Goal: Task Accomplishment & Management: Use online tool/utility

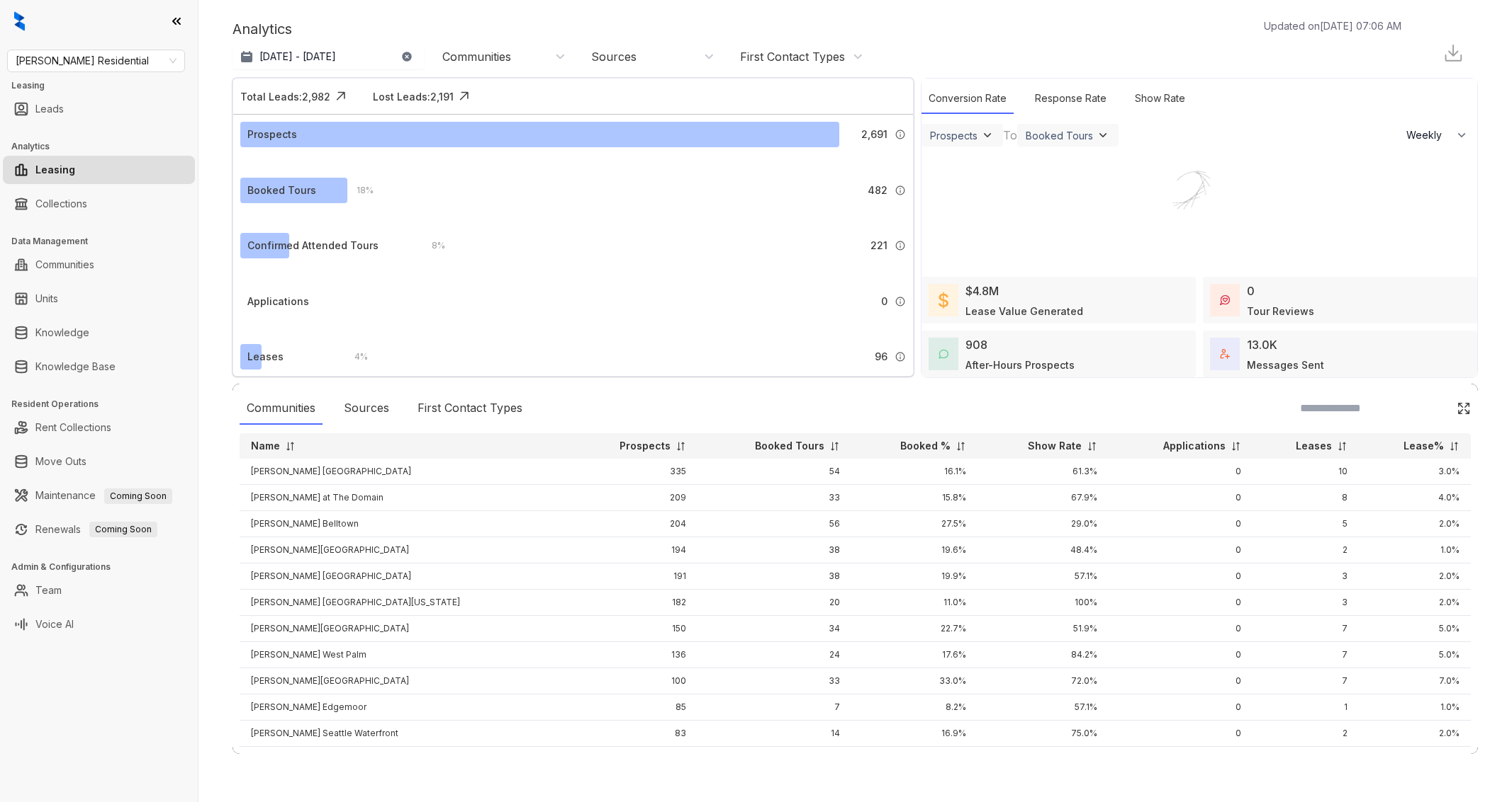
select select "******"
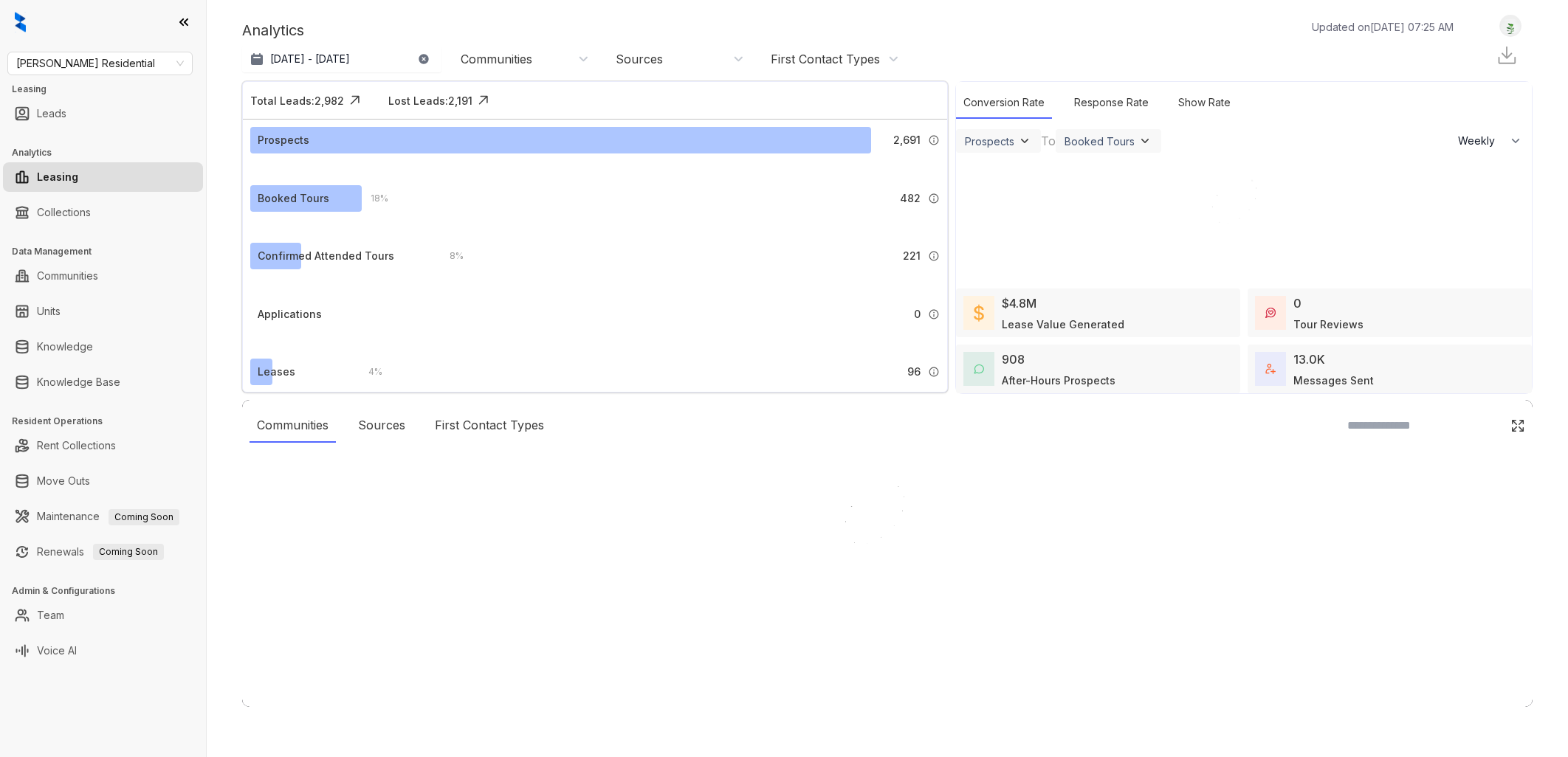
select select "******"
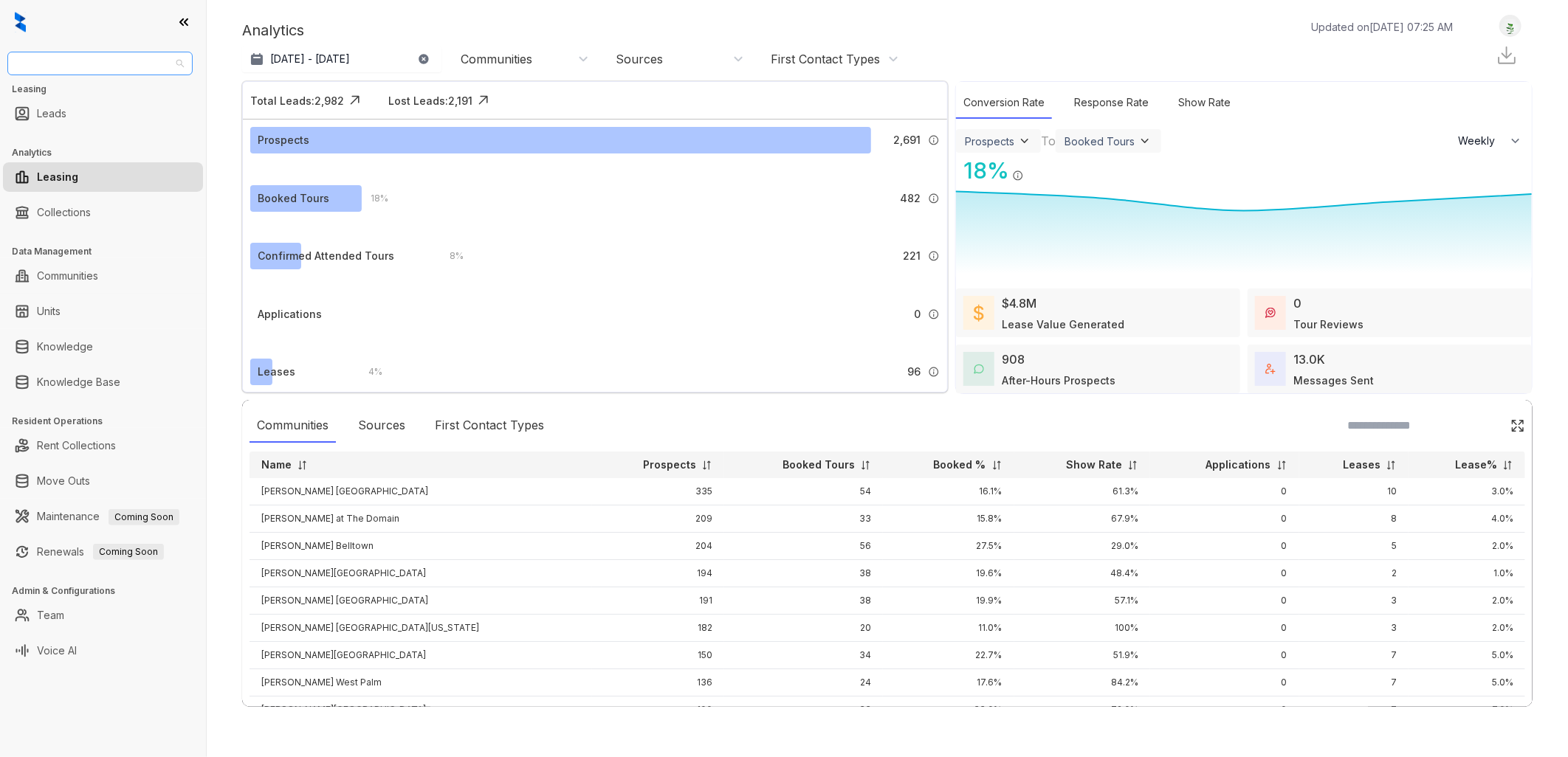
click at [168, 65] on span "[PERSON_NAME] Residential" at bounding box center [100, 64] width 167 height 23
type input "****"
click at [126, 89] on div "Case and Associates" at bounding box center [100, 92] width 162 height 16
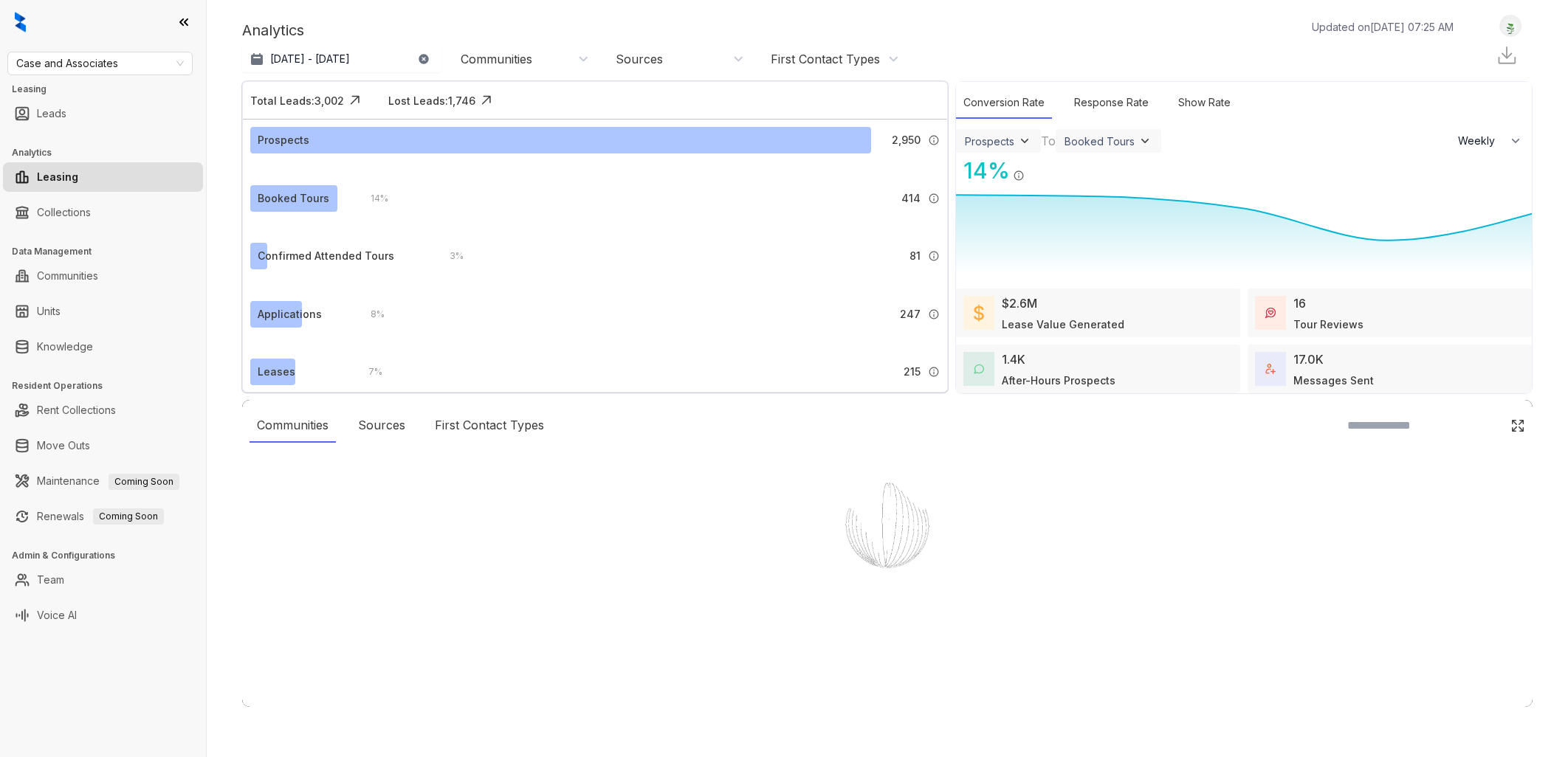
select select "******"
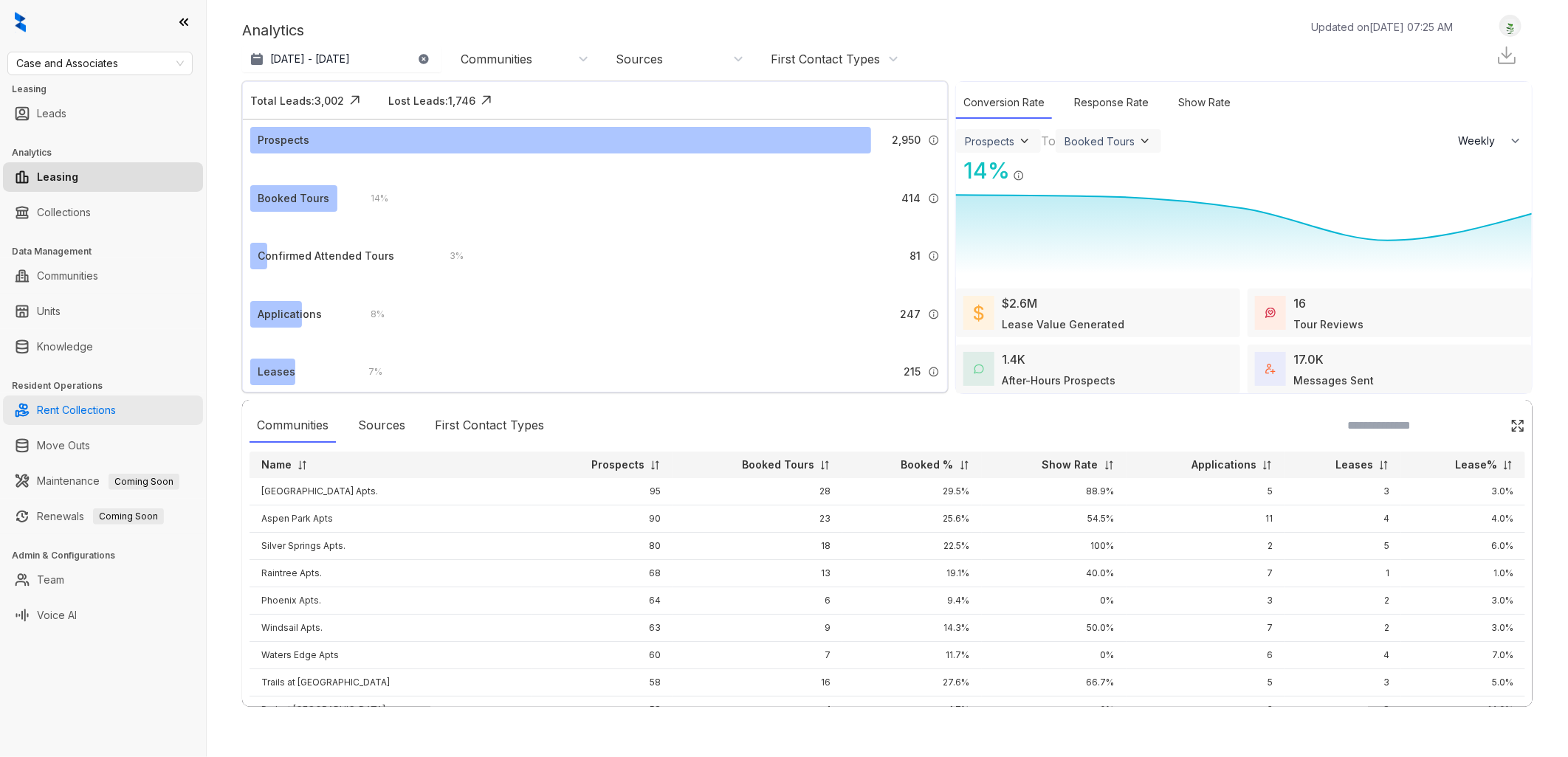
click at [113, 407] on link "Rent Collections" at bounding box center [76, 410] width 79 height 29
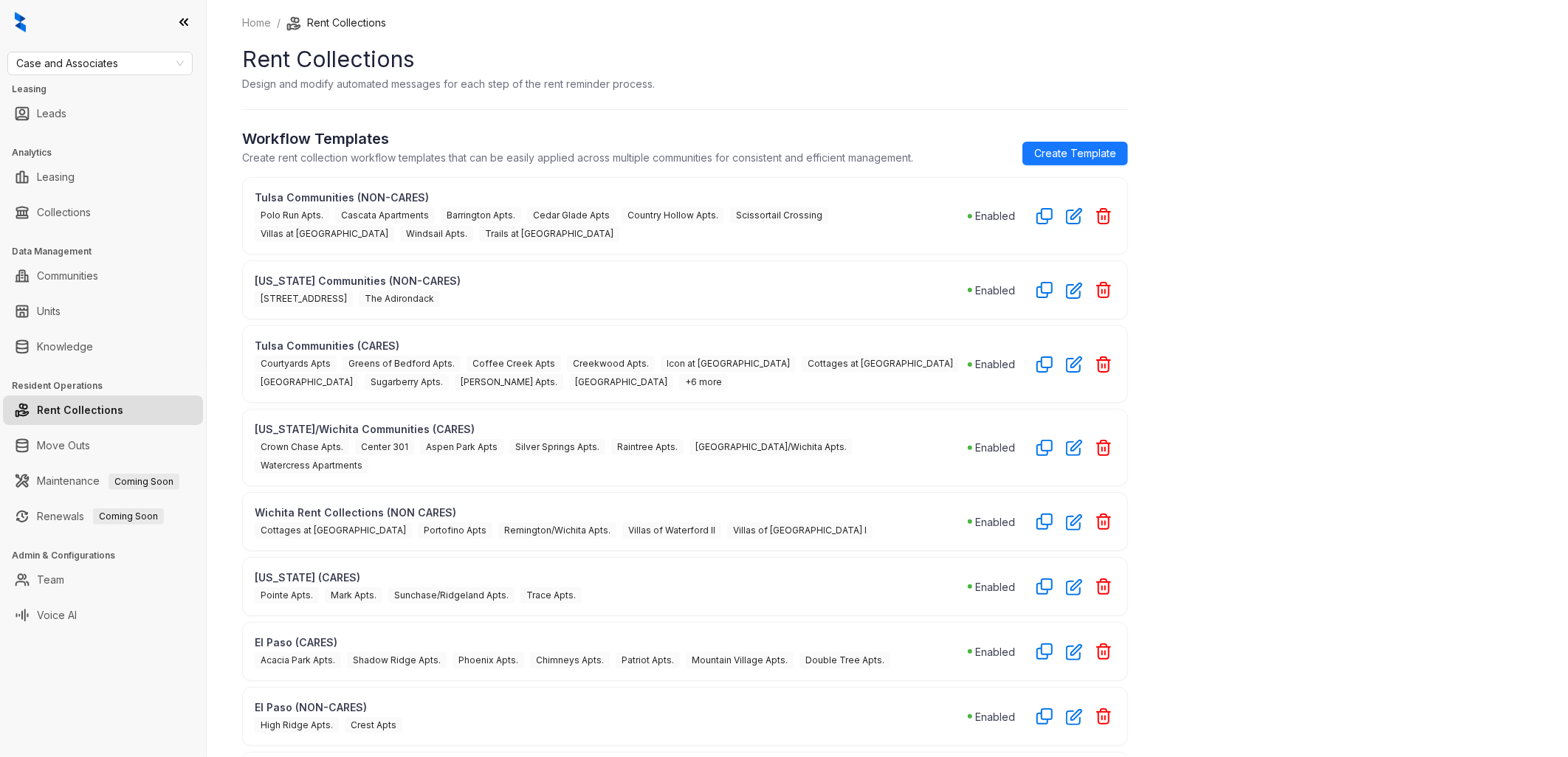
click at [1274, 282] on div "Home / Rent Collections Rent Collections Design and modify automated messages f…" at bounding box center [887, 378] width 1361 height 757
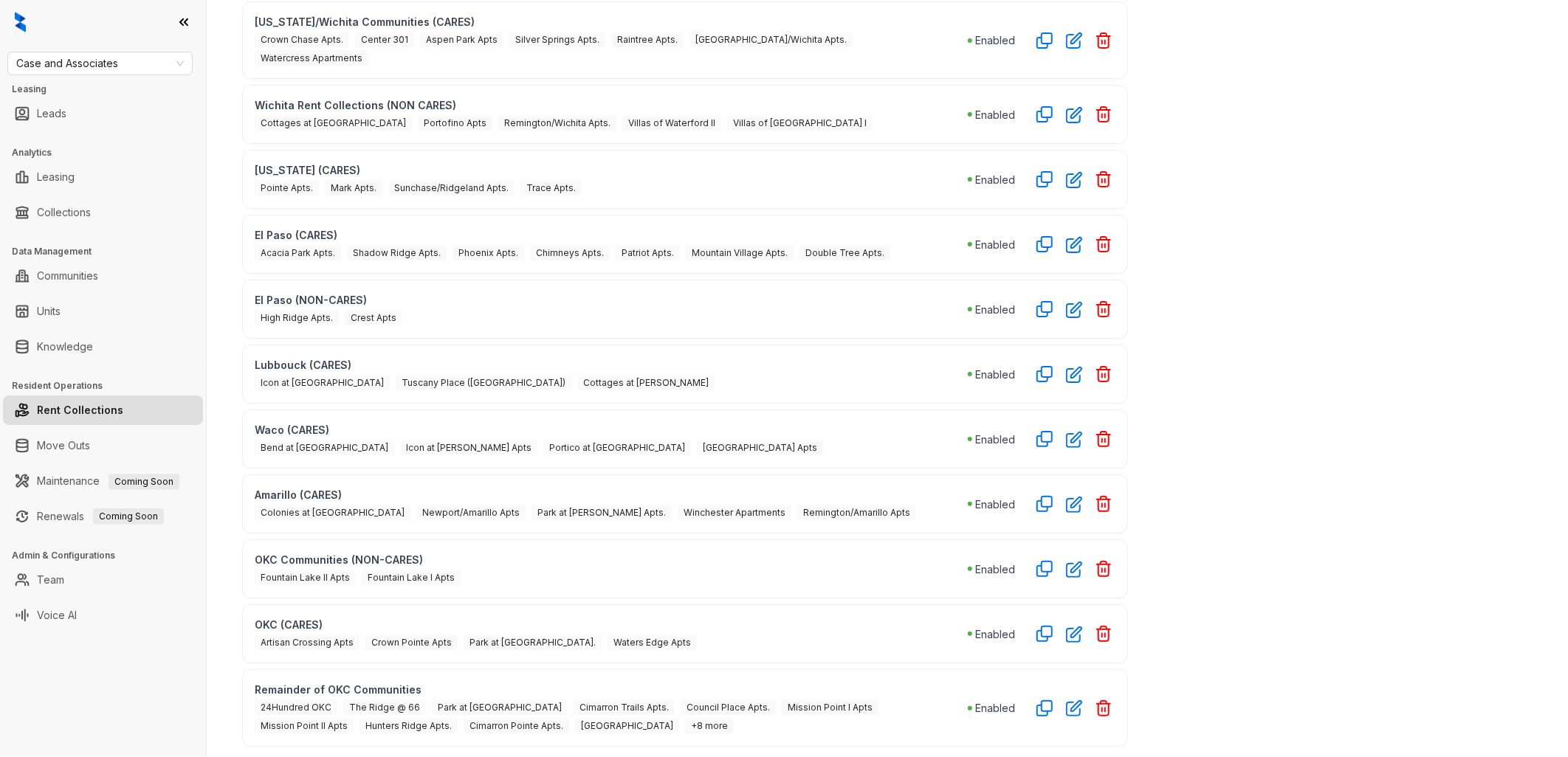
click at [681, 700] on span "Council Place Apts." at bounding box center [728, 707] width 95 height 16
click at [1076, 700] on icon "button" at bounding box center [1074, 708] width 17 height 17
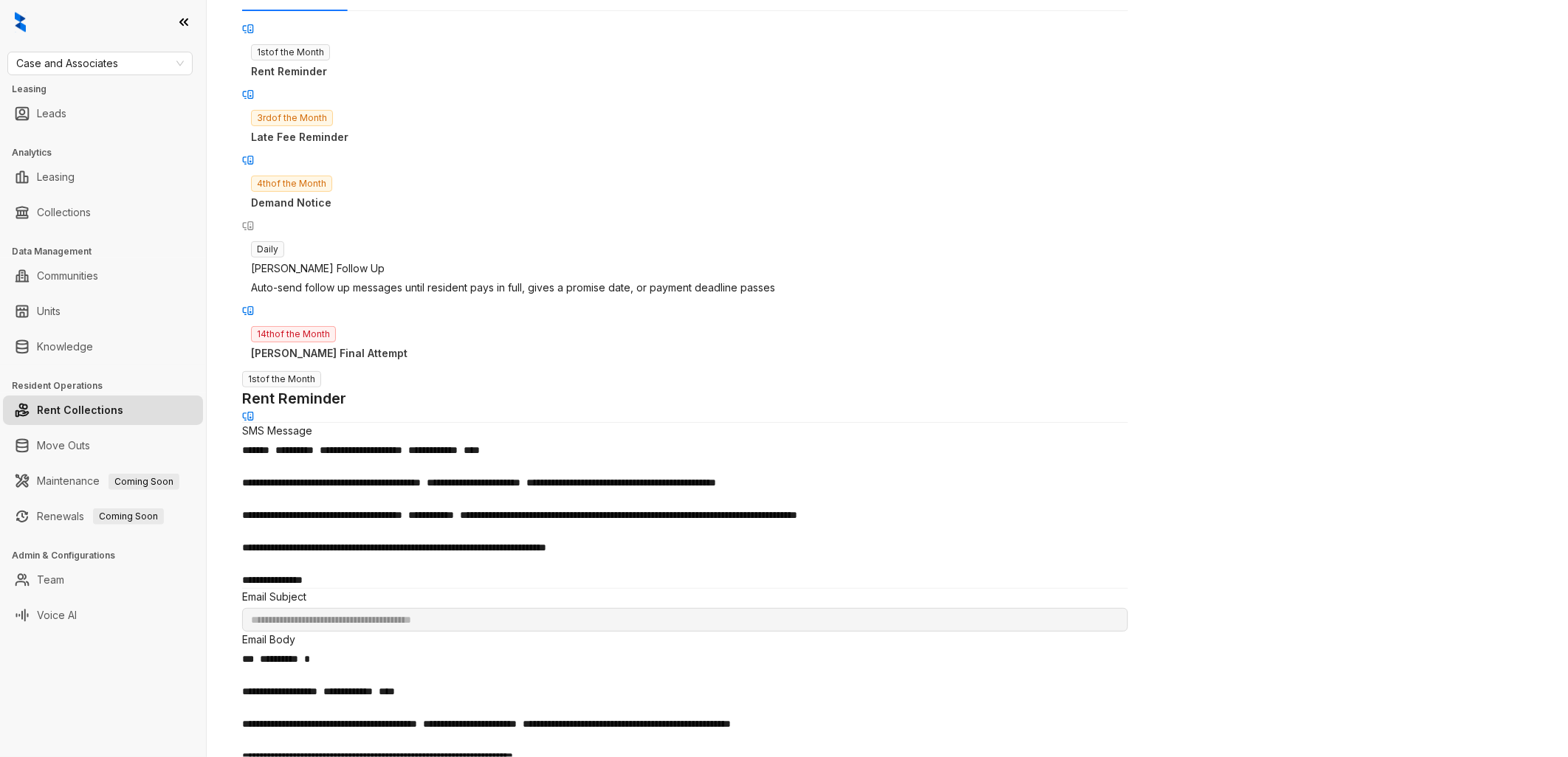
scroll to position [129, 0]
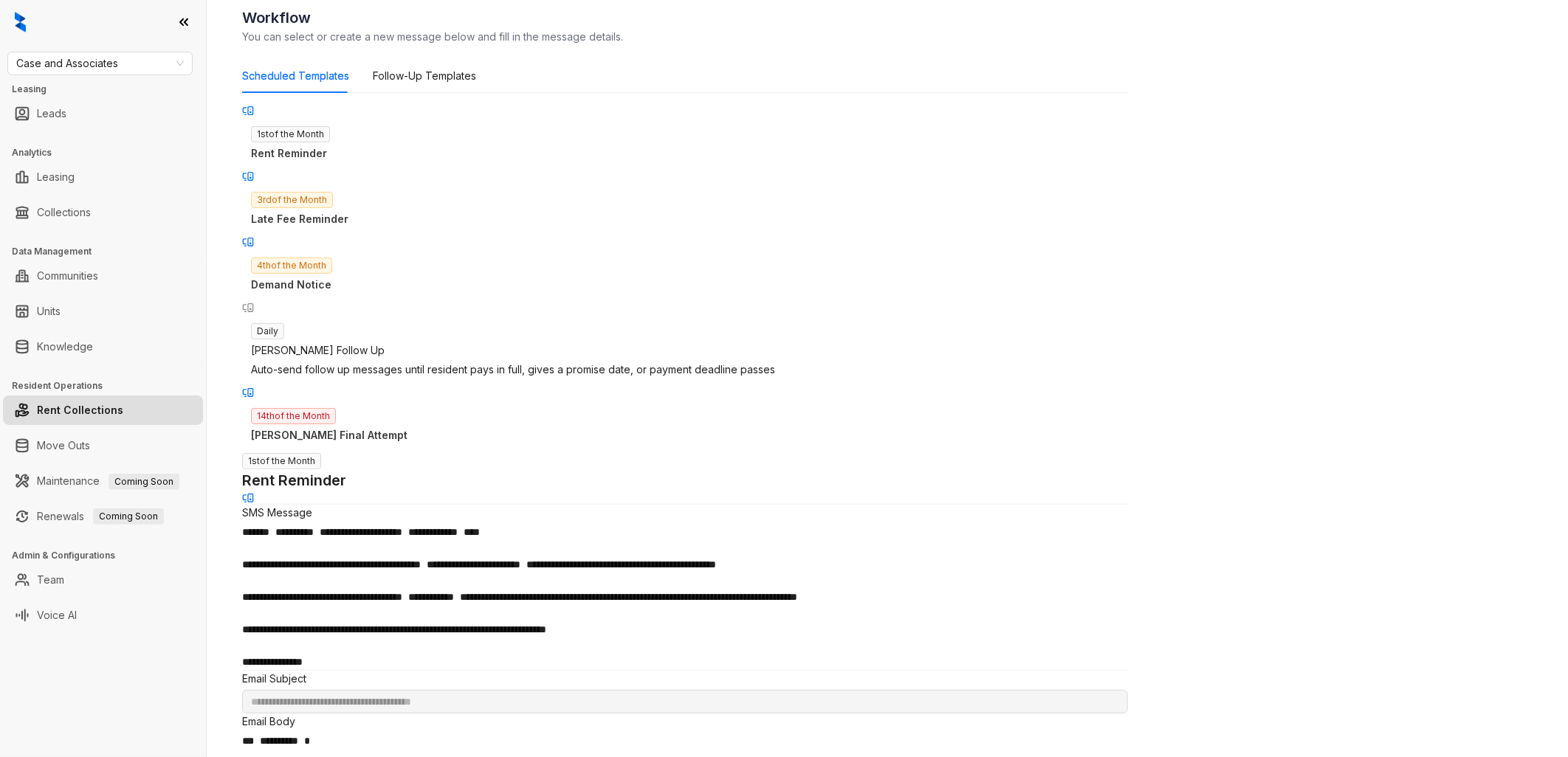
click at [409, 184] on div "3rd of the Month Late Fee Reminder" at bounding box center [685, 209] width 886 height 54
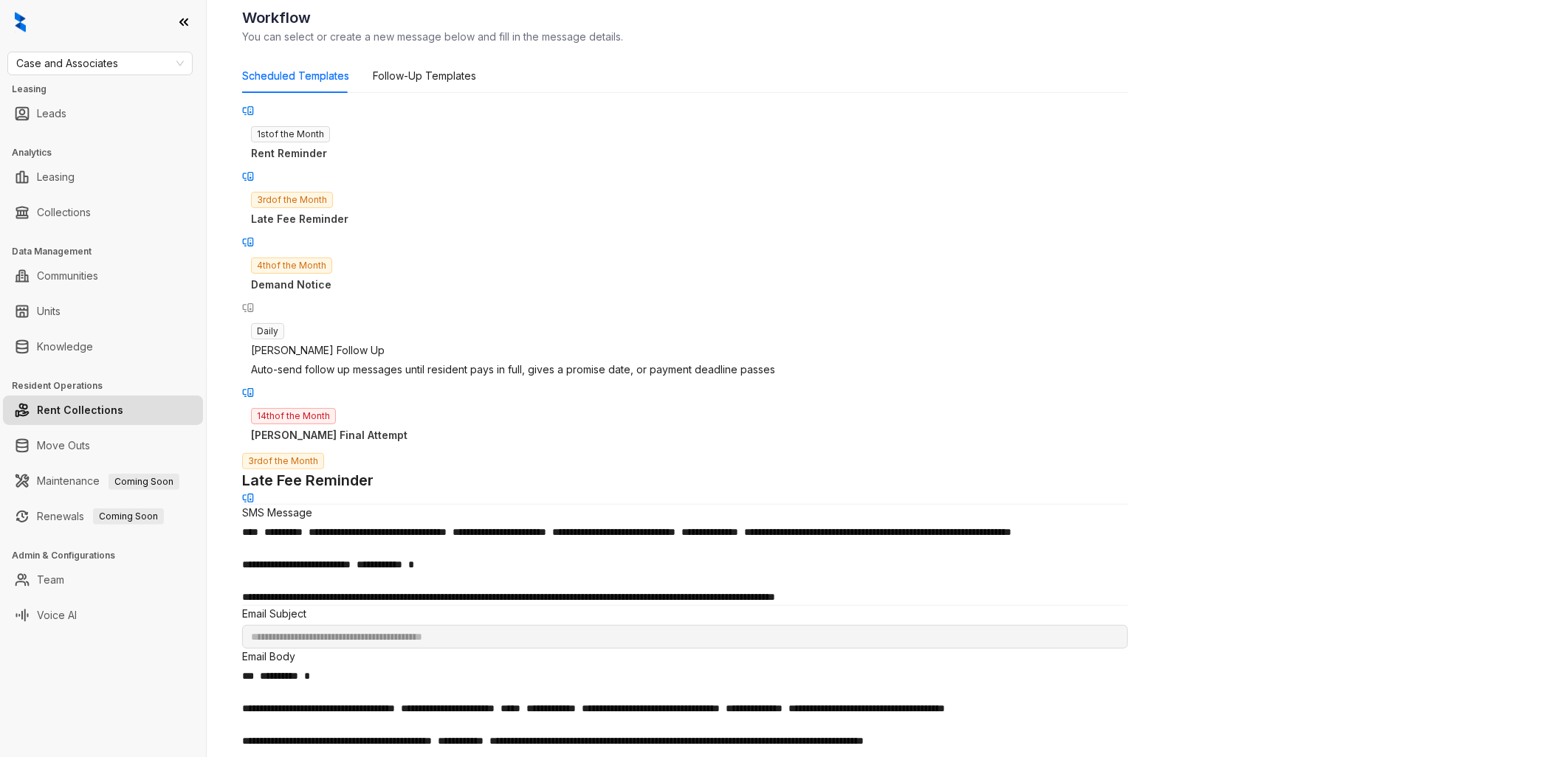
click at [397, 248] on div "4th of the Month Demand Notice" at bounding box center [685, 275] width 886 height 54
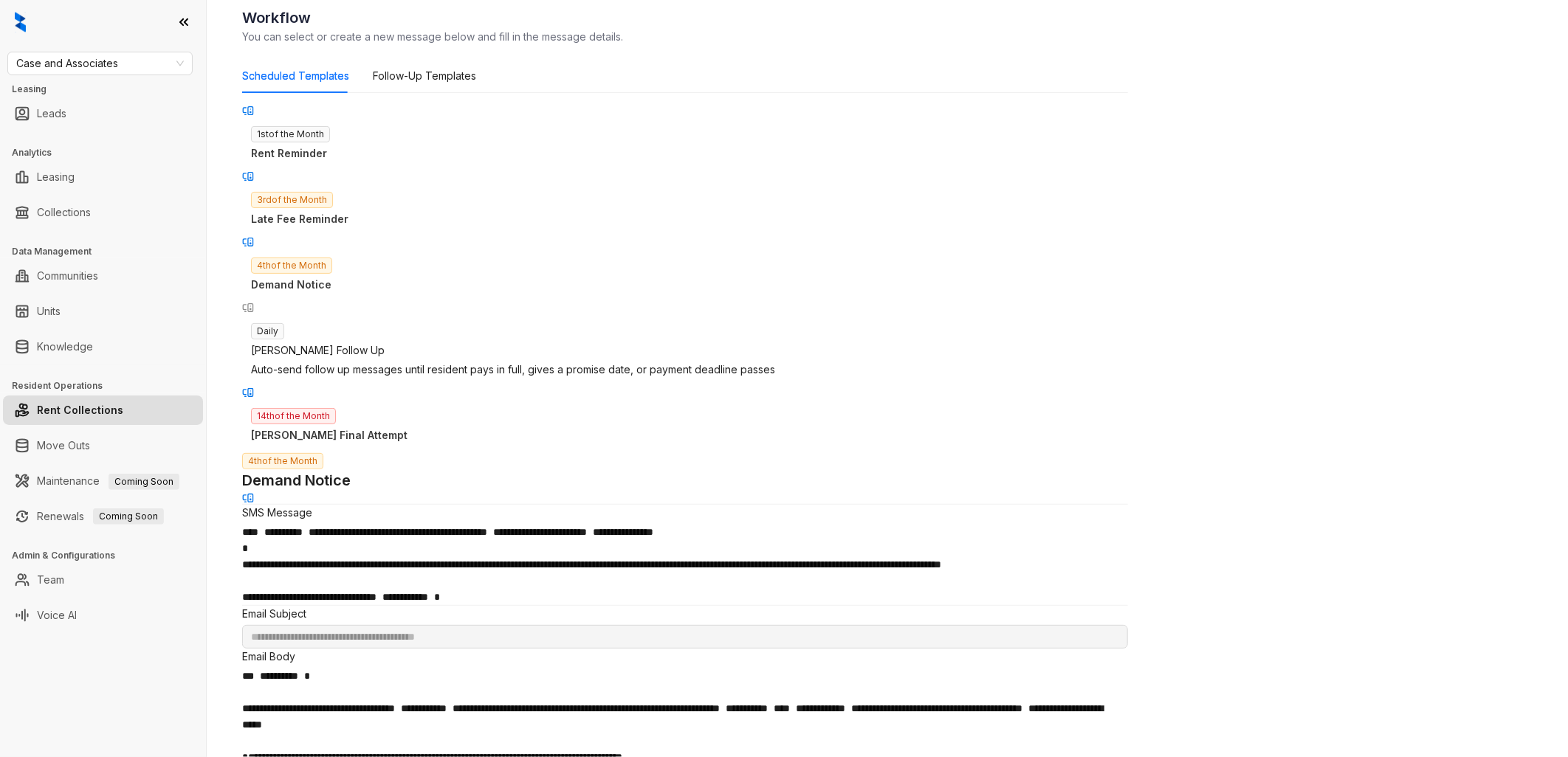
click at [341, 342] on div "Kelsey Follow Up" at bounding box center [684, 350] width 868 height 16
click at [1231, 311] on div "**********" at bounding box center [887, 378] width 1361 height 757
click at [391, 185] on div "3rd of the Month Late Fee Reminder" at bounding box center [685, 209] width 886 height 54
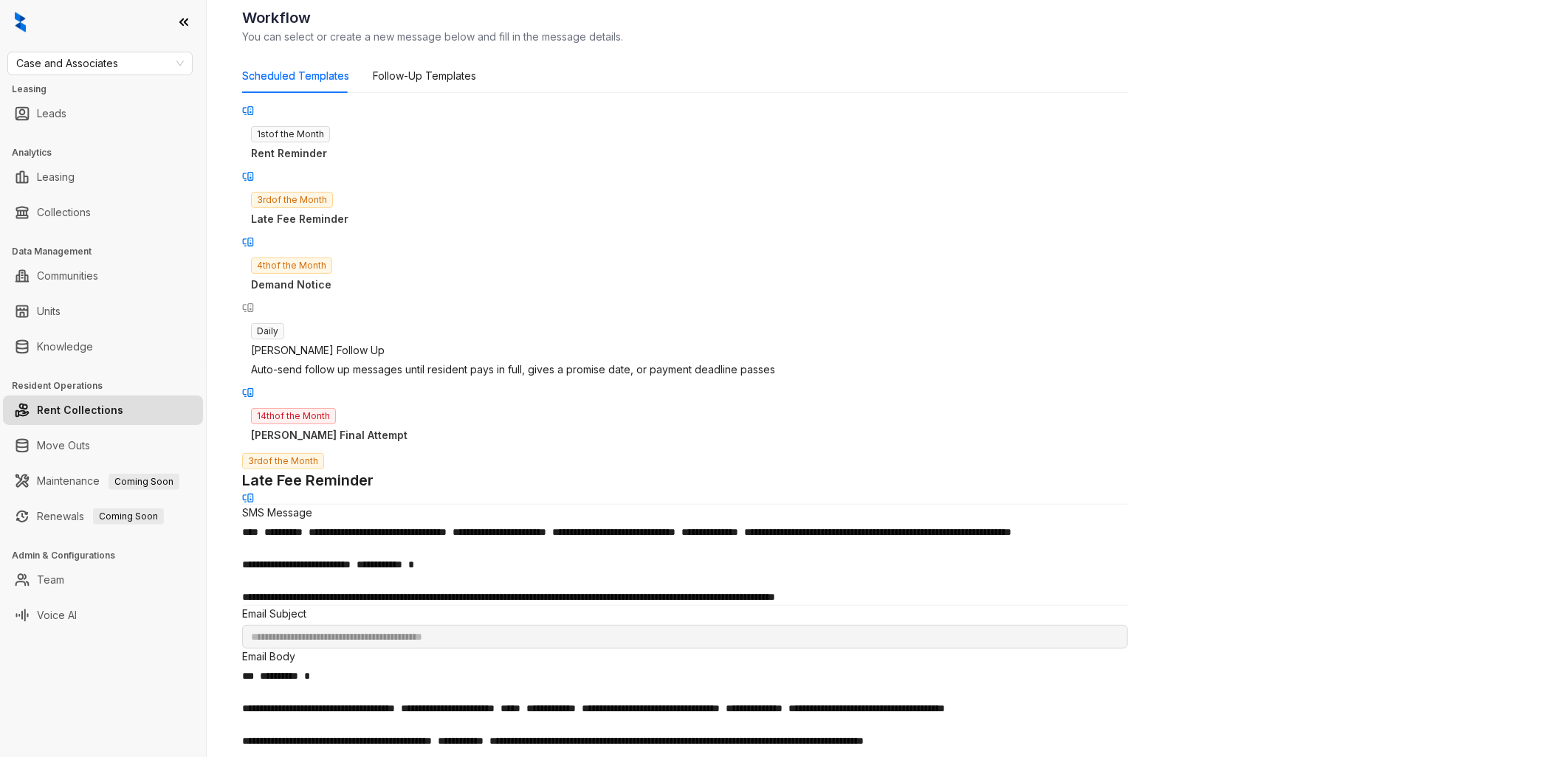
click at [1196, 153] on div "**********" at bounding box center [887, 378] width 1361 height 757
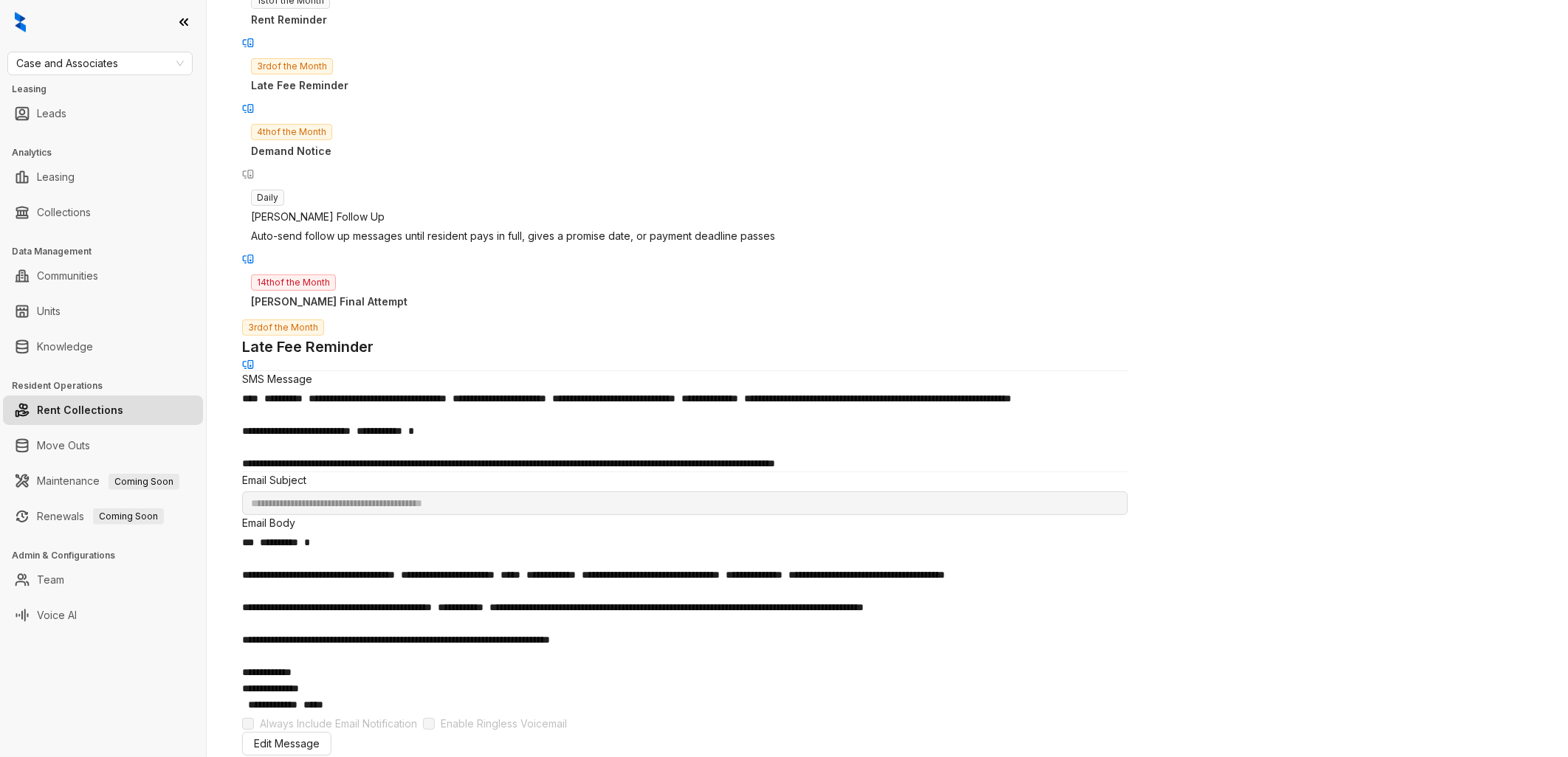
scroll to position [212, 0]
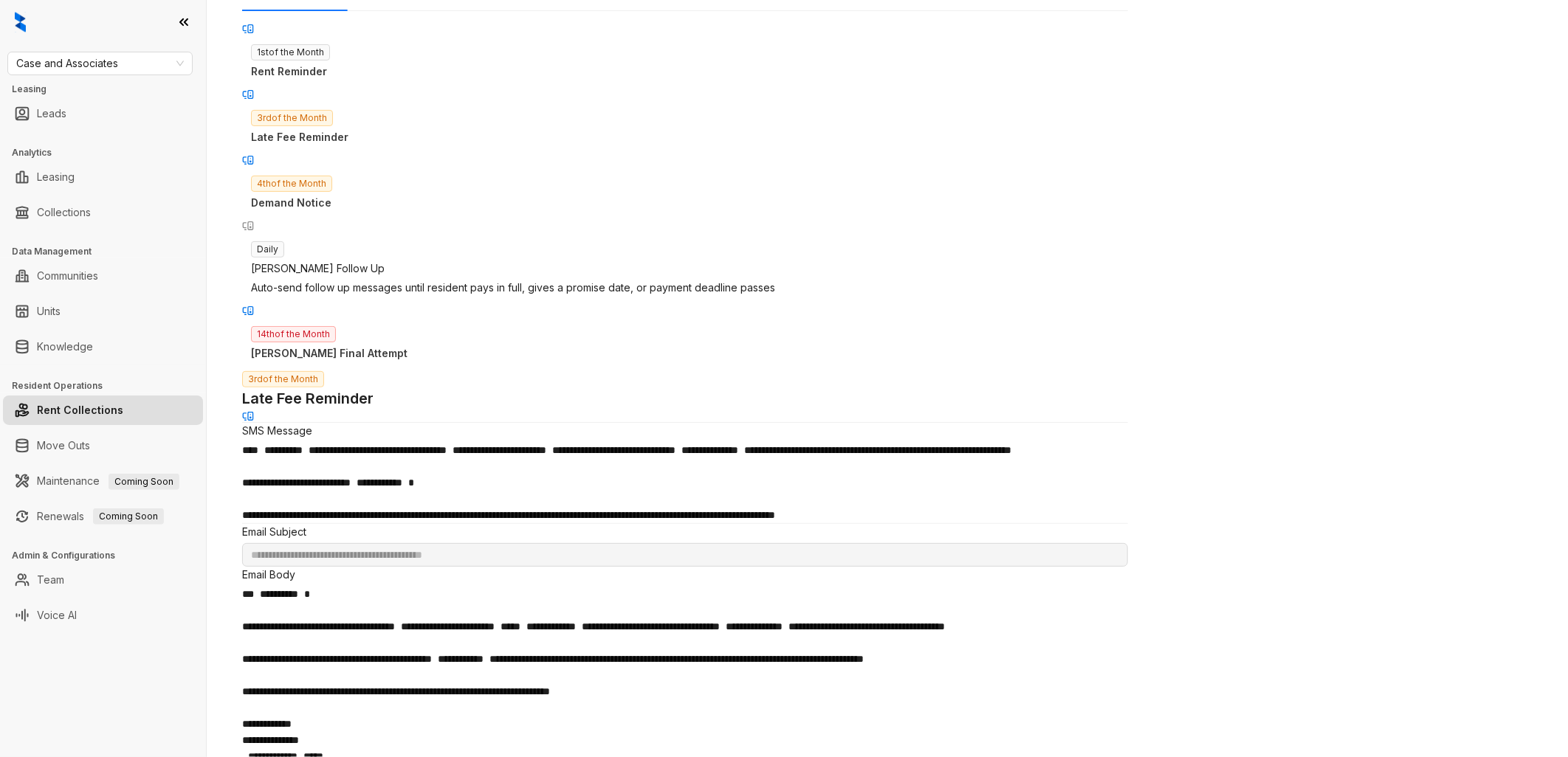
click at [403, 64] on p "Rent Reminder" at bounding box center [684, 71] width 868 height 16
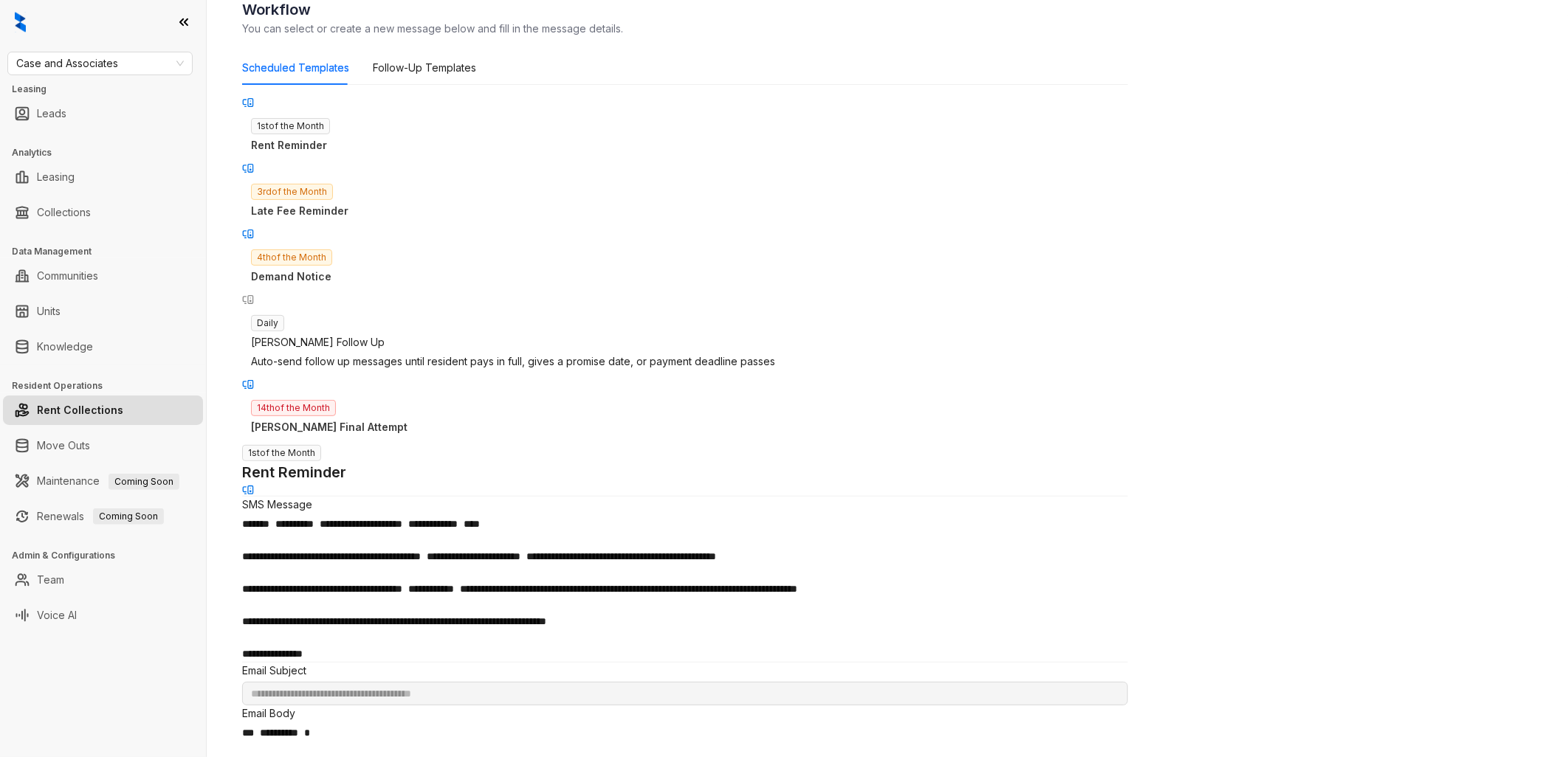
scroll to position [129, 0]
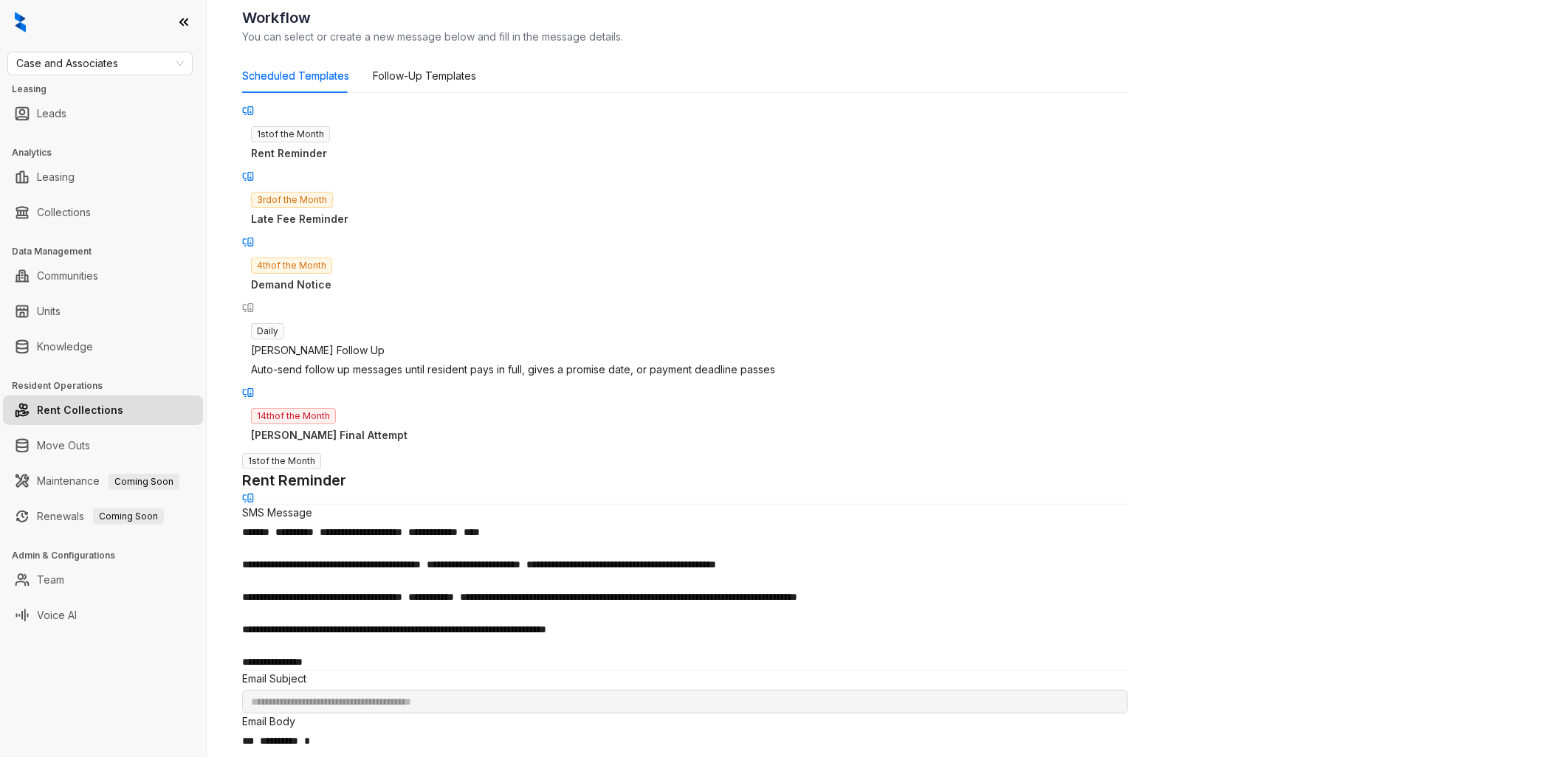
click at [403, 399] on div "14th of the Month Kelseys Final Attempt" at bounding box center [685, 425] width 886 height 54
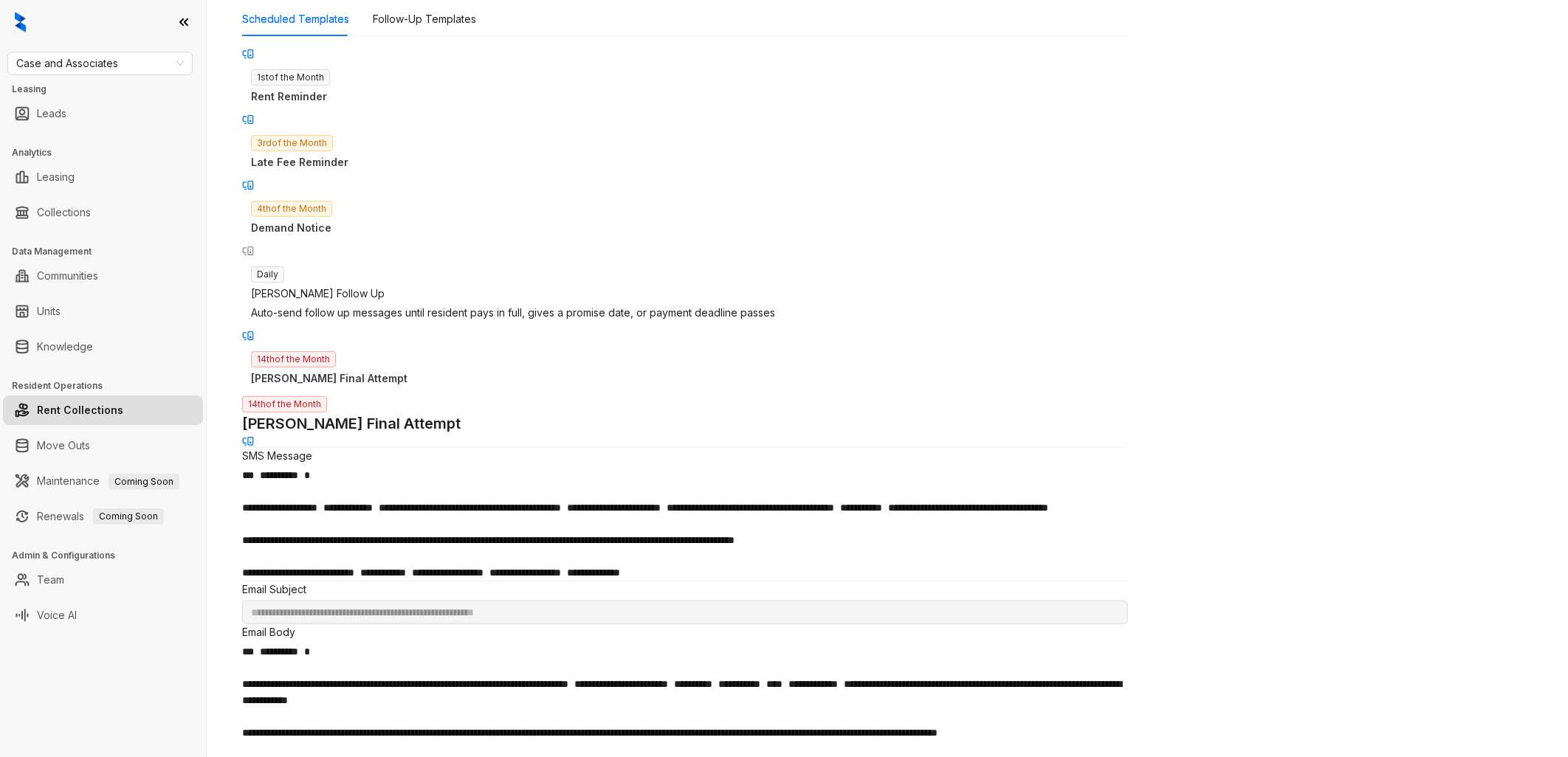
scroll to position [212, 0]
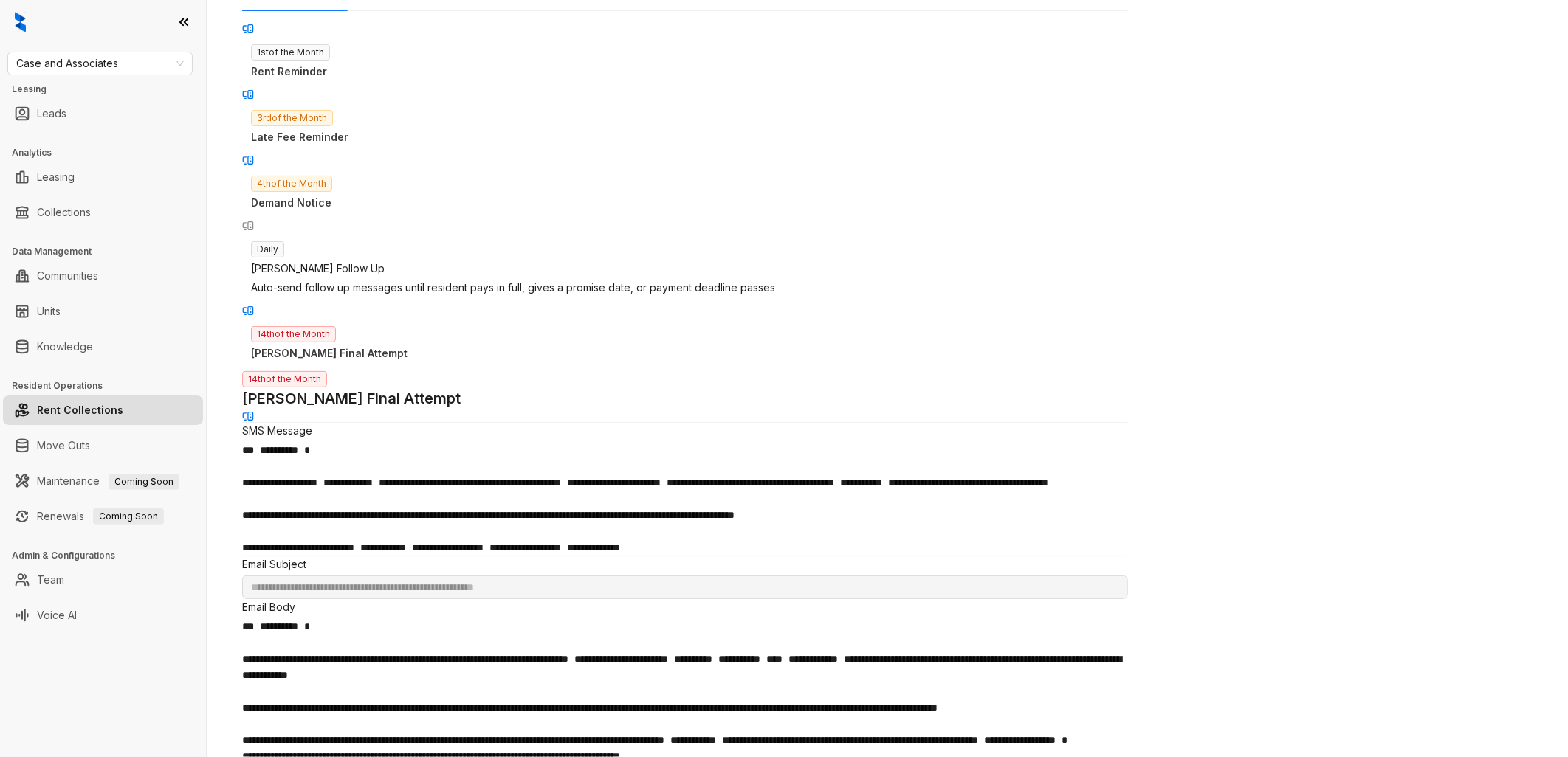
click at [1184, 372] on div "**********" at bounding box center [887, 378] width 1361 height 757
click at [354, 240] on div "Daily Kelsey Follow Up Auto-send follow up messages until resident pays in full…" at bounding box center [685, 269] width 886 height 73
click at [387, 166] on div "4th of the Month Demand Notice" at bounding box center [685, 193] width 886 height 54
type input "**********"
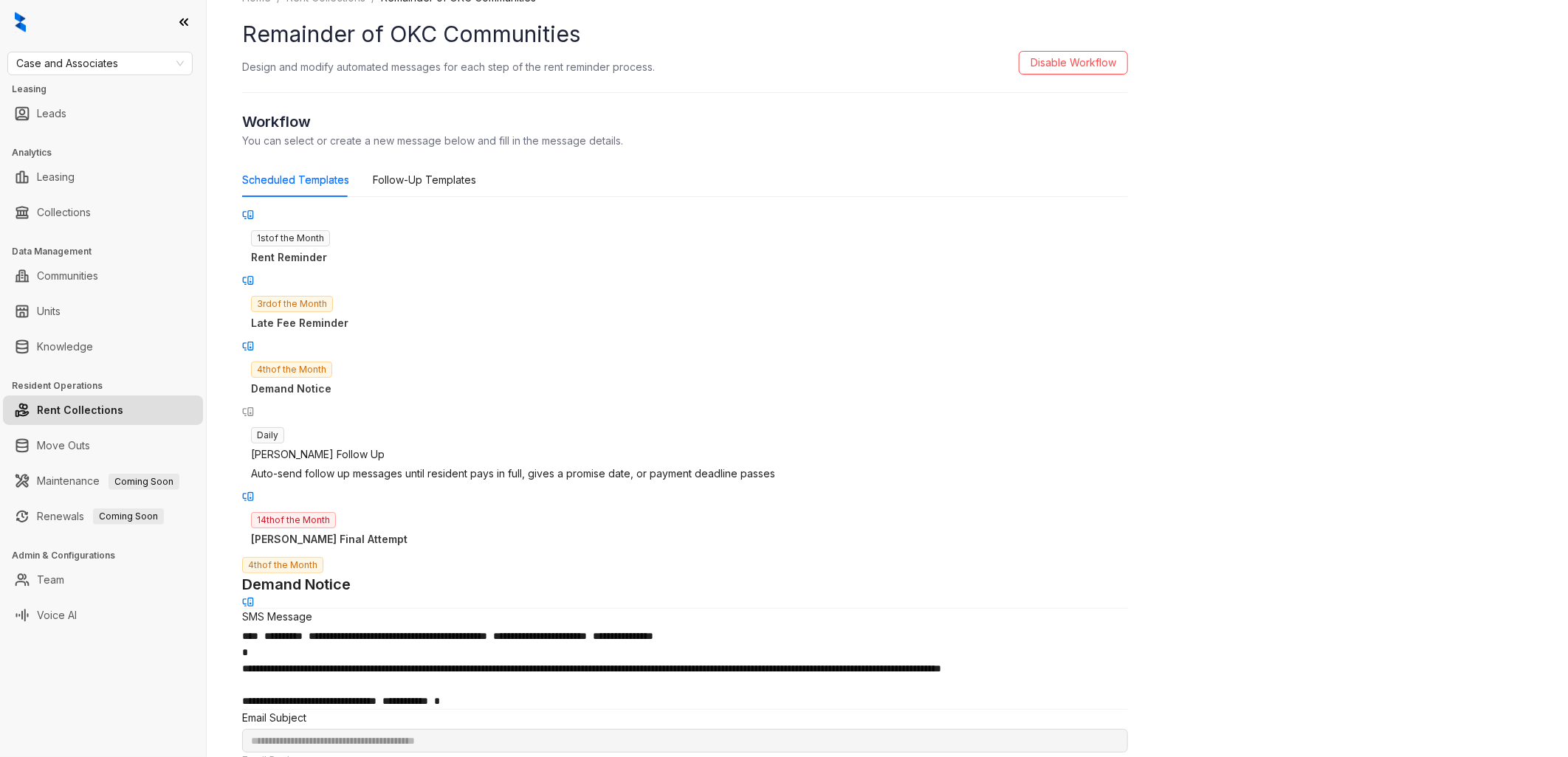
scroll to position [0, 0]
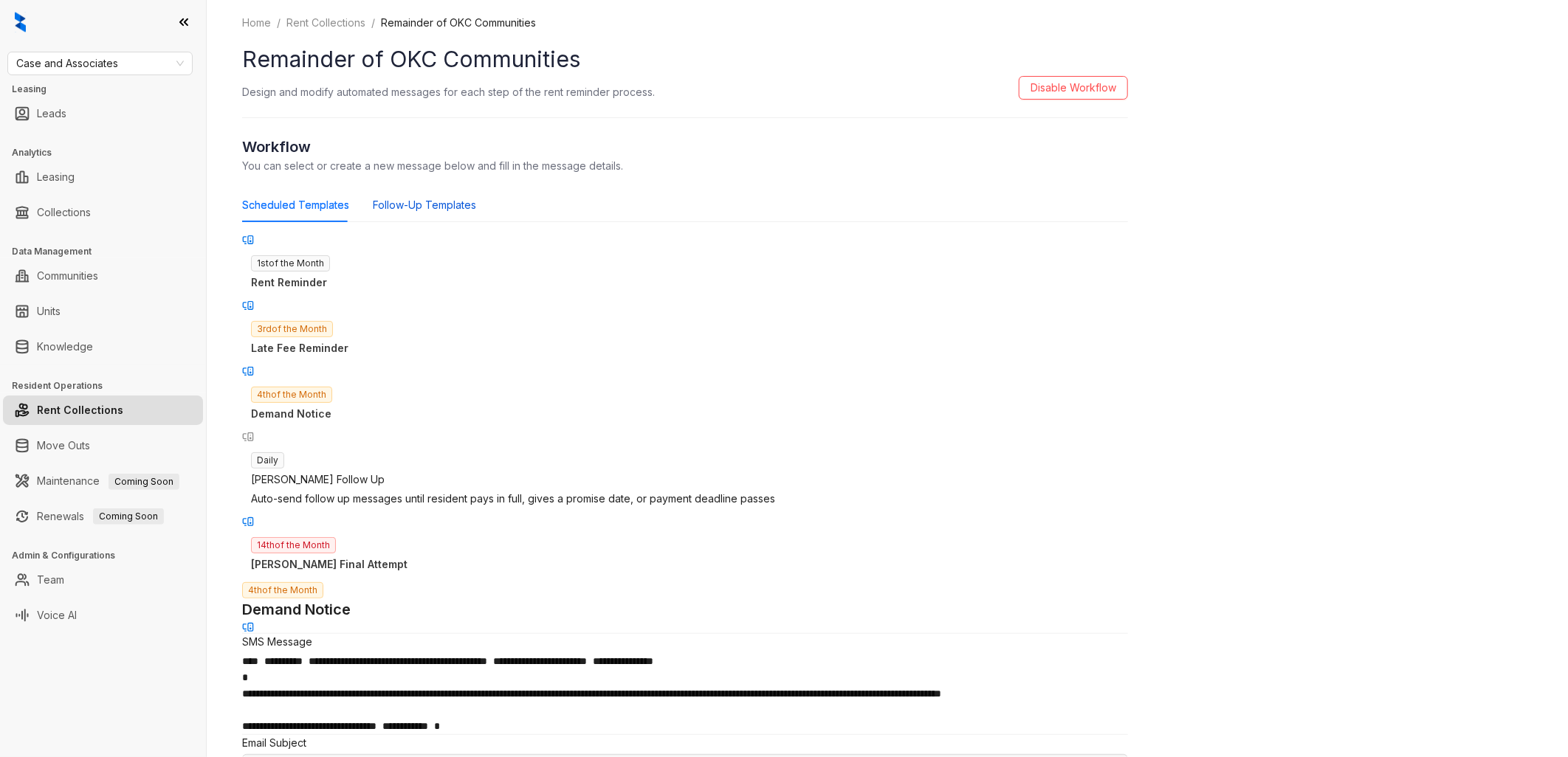
click at [437, 202] on div "Follow-Up Templates" at bounding box center [424, 205] width 103 height 16
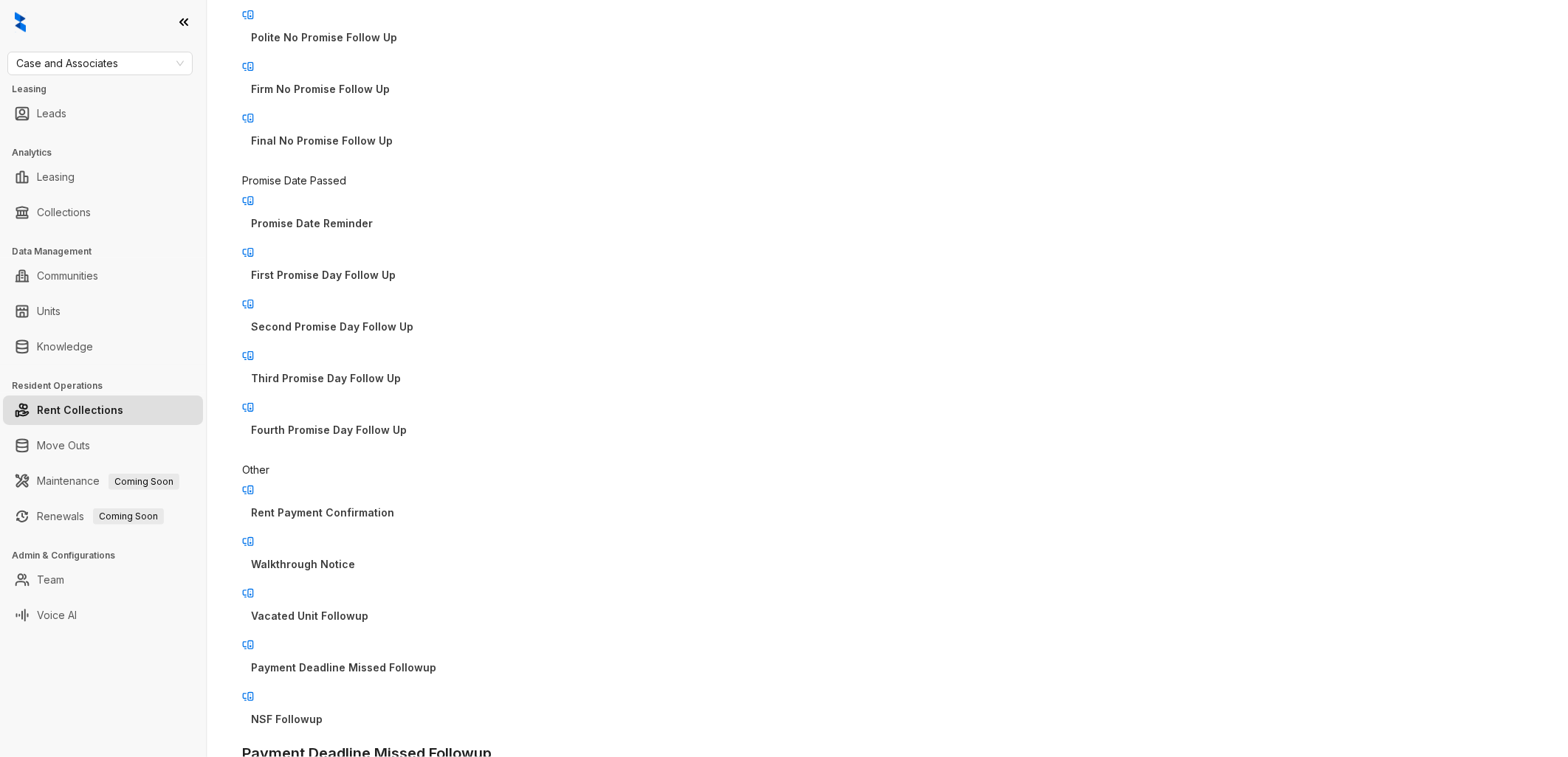
scroll to position [328, 0]
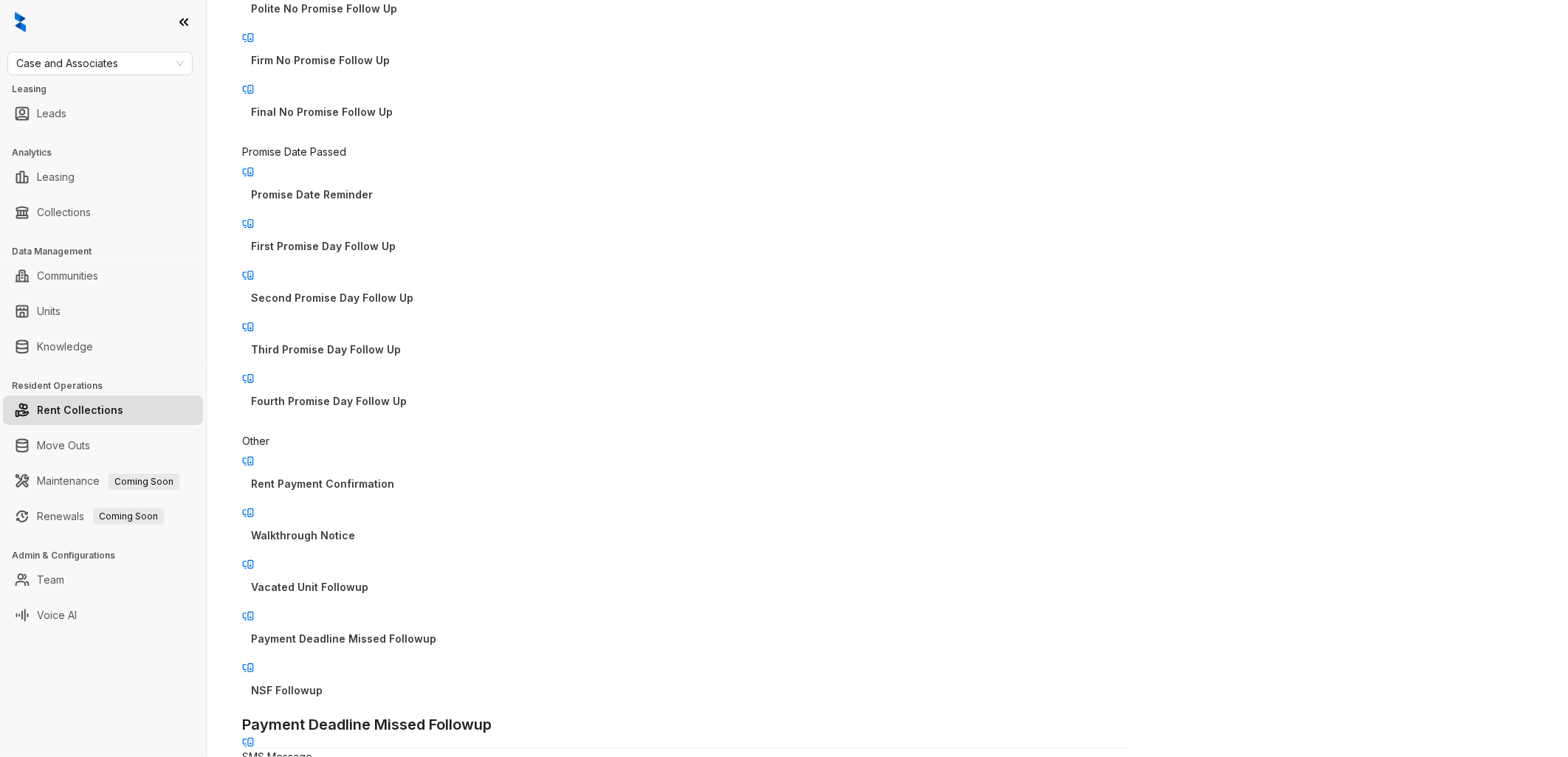
click at [410, 683] on p "NSF Followup" at bounding box center [684, 690] width 868 height 16
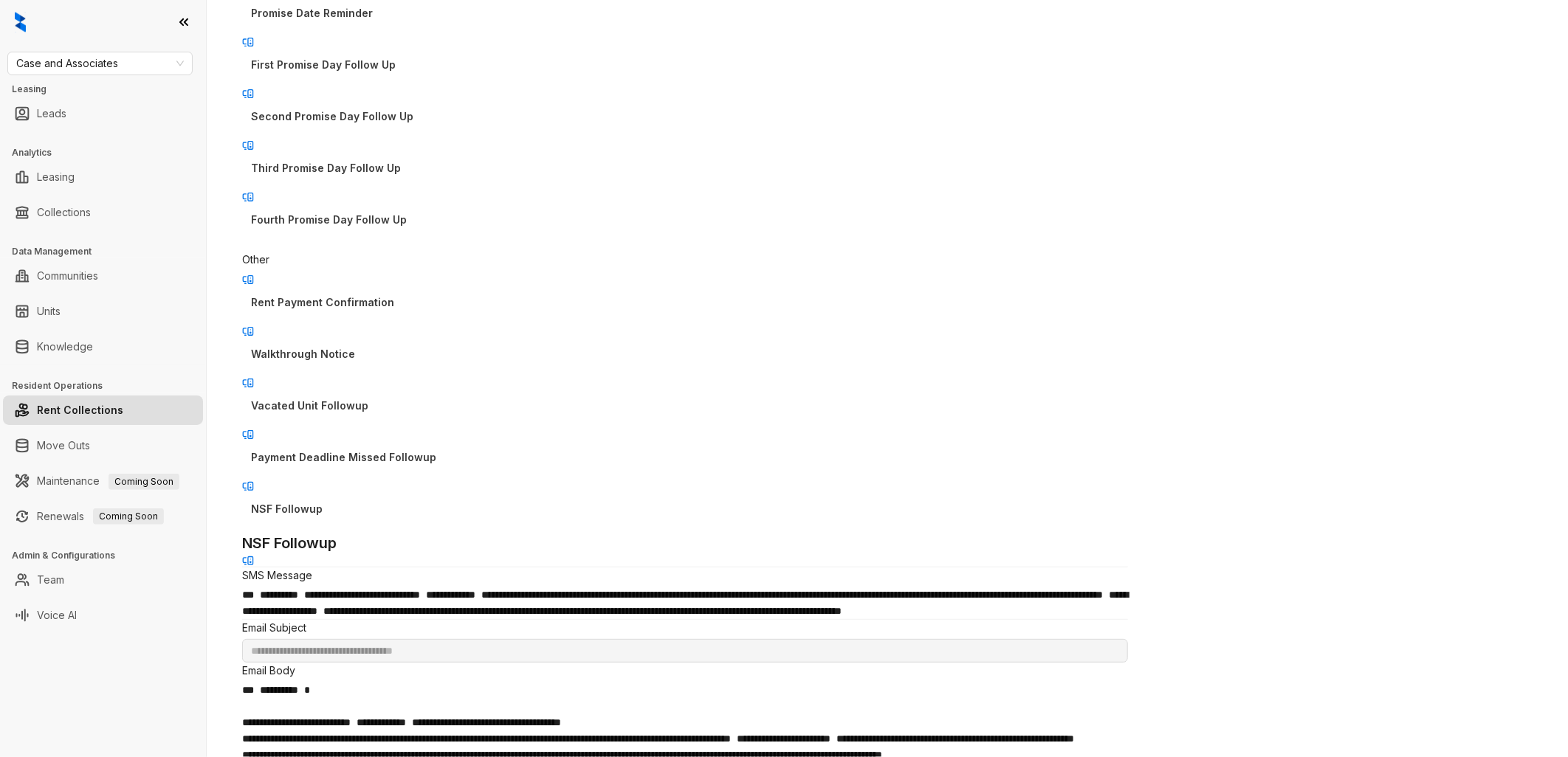
scroll to position [410, 0]
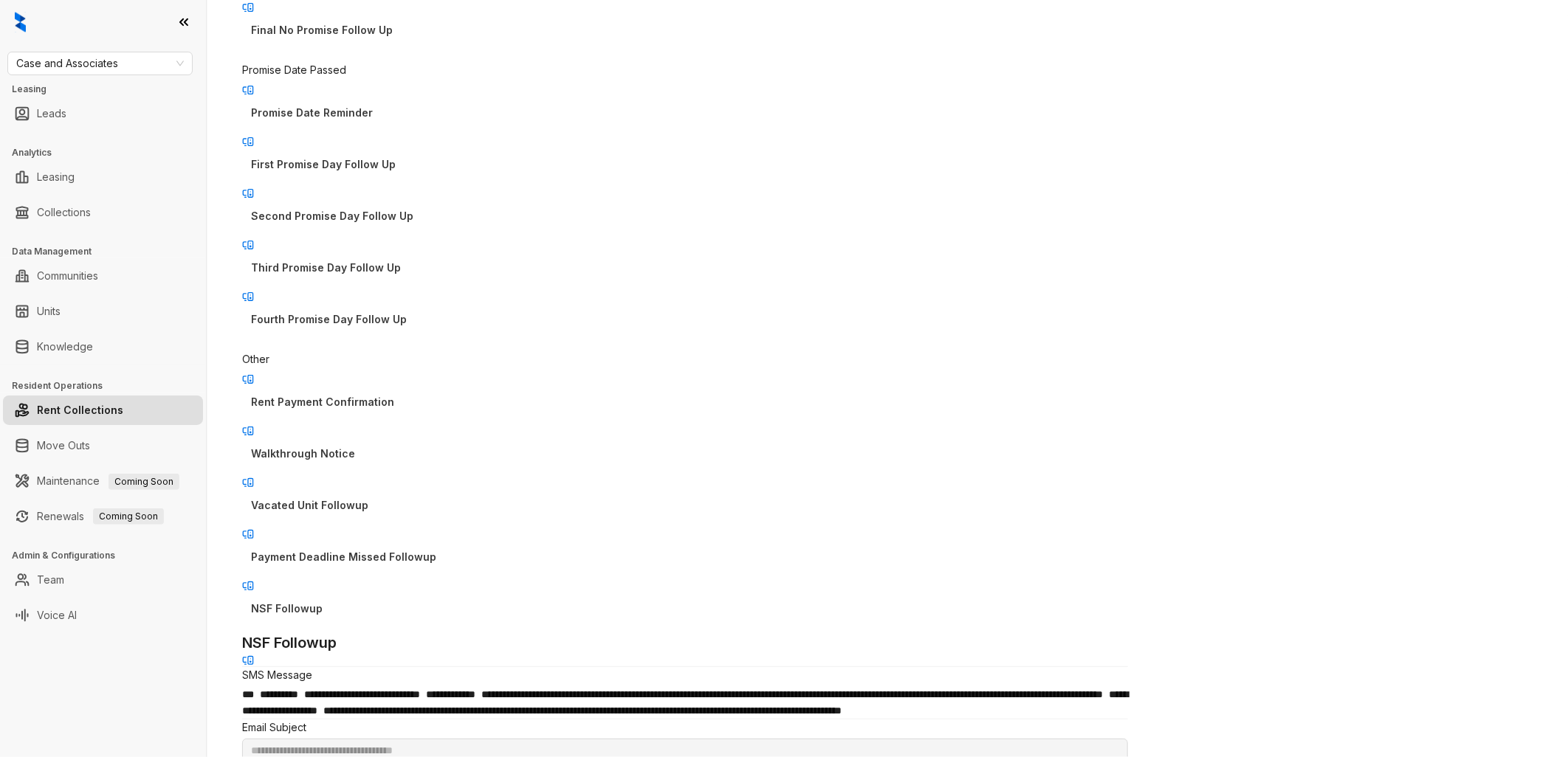
click at [415, 497] on p "Vacated Unit Followup" at bounding box center [684, 505] width 868 height 16
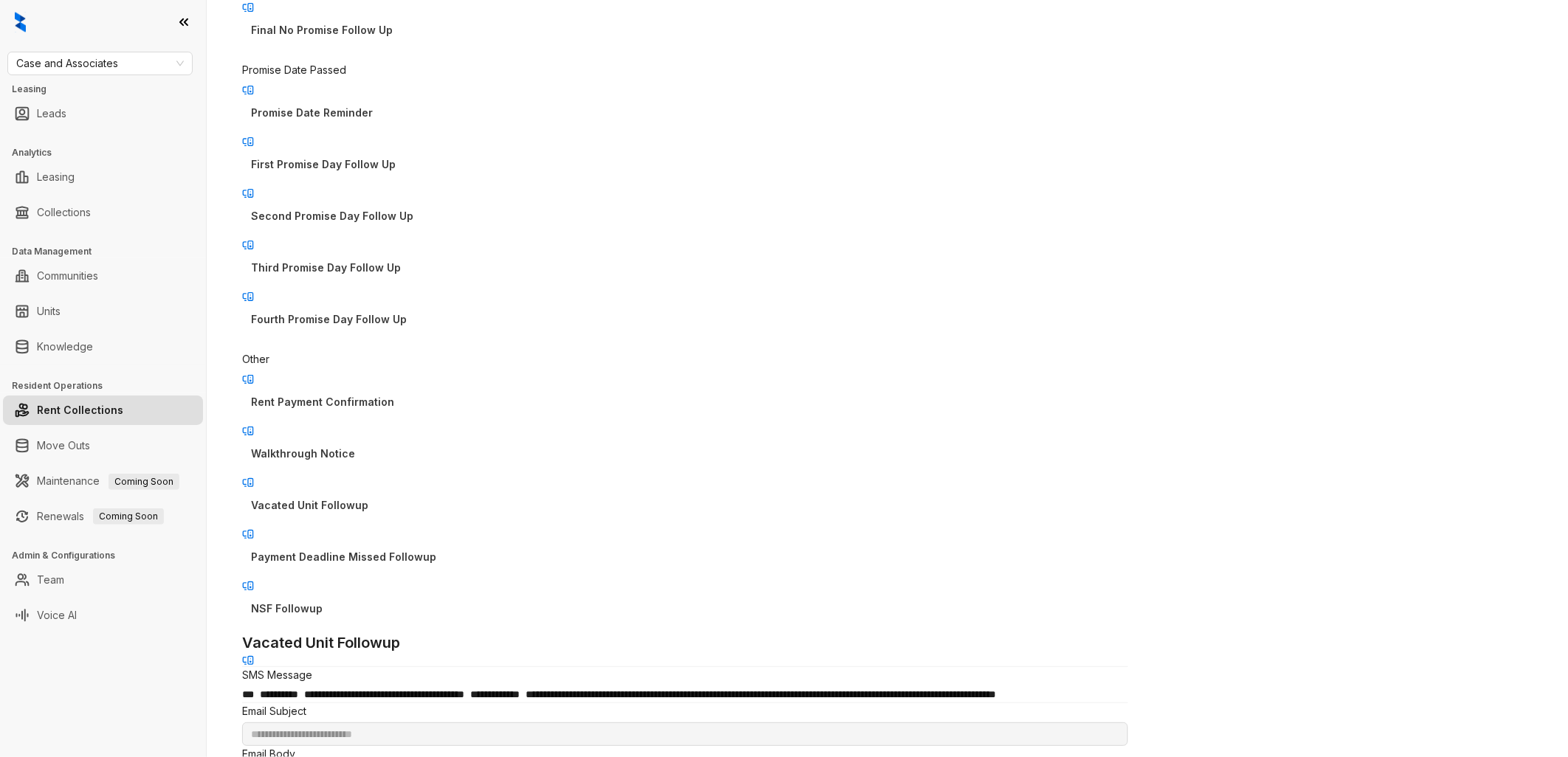
click at [417, 446] on p "Walkthrough Notice" at bounding box center [684, 453] width 868 height 16
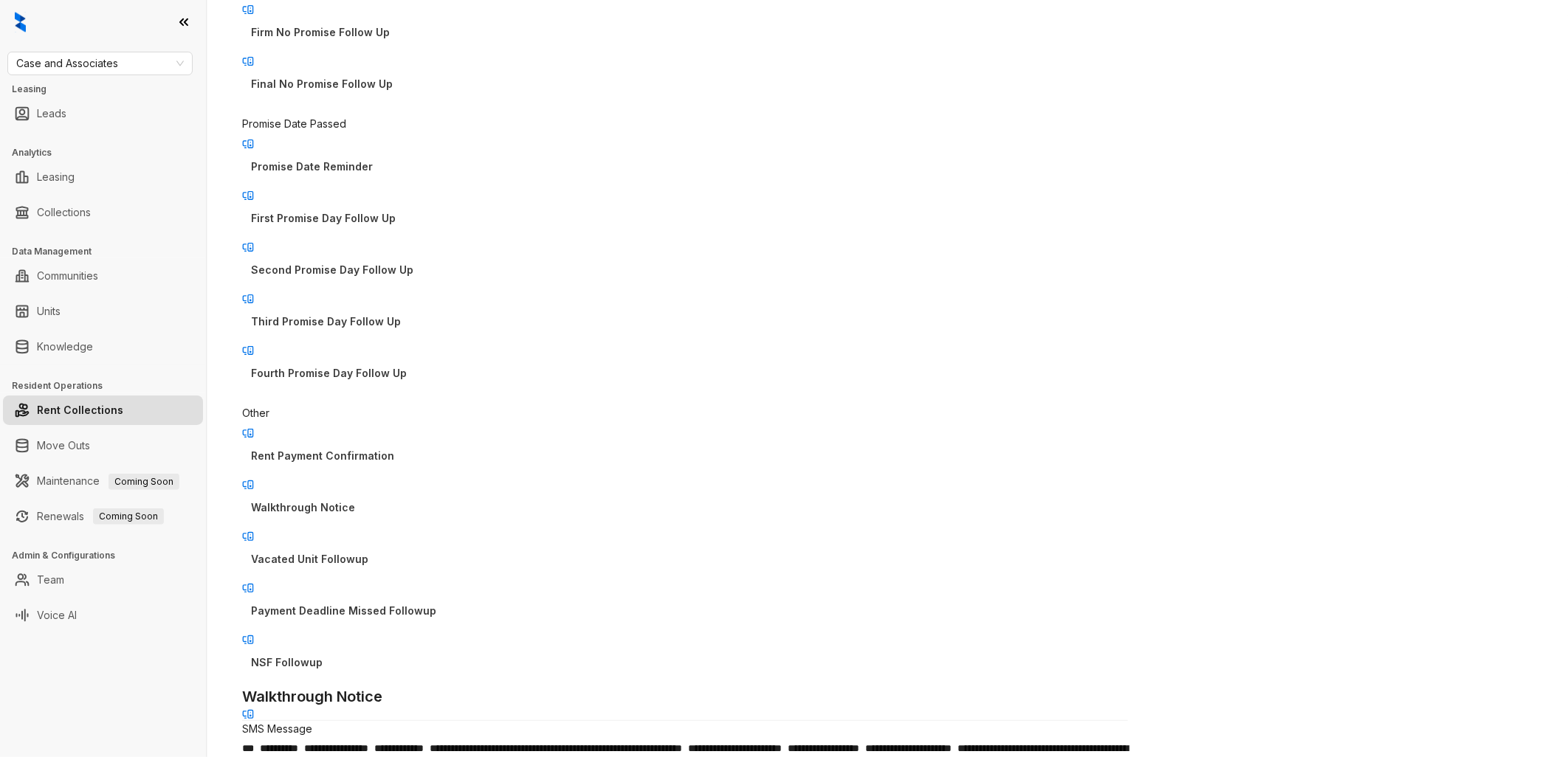
scroll to position [245, 0]
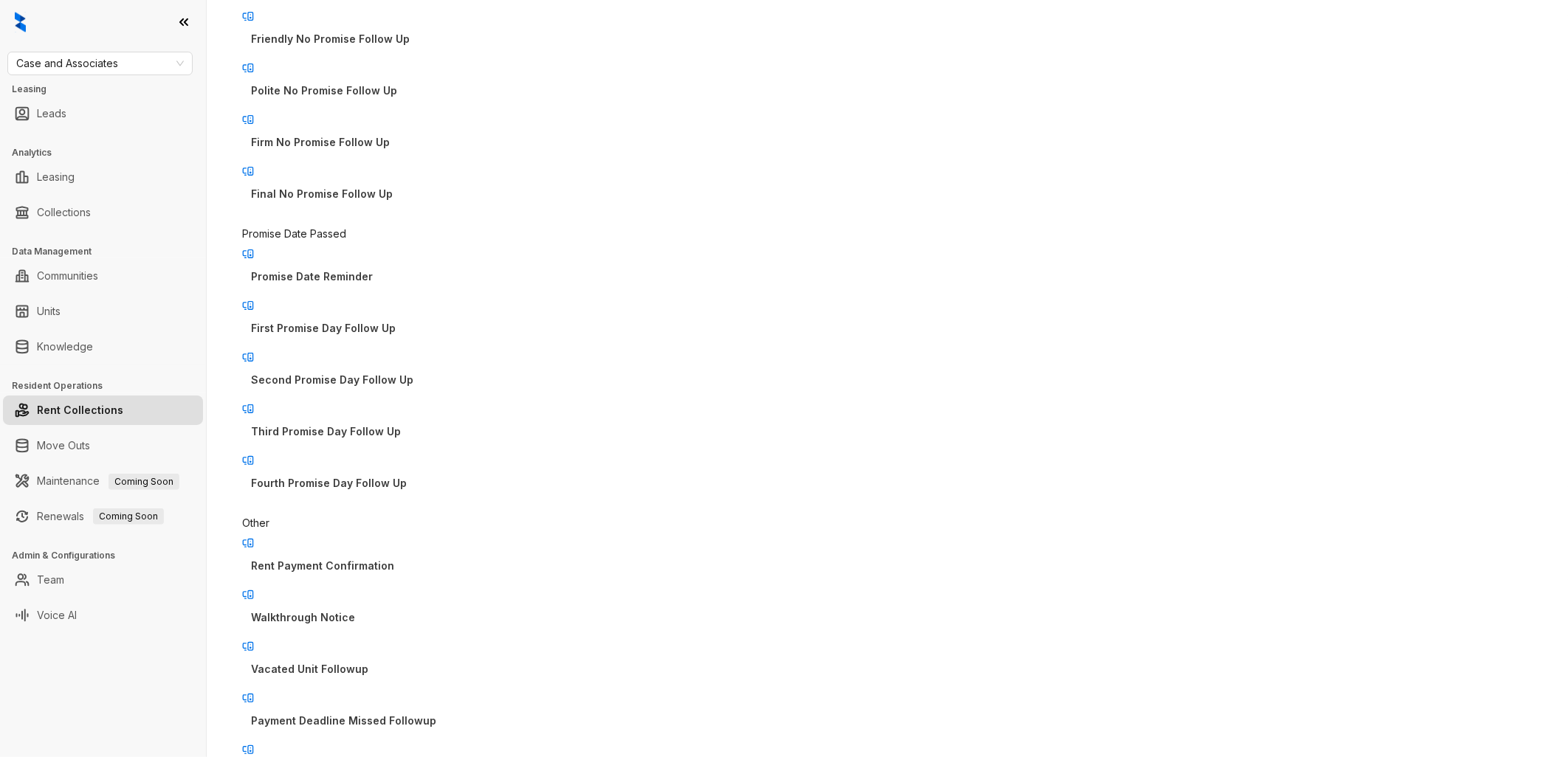
click at [411, 559] on p "Rent Payment Confirmation" at bounding box center [684, 566] width 868 height 16
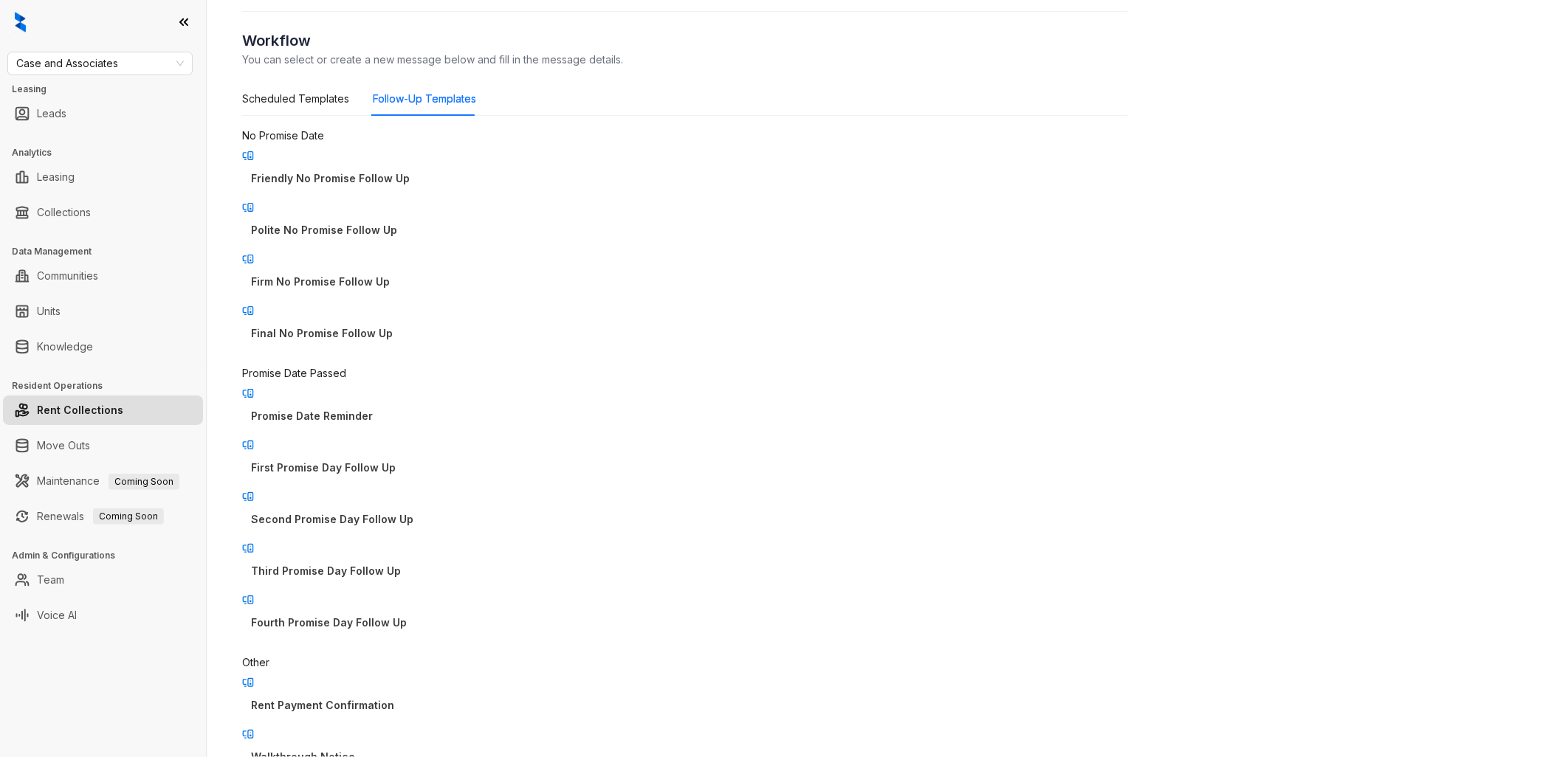
scroll to position [82, 0]
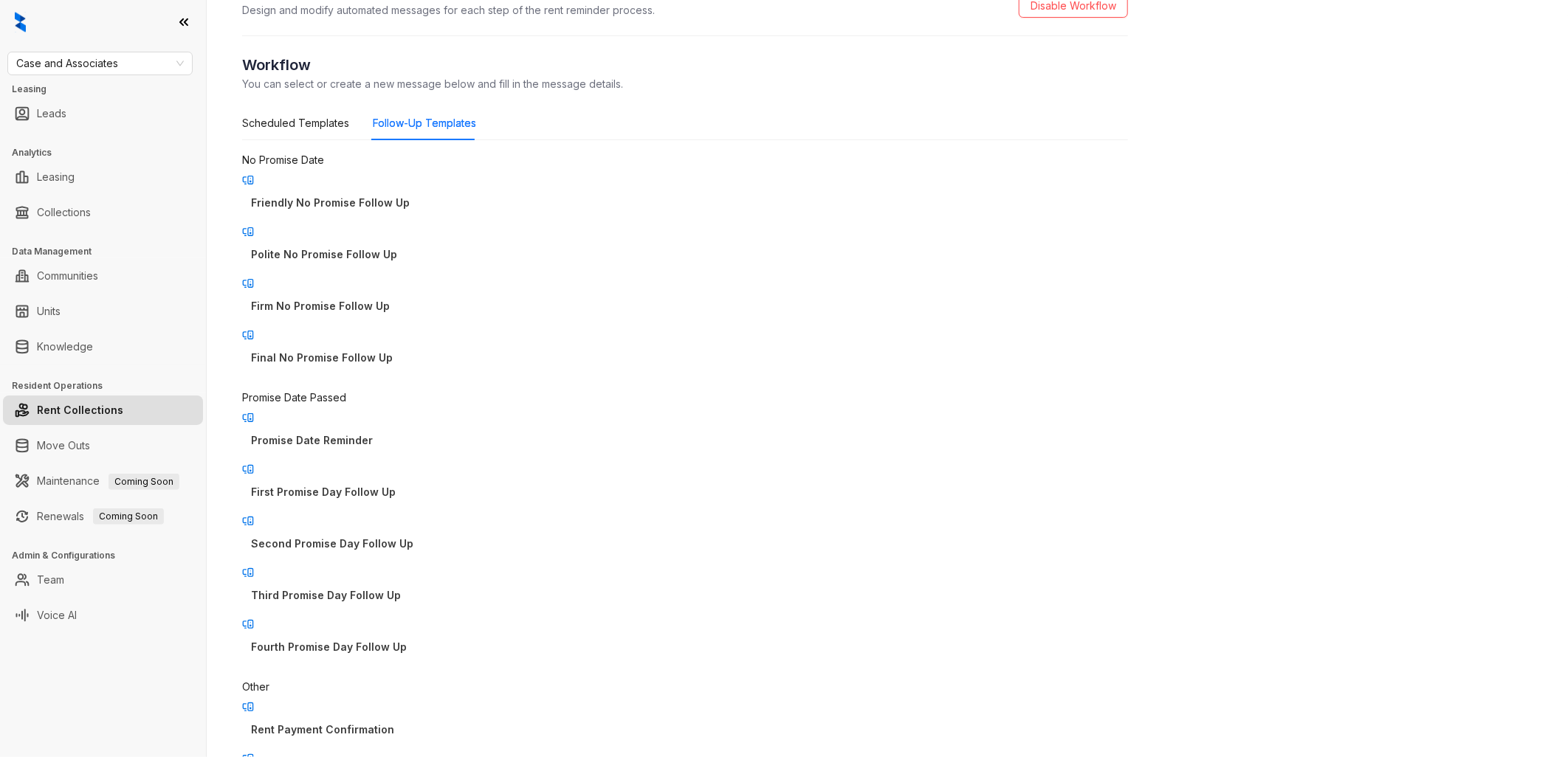
click at [427, 433] on p "Promise Date Reminder" at bounding box center [684, 440] width 868 height 16
click at [414, 484] on p "First Promise Day Follow Up" at bounding box center [684, 492] width 868 height 16
click at [417, 536] on p "Second Promise Day Follow Up" at bounding box center [684, 544] width 868 height 16
click at [417, 588] on p "Third Promise Day Follow Up" at bounding box center [684, 595] width 868 height 16
click at [393, 639] on p "Fourth Promise Day Follow Up" at bounding box center [684, 647] width 868 height 16
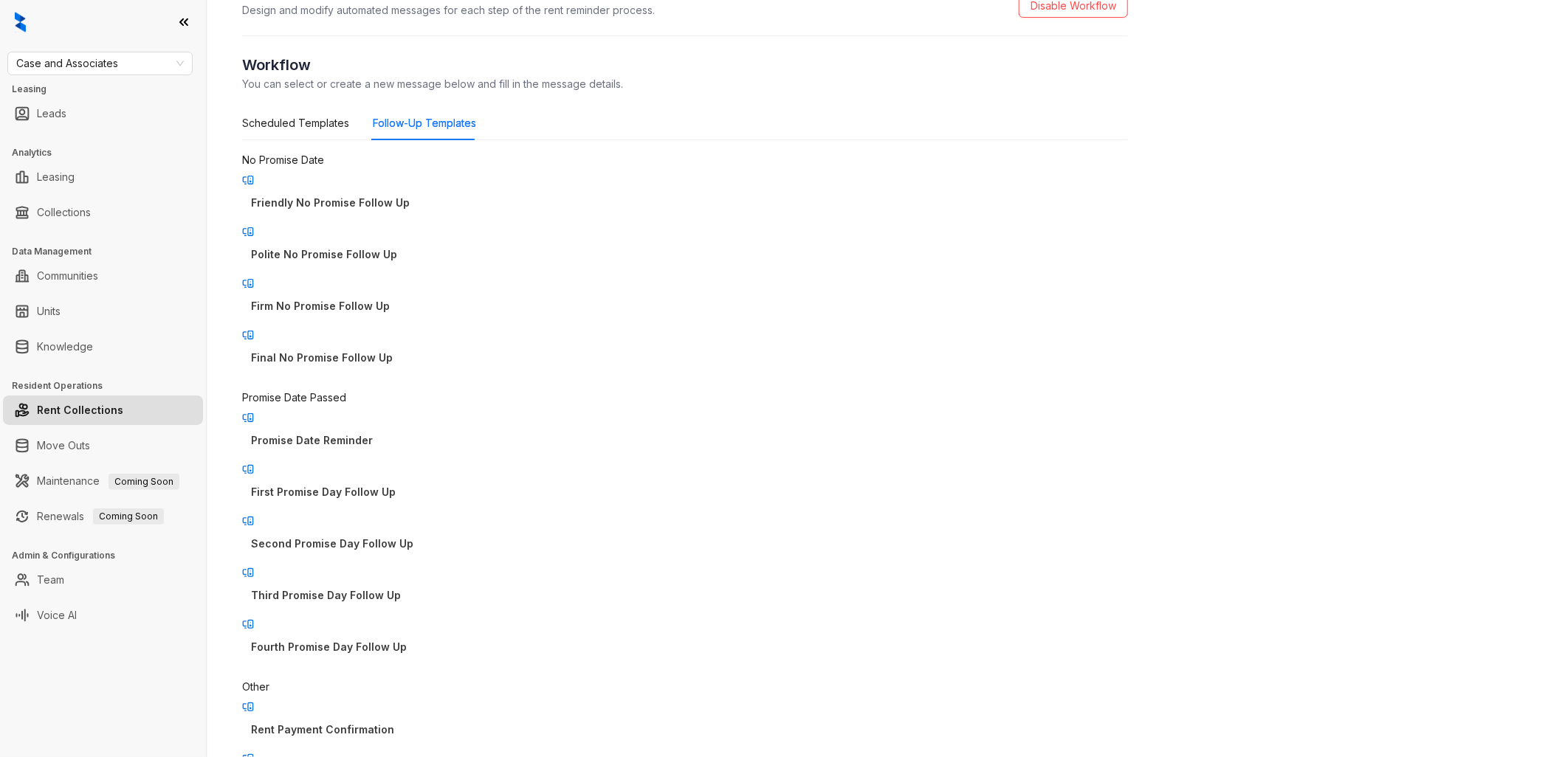
click at [407, 350] on p "Final No Promise Follow Up" at bounding box center [684, 357] width 868 height 16
click at [408, 298] on p "Firm No Promise Follow Up" at bounding box center [684, 306] width 868 height 16
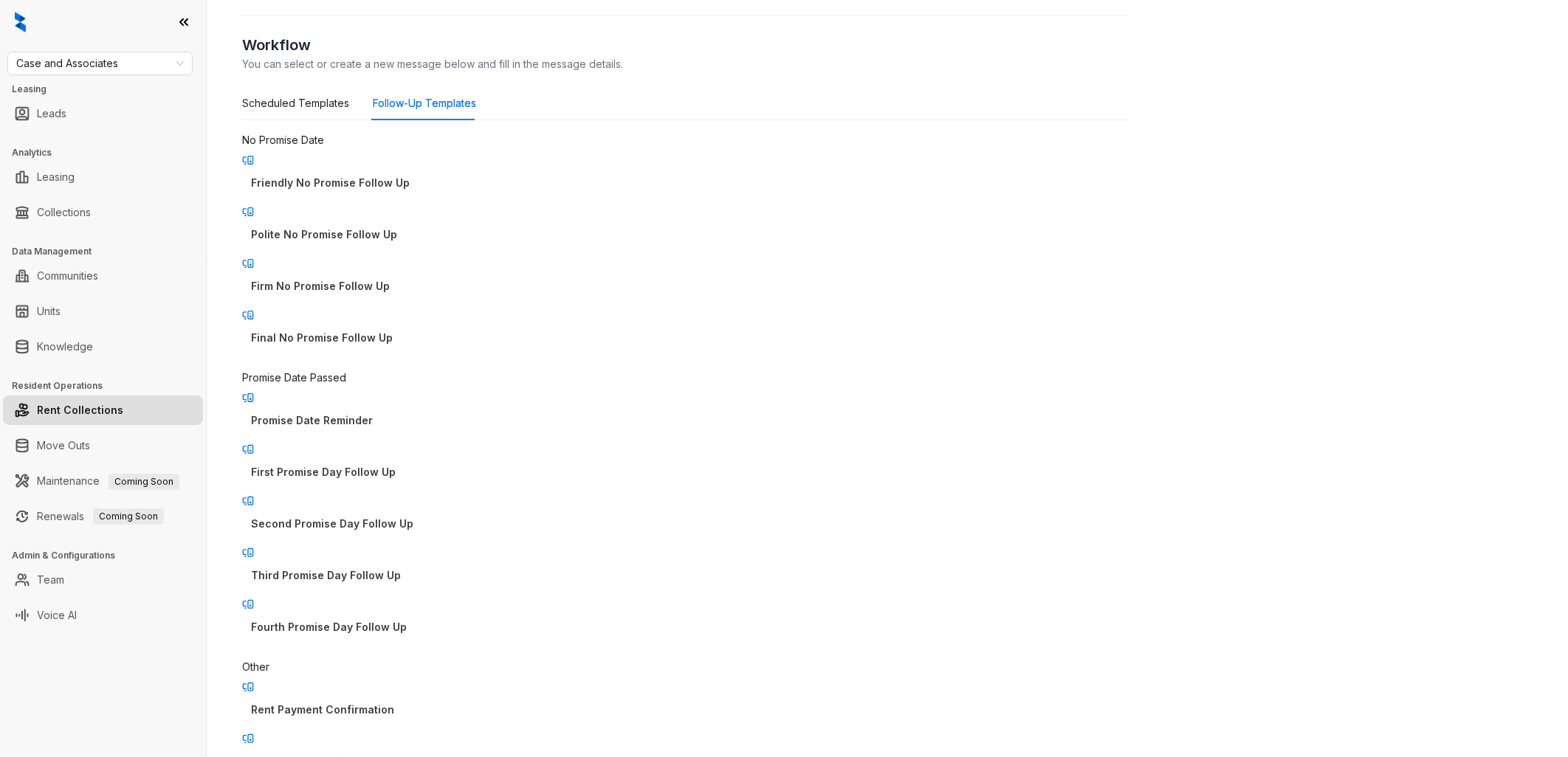
scroll to position [0, 0]
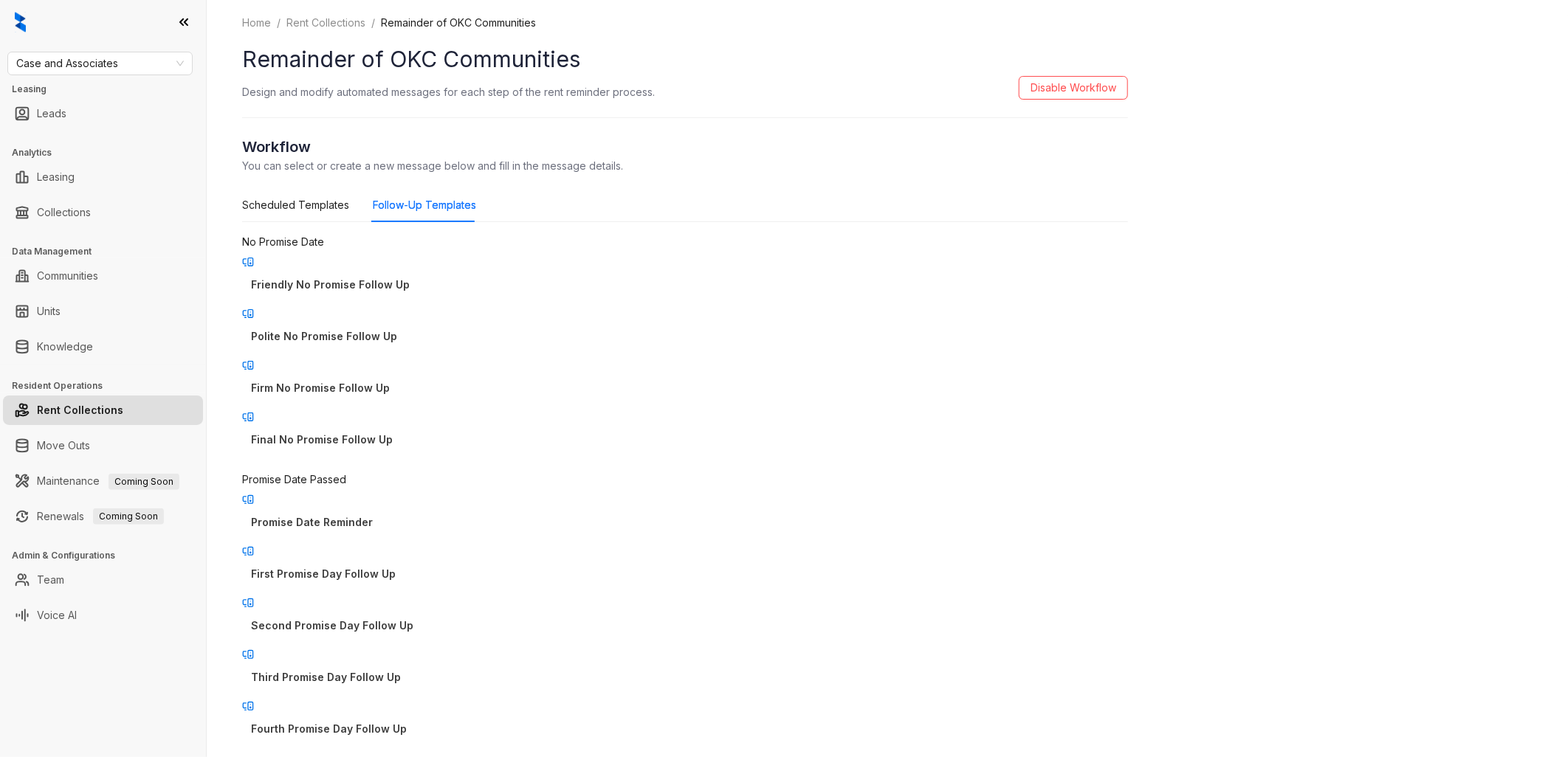
click at [414, 328] on p "Polite No Promise Follow Up" at bounding box center [684, 336] width 868 height 16
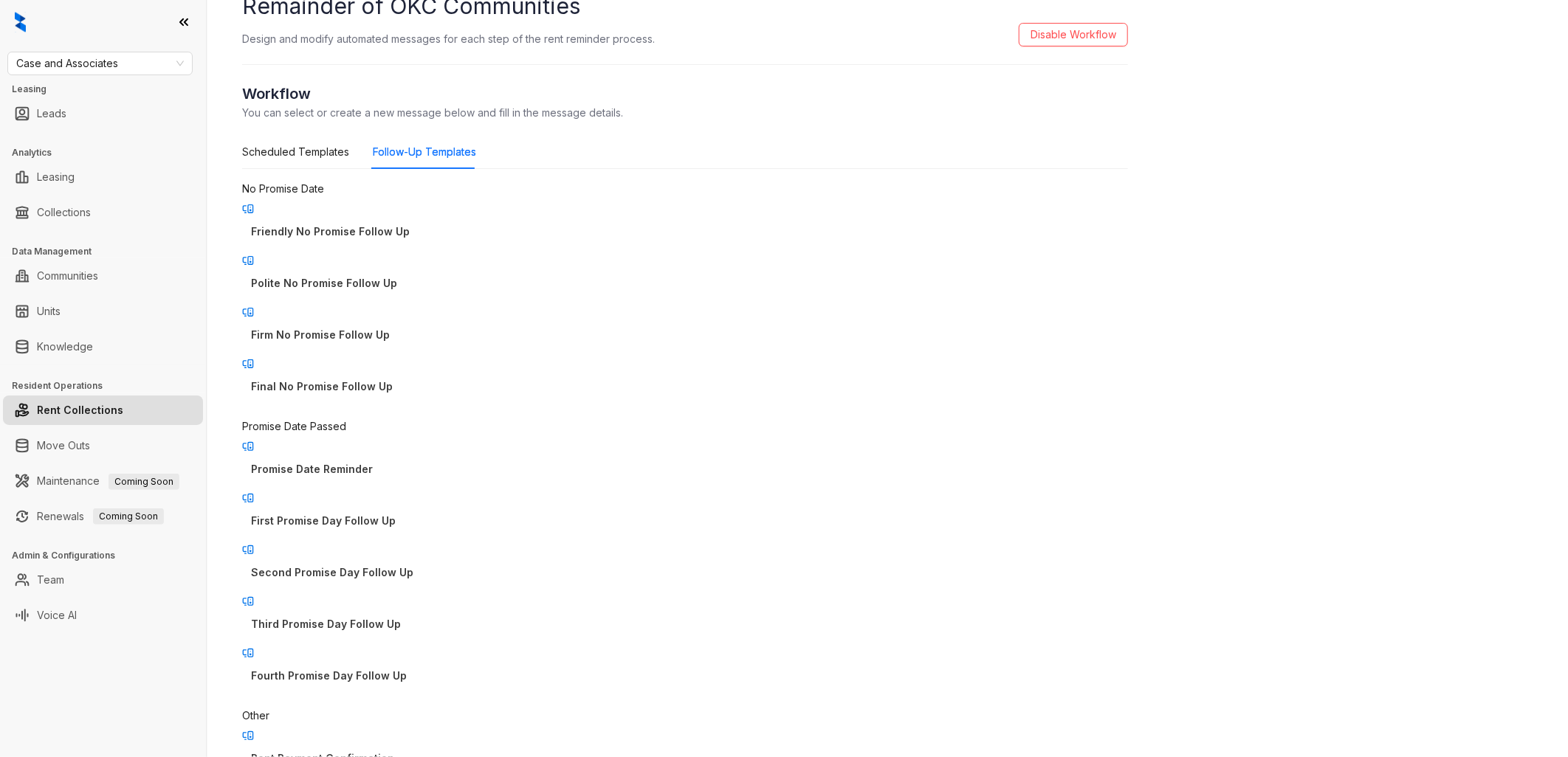
scroll to position [82, 0]
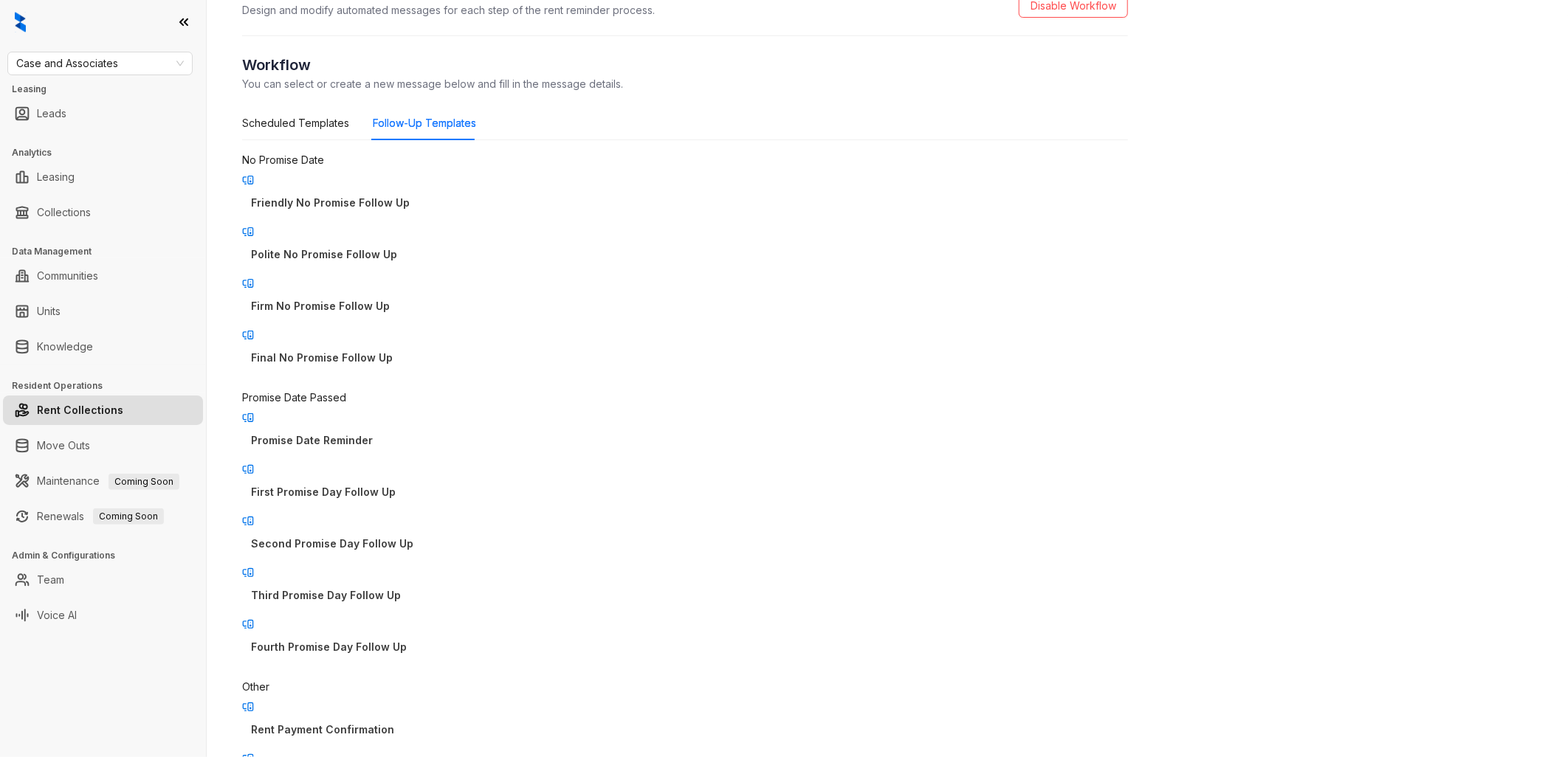
click at [403, 195] on p "Friendly No Promise Follow Up" at bounding box center [684, 202] width 868 height 16
type input "**********"
click at [318, 121] on div "Scheduled Templates" at bounding box center [296, 122] width 107 height 16
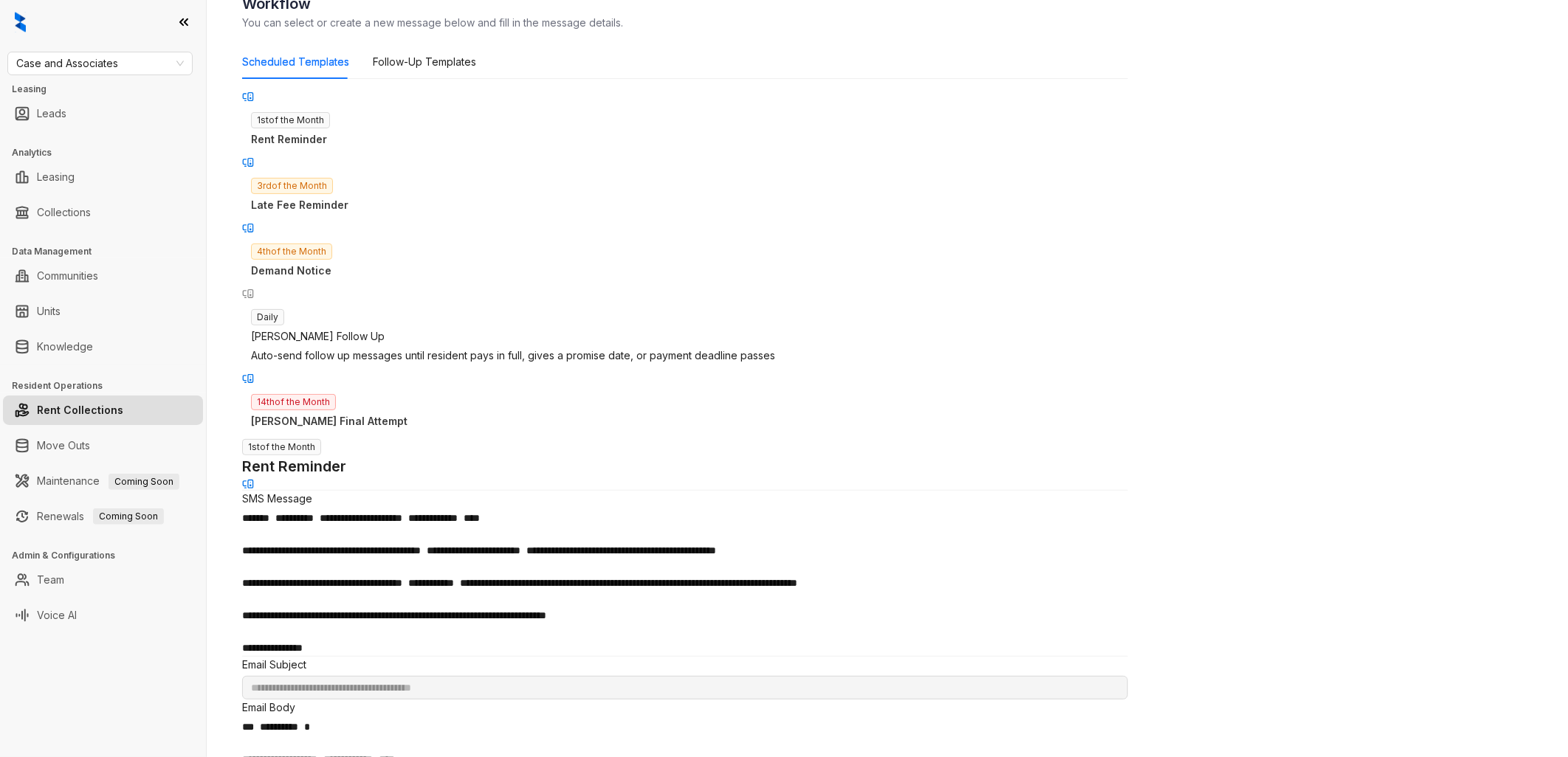
scroll to position [410, 0]
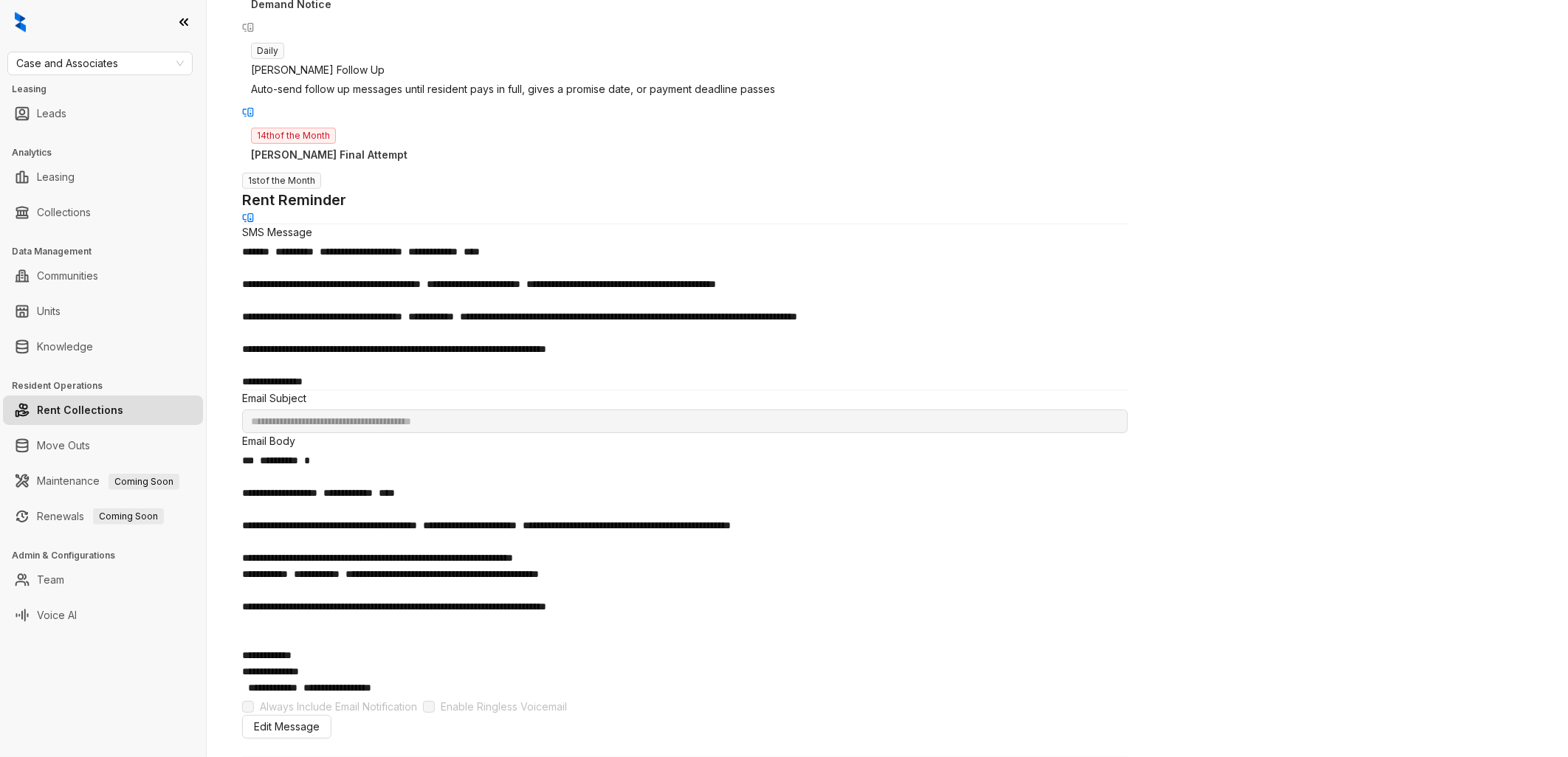
click at [1221, 226] on div "**********" at bounding box center [887, 378] width 1361 height 757
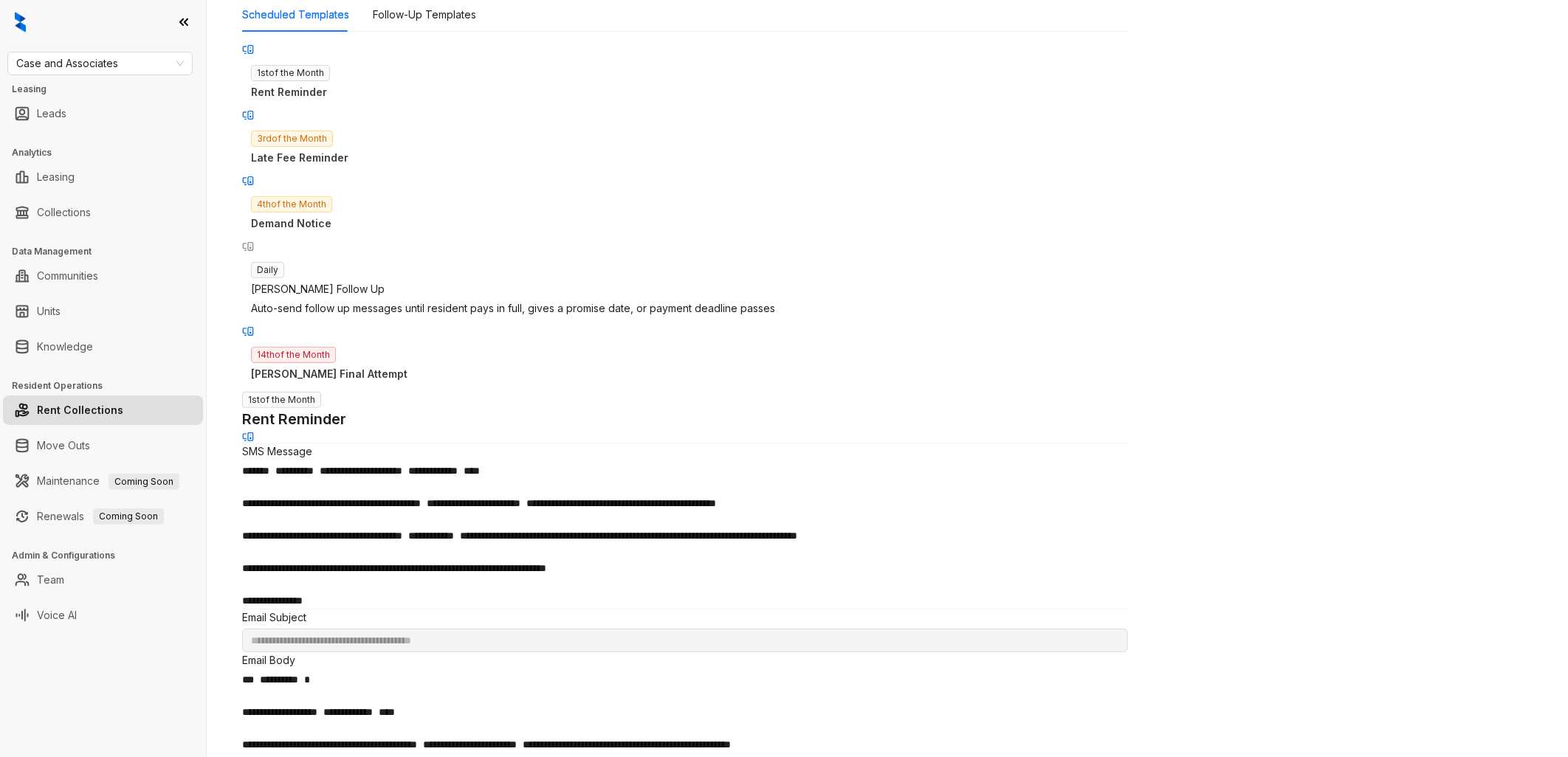
scroll to position [0, 0]
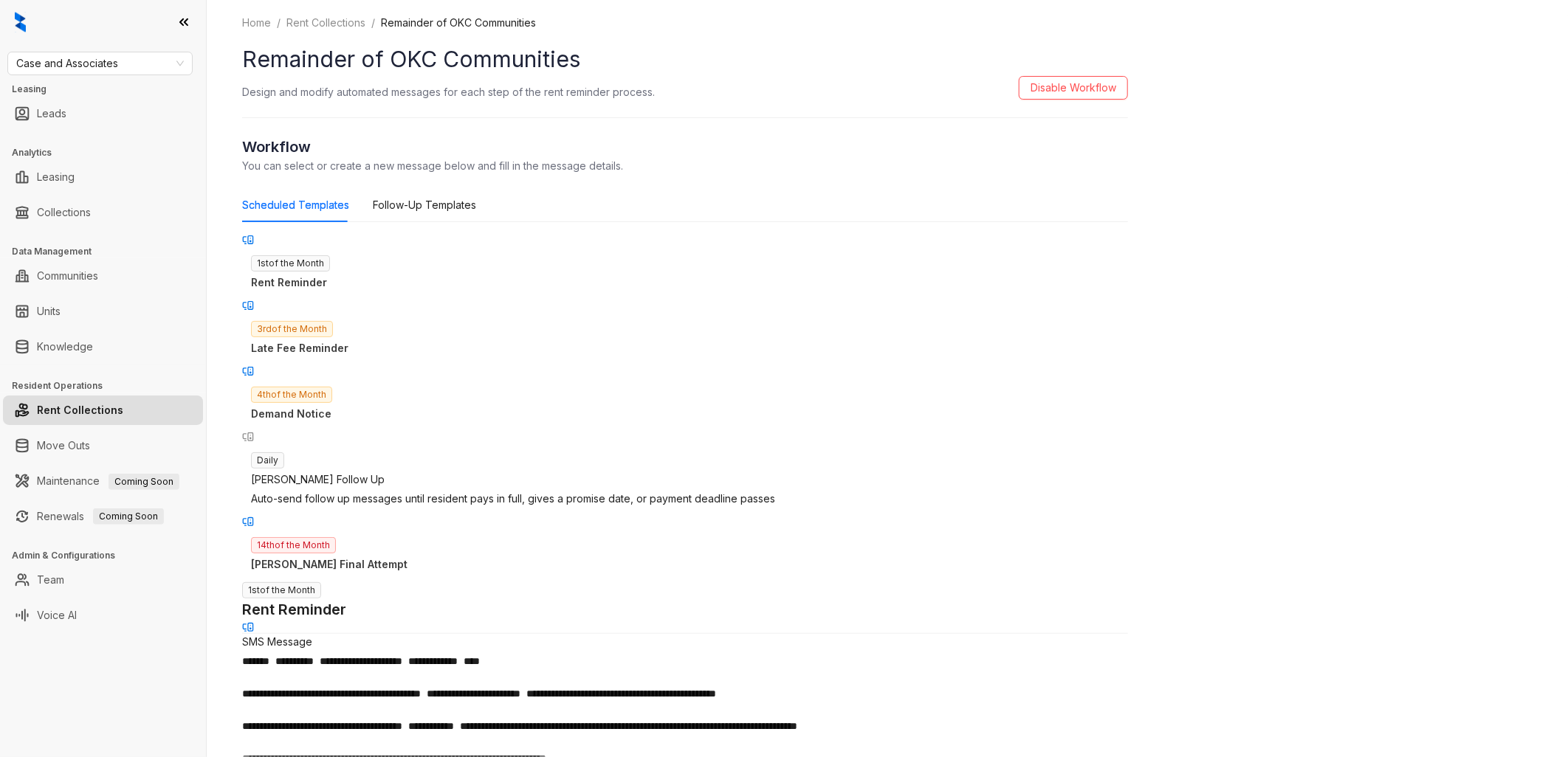
click at [388, 340] on p "Late Fee Reminder" at bounding box center [684, 348] width 868 height 16
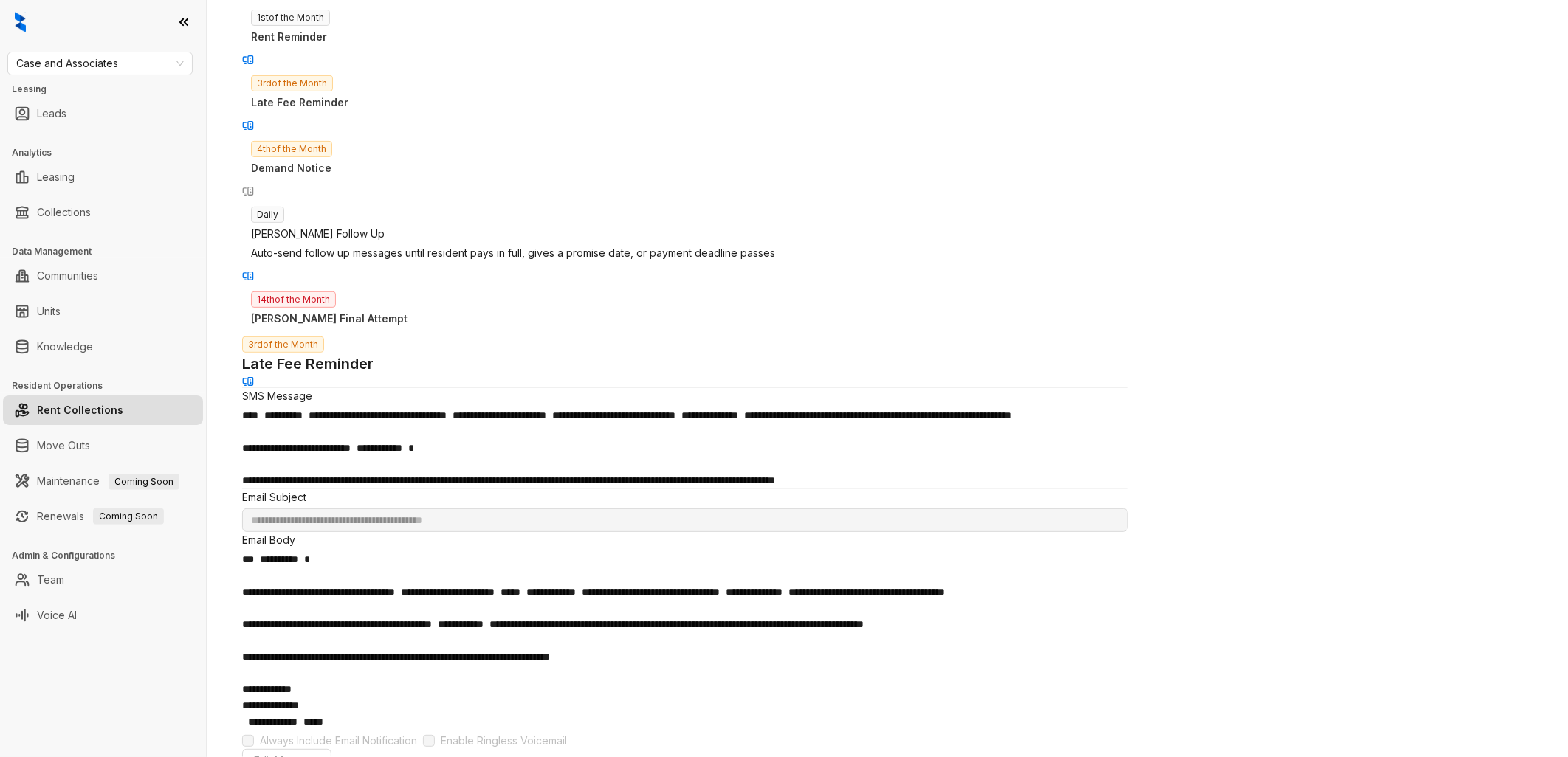
scroll to position [164, 0]
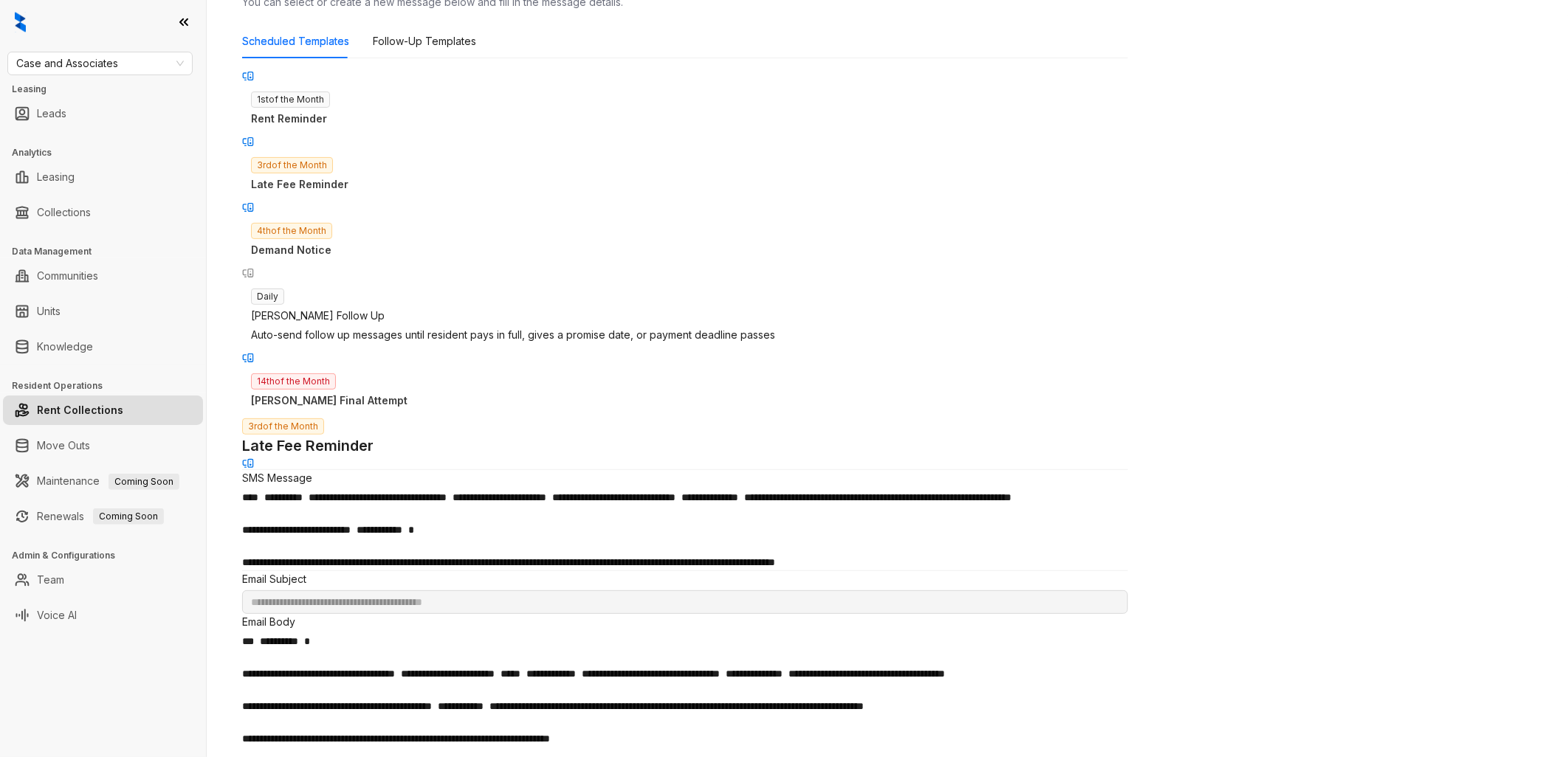
click at [393, 243] on p "Demand Notice" at bounding box center [684, 250] width 868 height 16
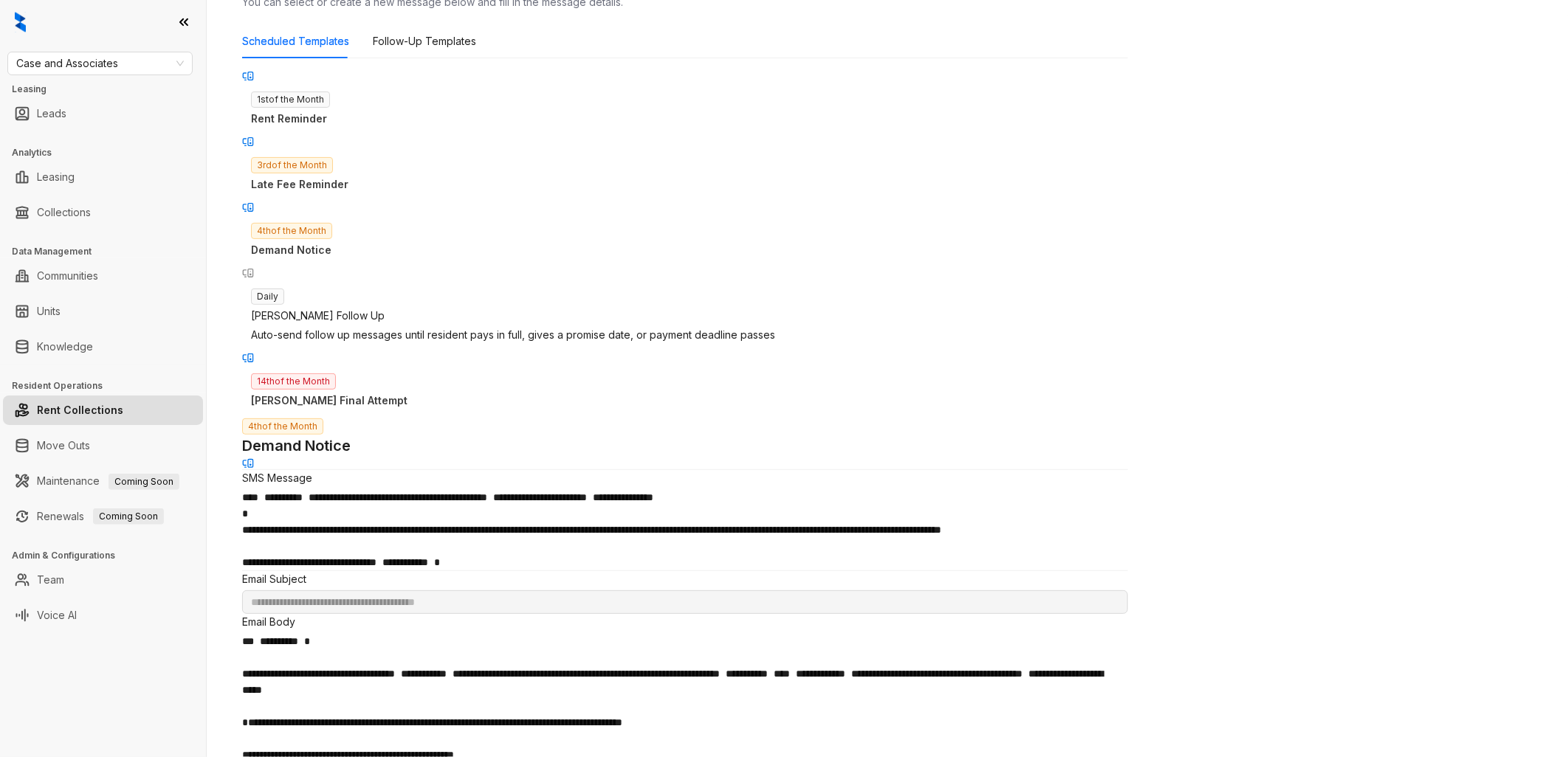
click at [376, 308] on div "Kelsey Follow Up" at bounding box center [684, 315] width 868 height 16
click at [379, 368] on div "14th of the Month Kelseys Final Attempt" at bounding box center [685, 390] width 886 height 54
type input "**********"
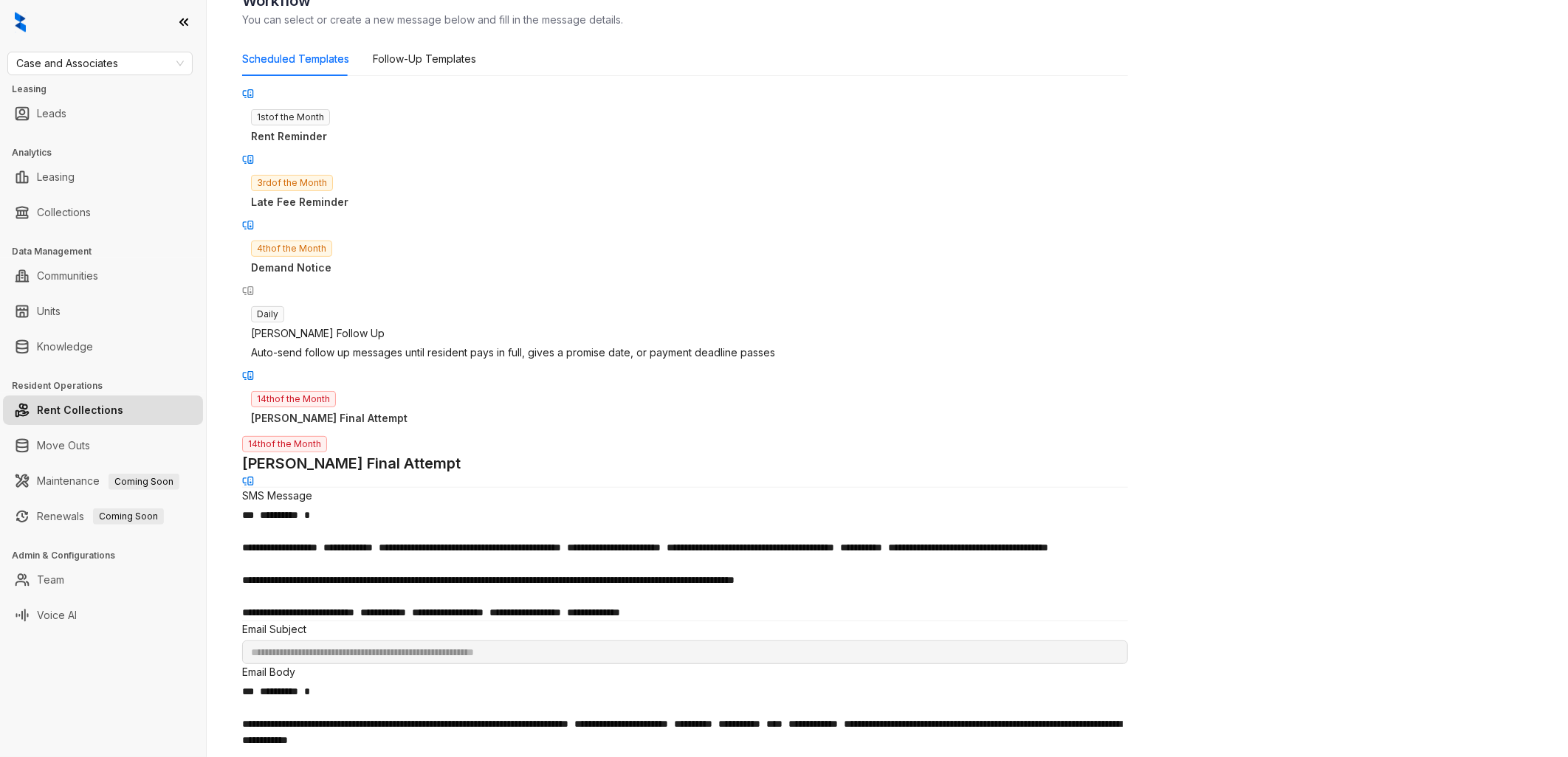
scroll to position [0, 0]
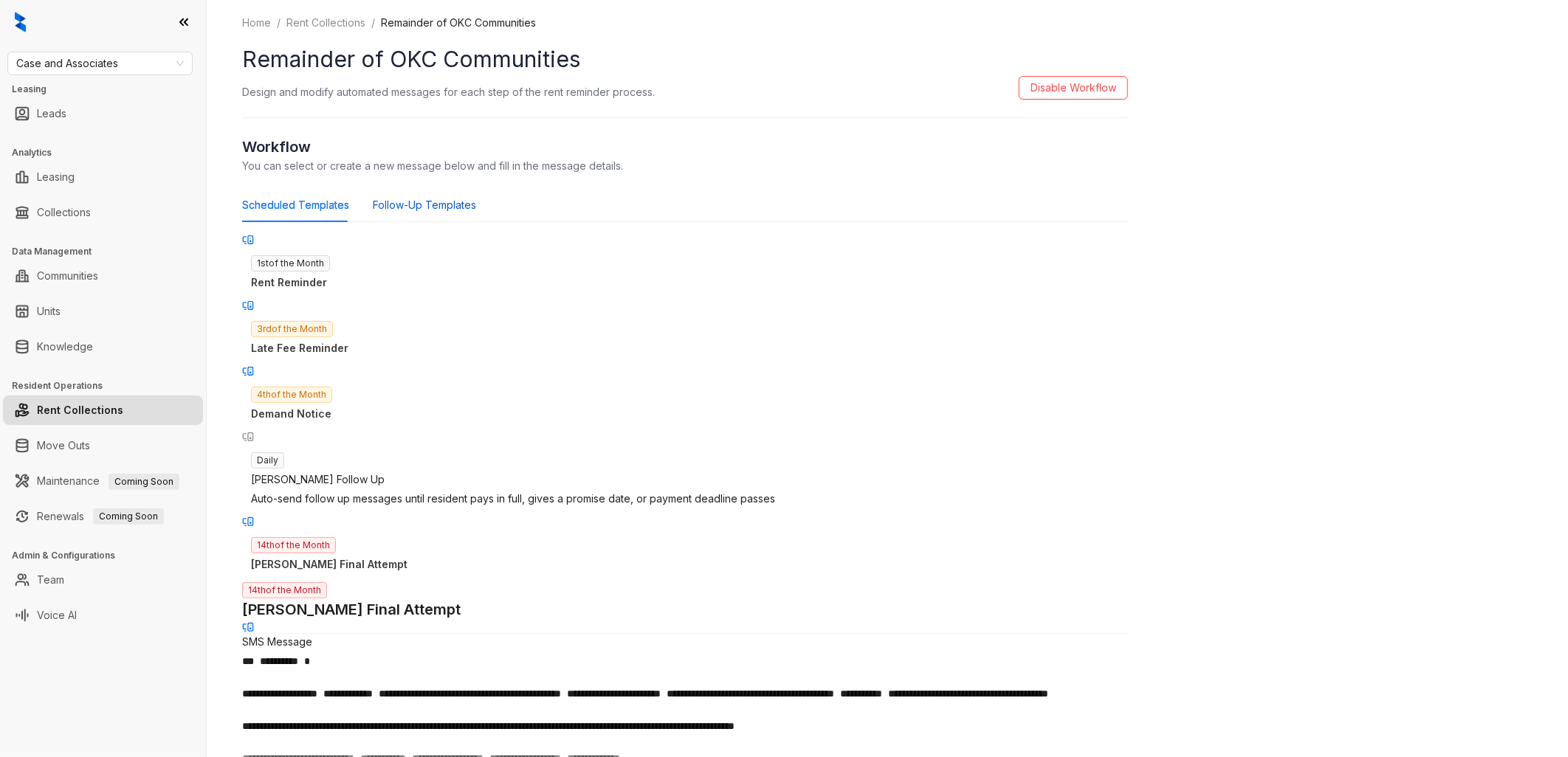
click at [431, 200] on div "Follow-Up Templates" at bounding box center [424, 205] width 103 height 16
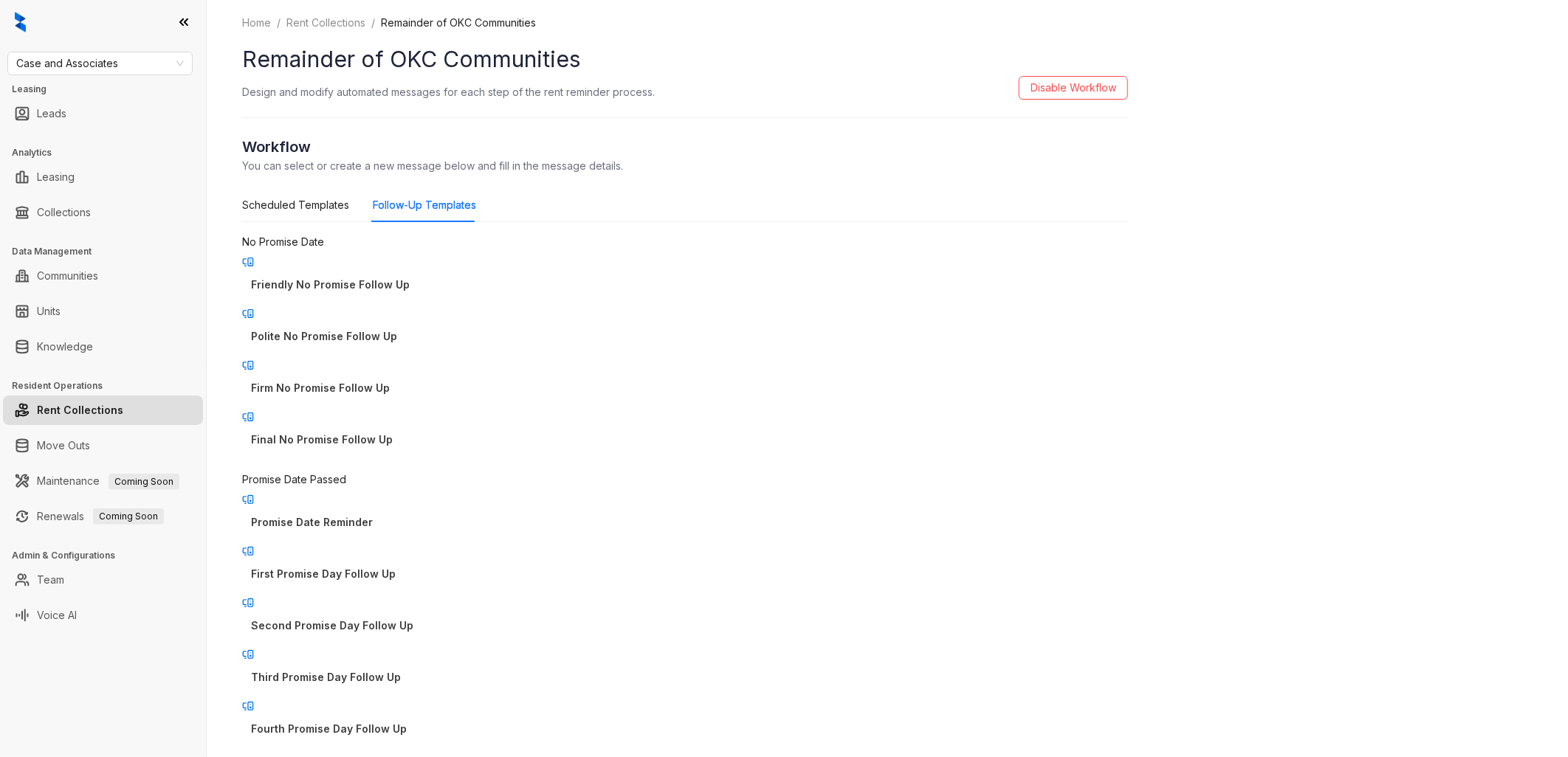
click at [407, 276] on p "Friendly No Promise Follow Up" at bounding box center [684, 284] width 868 height 16
click at [349, 328] on p "Polite No Promise Follow Up" at bounding box center [684, 336] width 868 height 16
click at [369, 380] on p "Firm No Promise Follow Up" at bounding box center [684, 387] width 868 height 16
click at [389, 432] on p "Final No Promise Follow Up" at bounding box center [684, 439] width 868 height 16
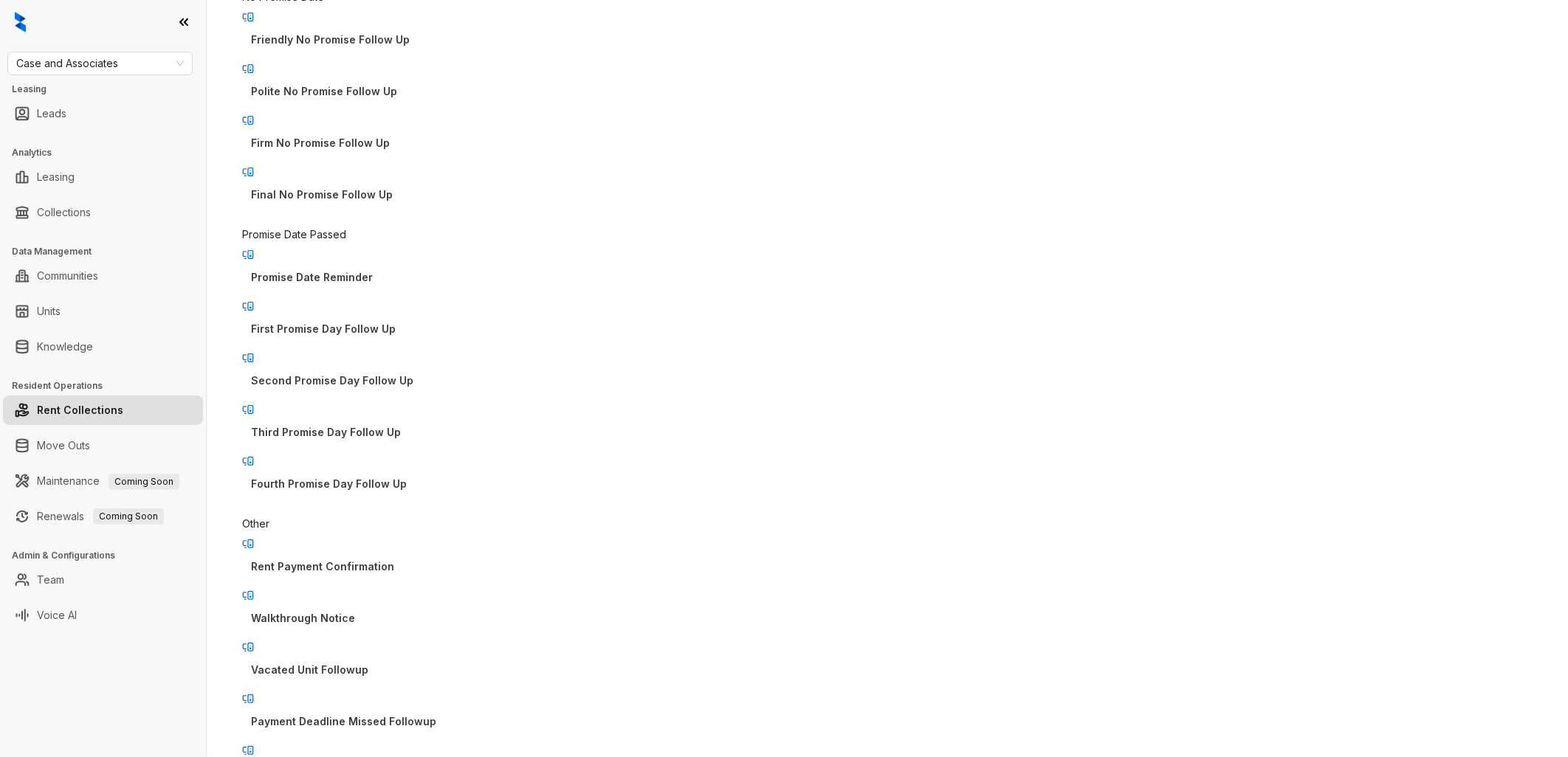
scroll to position [245, 0]
click at [388, 269] on p "Promise Date Reminder" at bounding box center [684, 276] width 868 height 16
click at [394, 321] on p "First Promise Day Follow Up" at bounding box center [684, 328] width 868 height 16
click at [403, 372] on p "Second Promise Day Follow Up" at bounding box center [684, 380] width 868 height 16
click at [397, 424] on p "Third Promise Day Follow Up" at bounding box center [684, 432] width 868 height 16
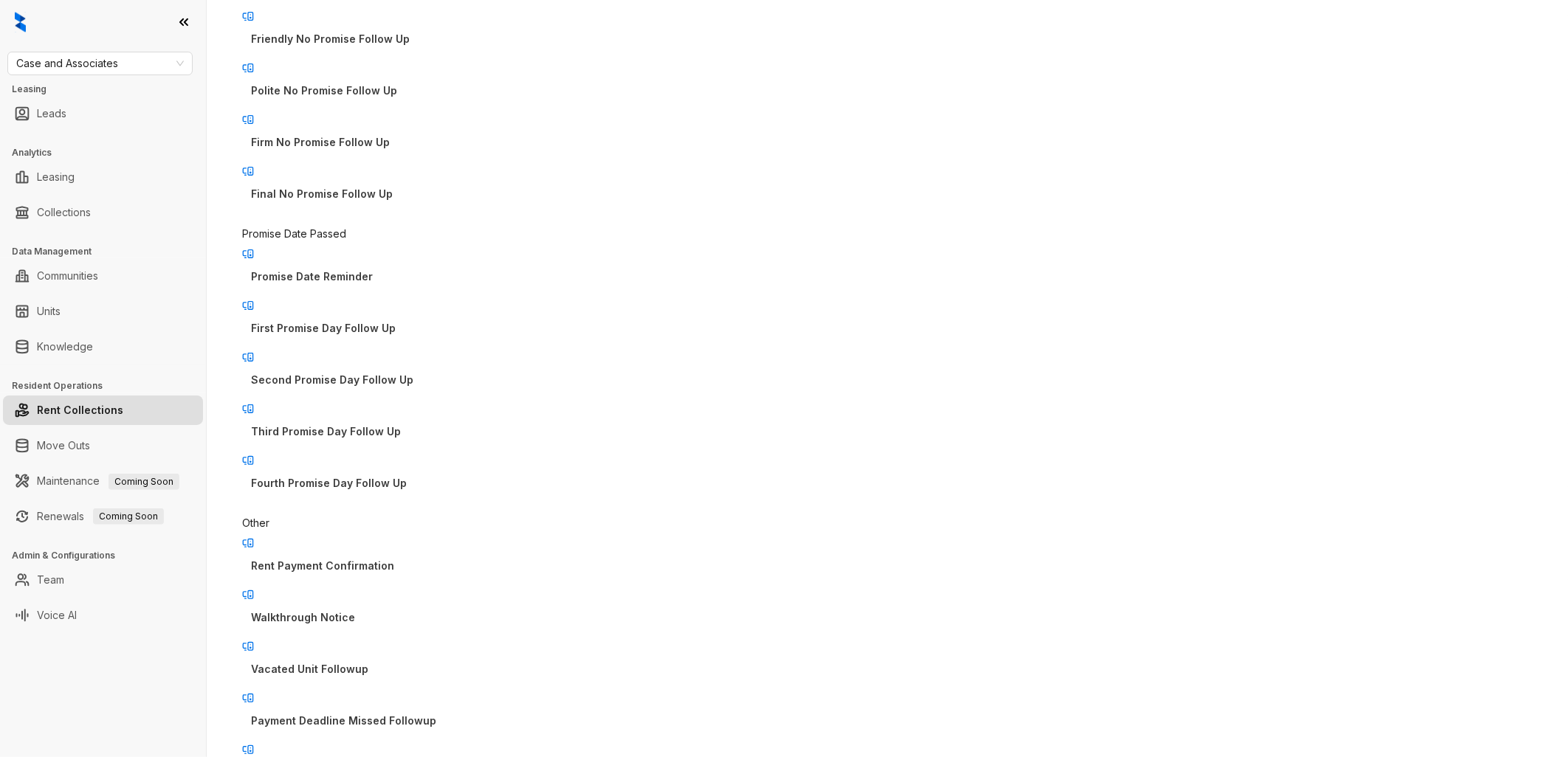
click at [383, 476] on p "Fourth Promise Day Follow Up" at bounding box center [684, 483] width 868 height 16
click at [363, 559] on p "Rent Payment Confirmation" at bounding box center [684, 566] width 868 height 16
click at [382, 609] on p "Walkthrough Notice" at bounding box center [684, 617] width 868 height 16
click at [385, 661] on p "Vacated Unit Followup" at bounding box center [684, 669] width 868 height 16
click at [387, 713] on p "Payment Deadline Missed Followup" at bounding box center [684, 720] width 868 height 16
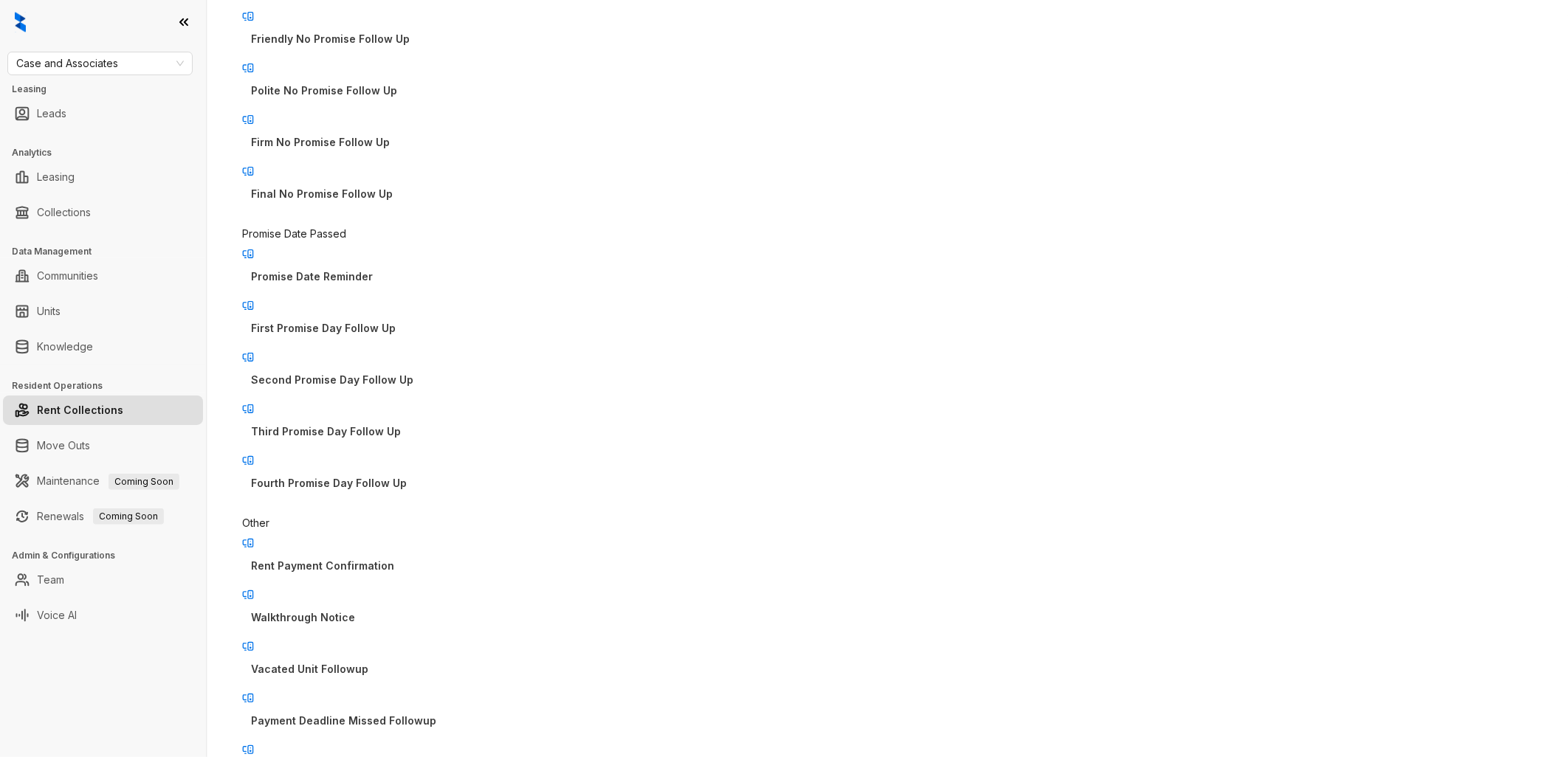
type input "**********"
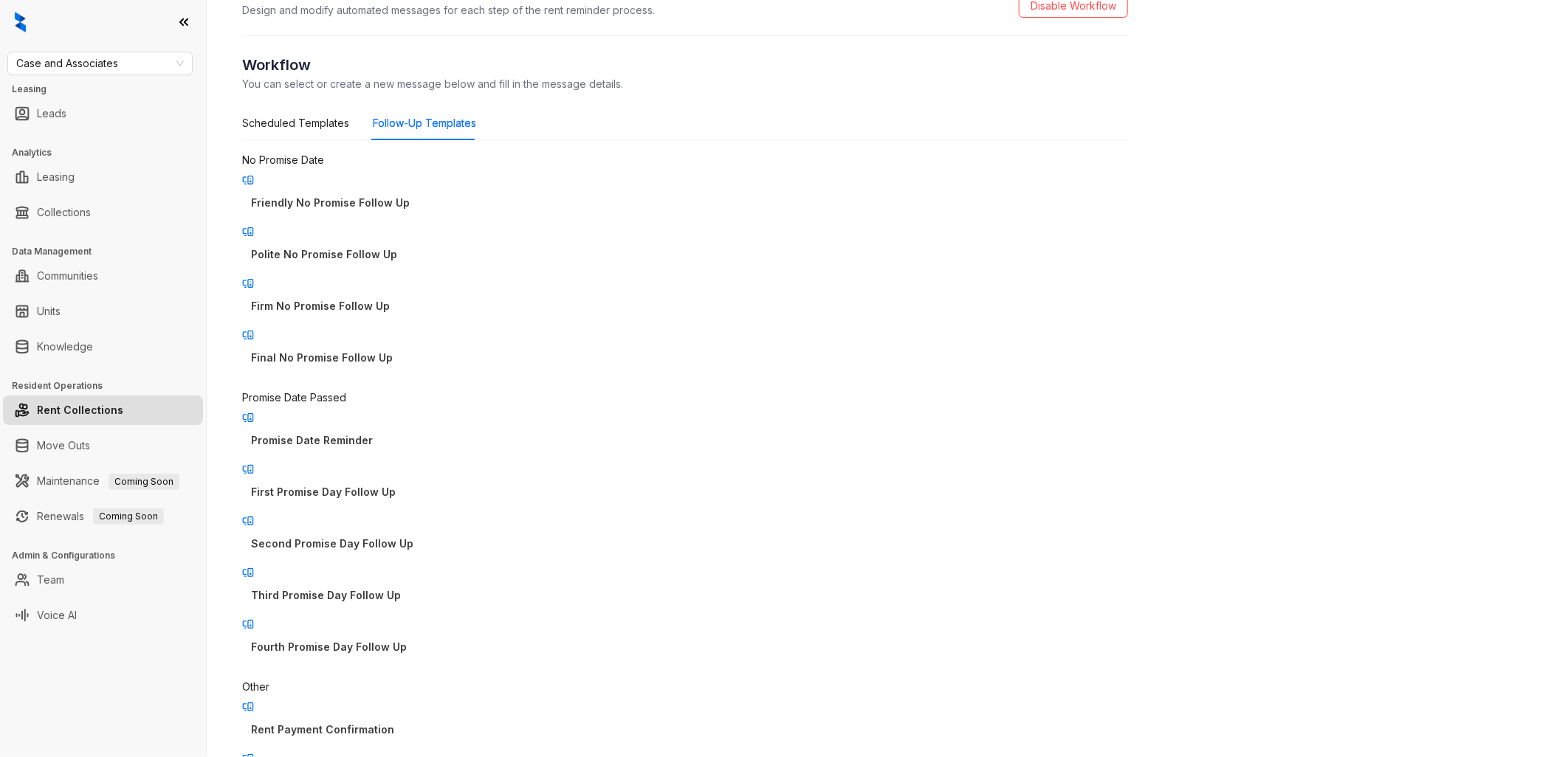
scroll to position [0, 0]
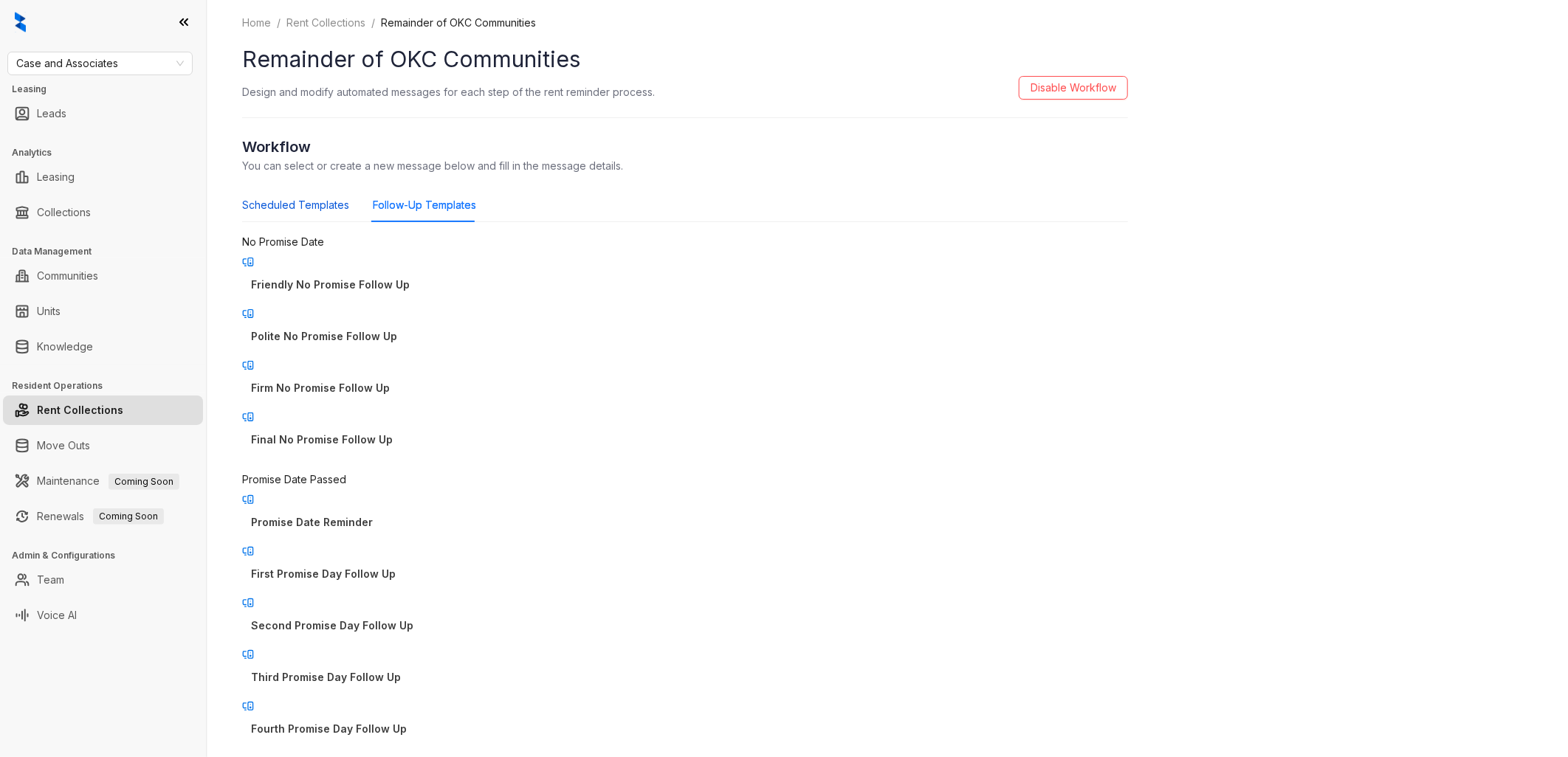
click at [277, 199] on div "Scheduled Templates" at bounding box center [296, 205] width 107 height 16
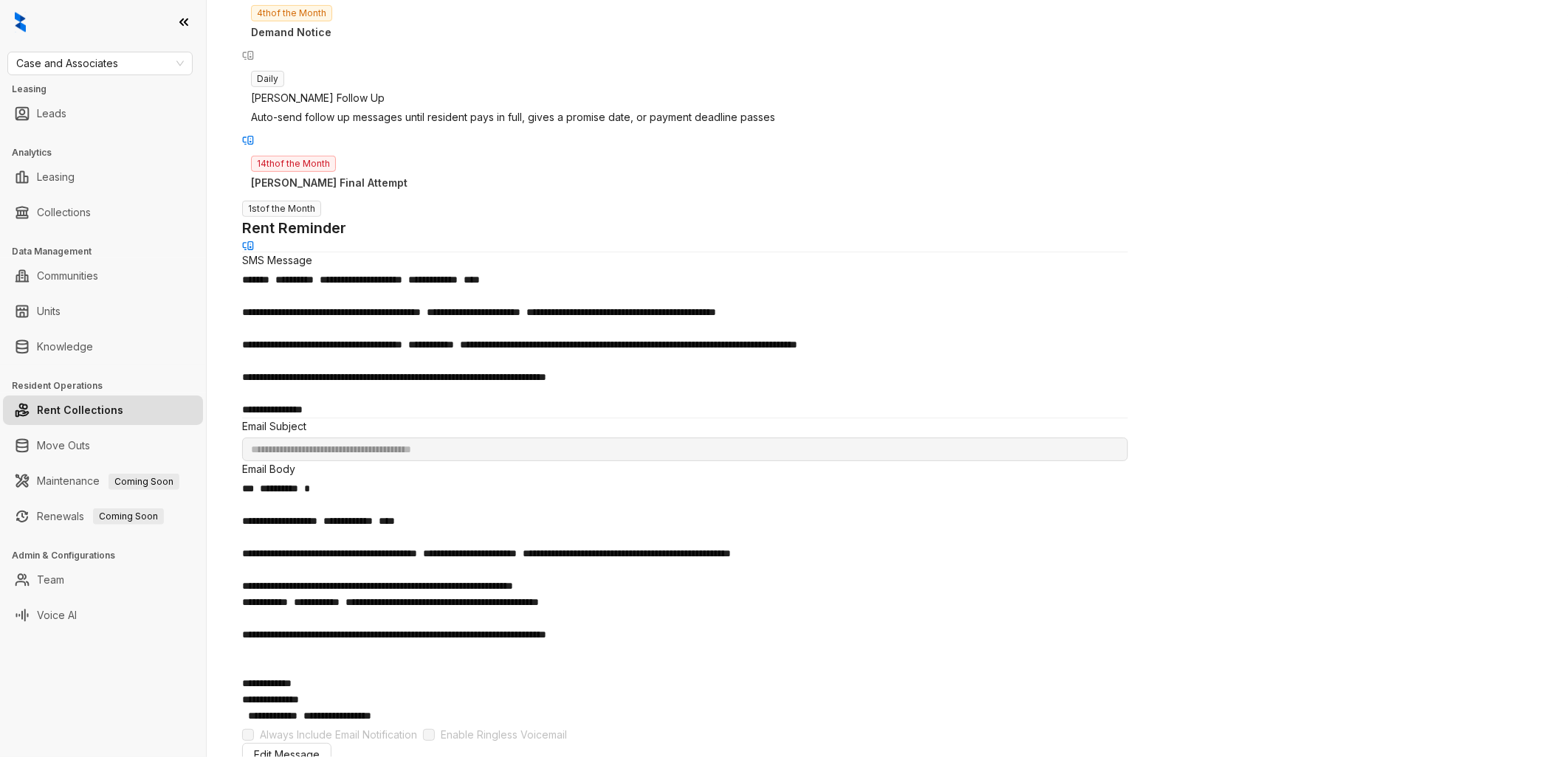
scroll to position [245, 0]
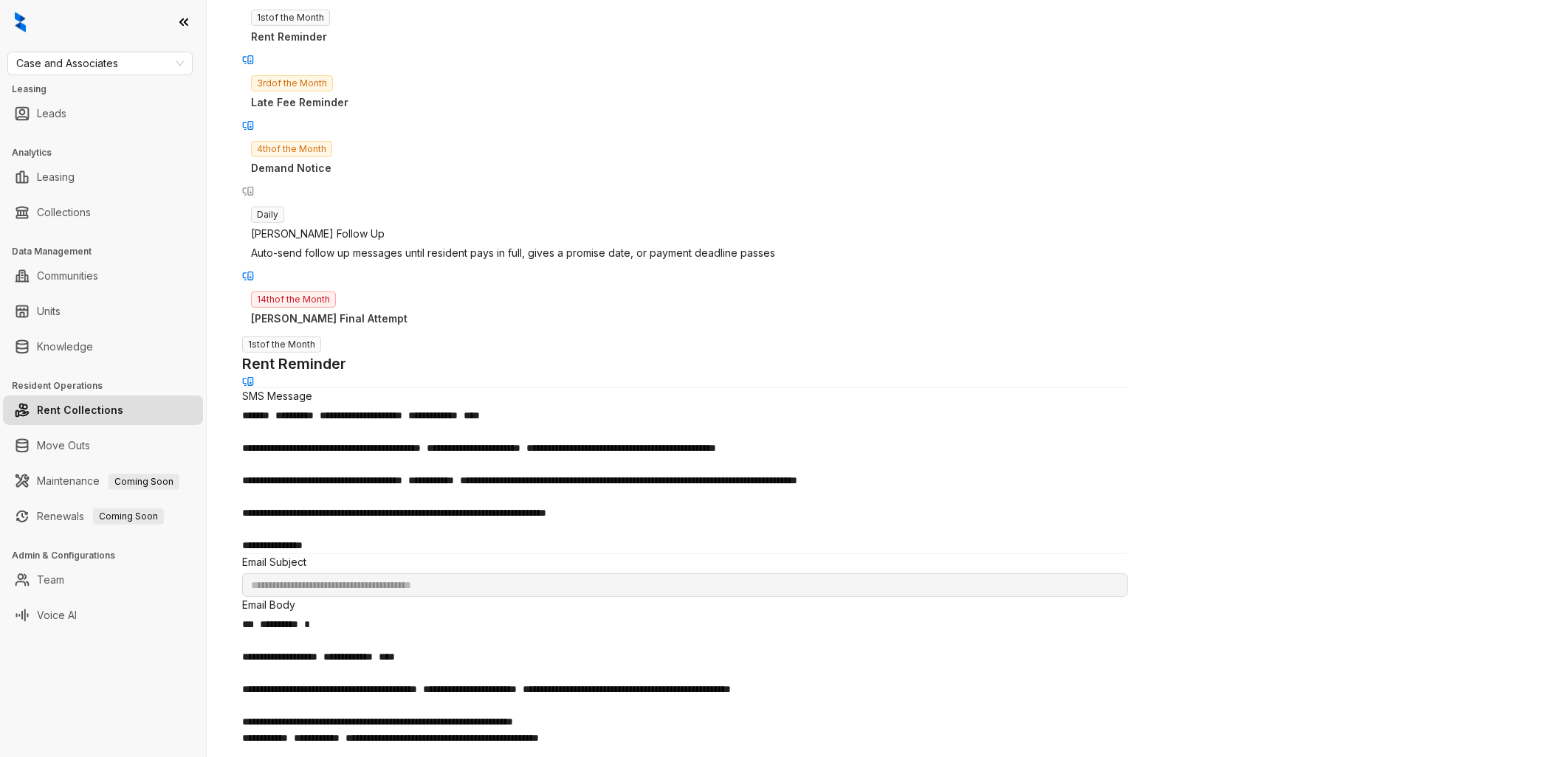
click at [396, 71] on div "3rd of the Month Late Fee Reminder" at bounding box center [685, 92] width 886 height 54
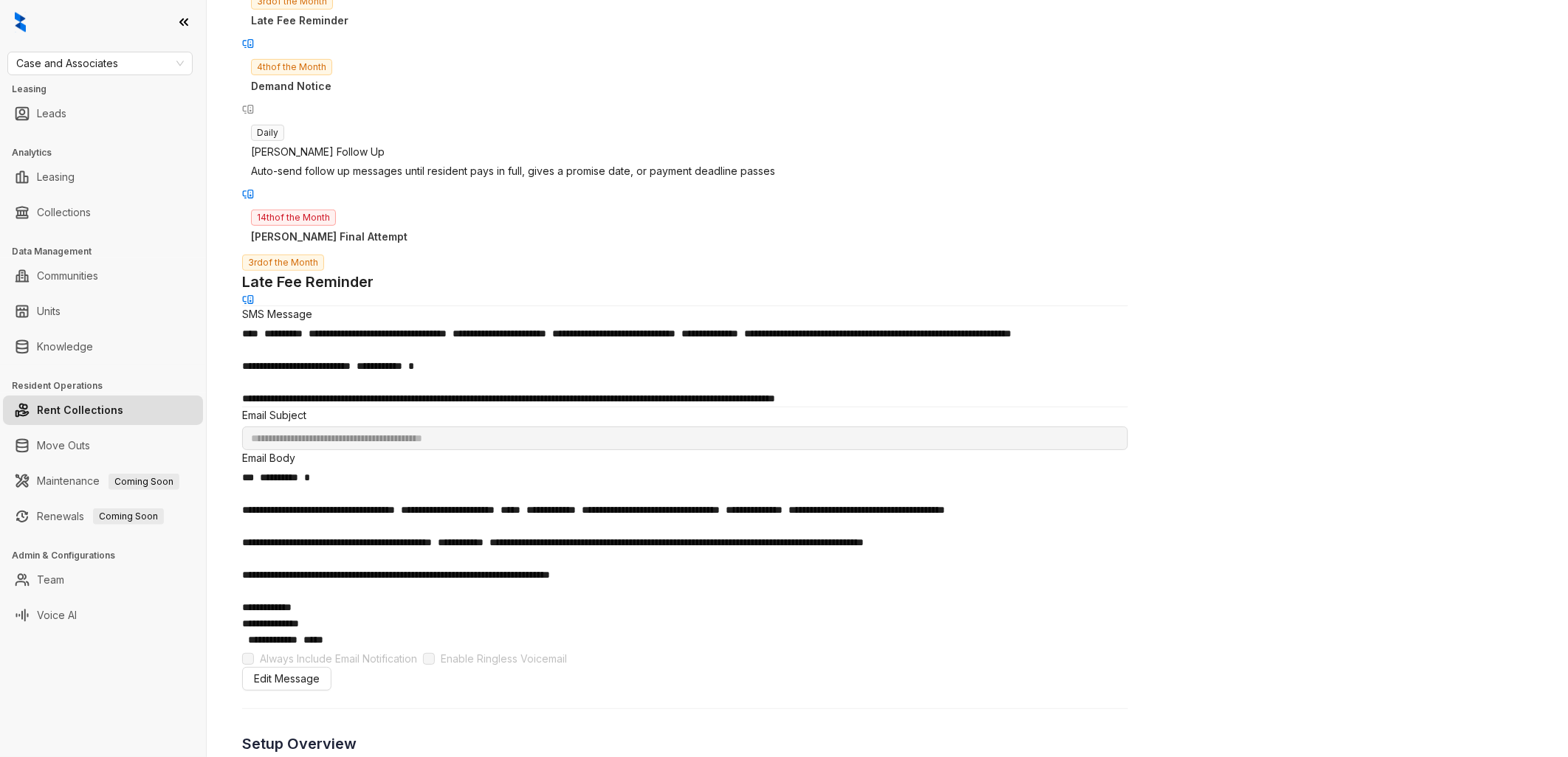
scroll to position [164, 0]
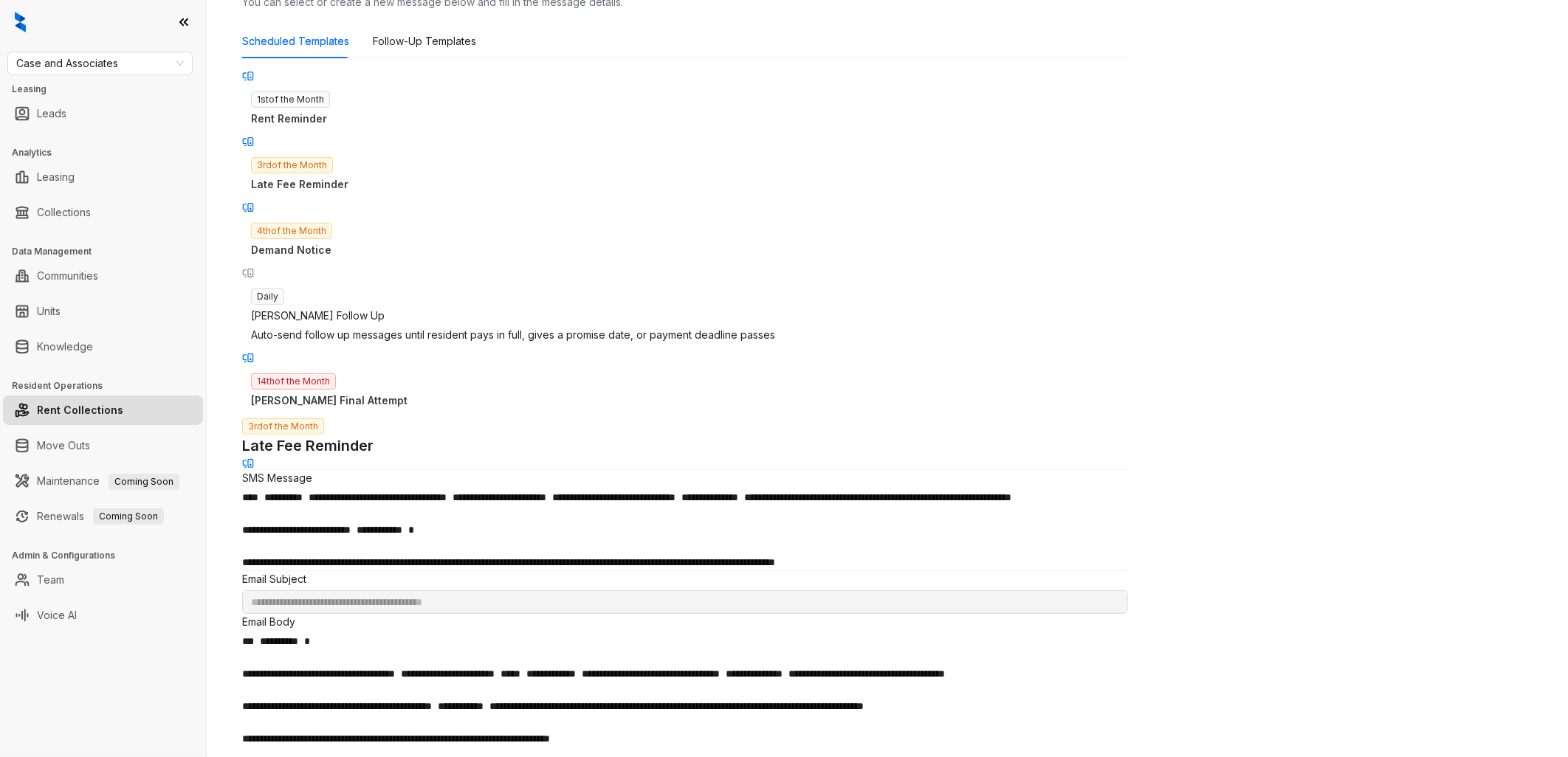
click at [371, 213] on div "4th of the Month Demand Notice" at bounding box center [685, 240] width 886 height 54
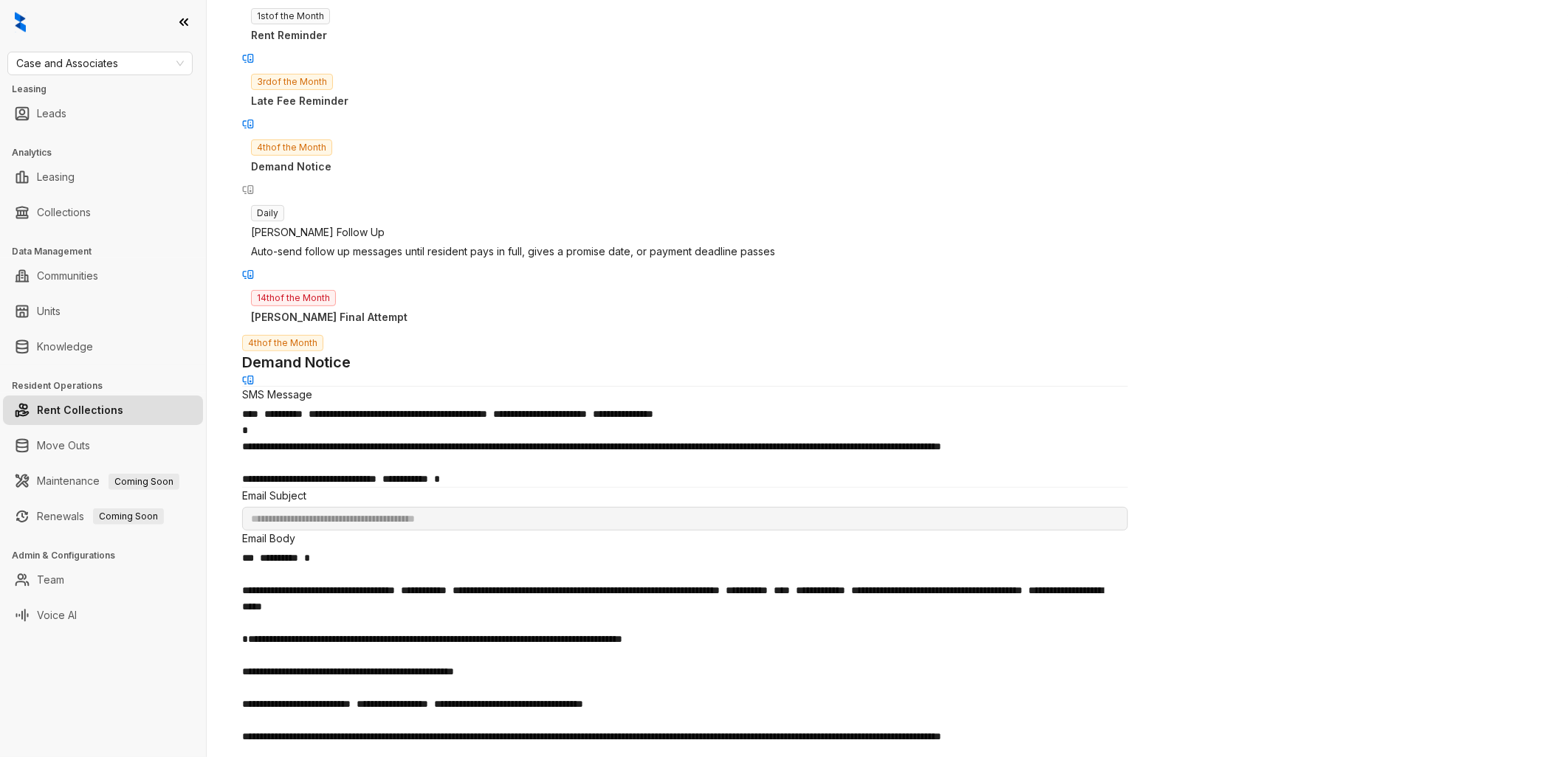
scroll to position [245, 0]
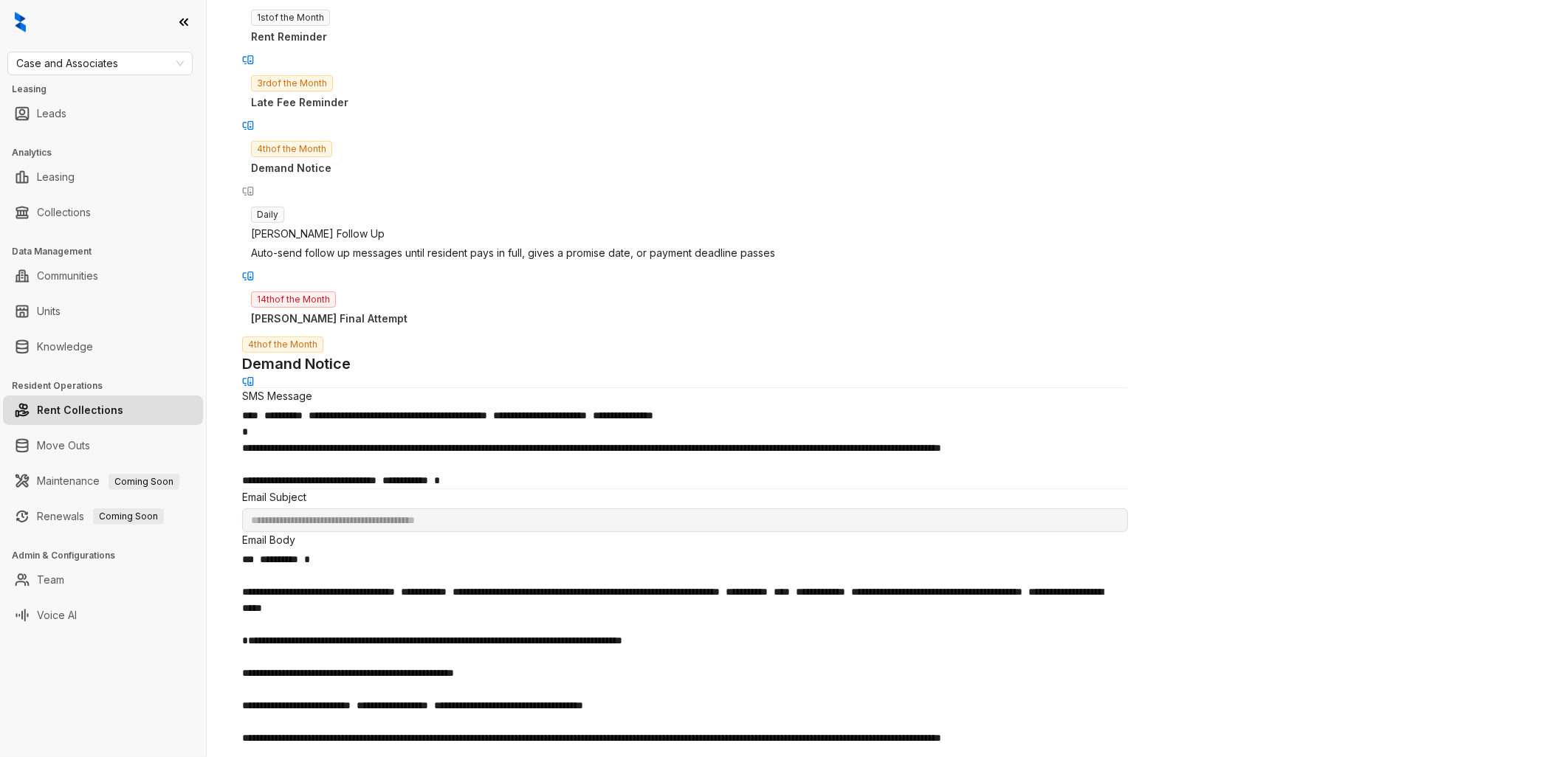
click at [384, 311] on p "Kelseys Final Attempt" at bounding box center [684, 319] width 868 height 16
type input "**********"
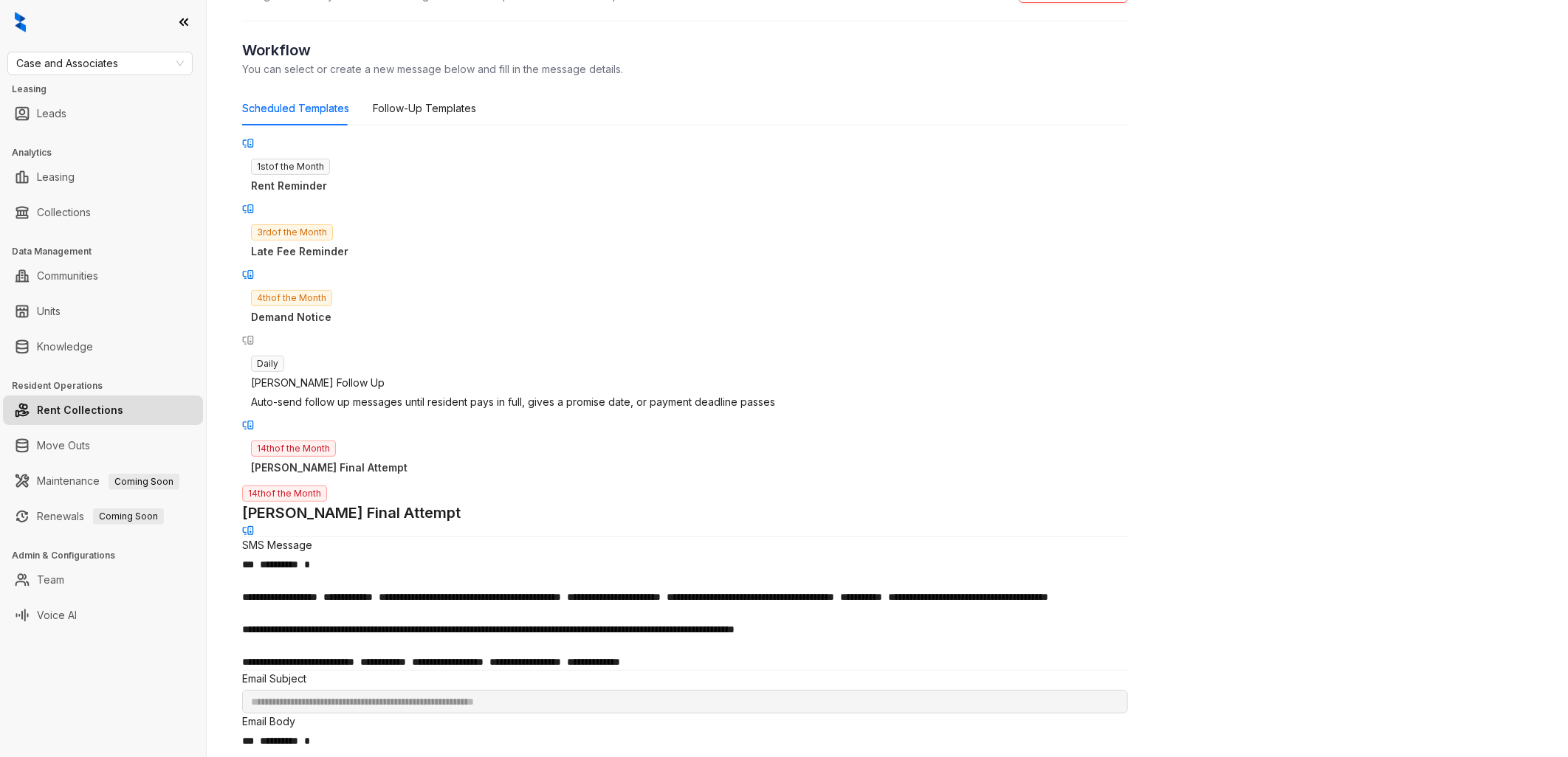
scroll to position [0, 0]
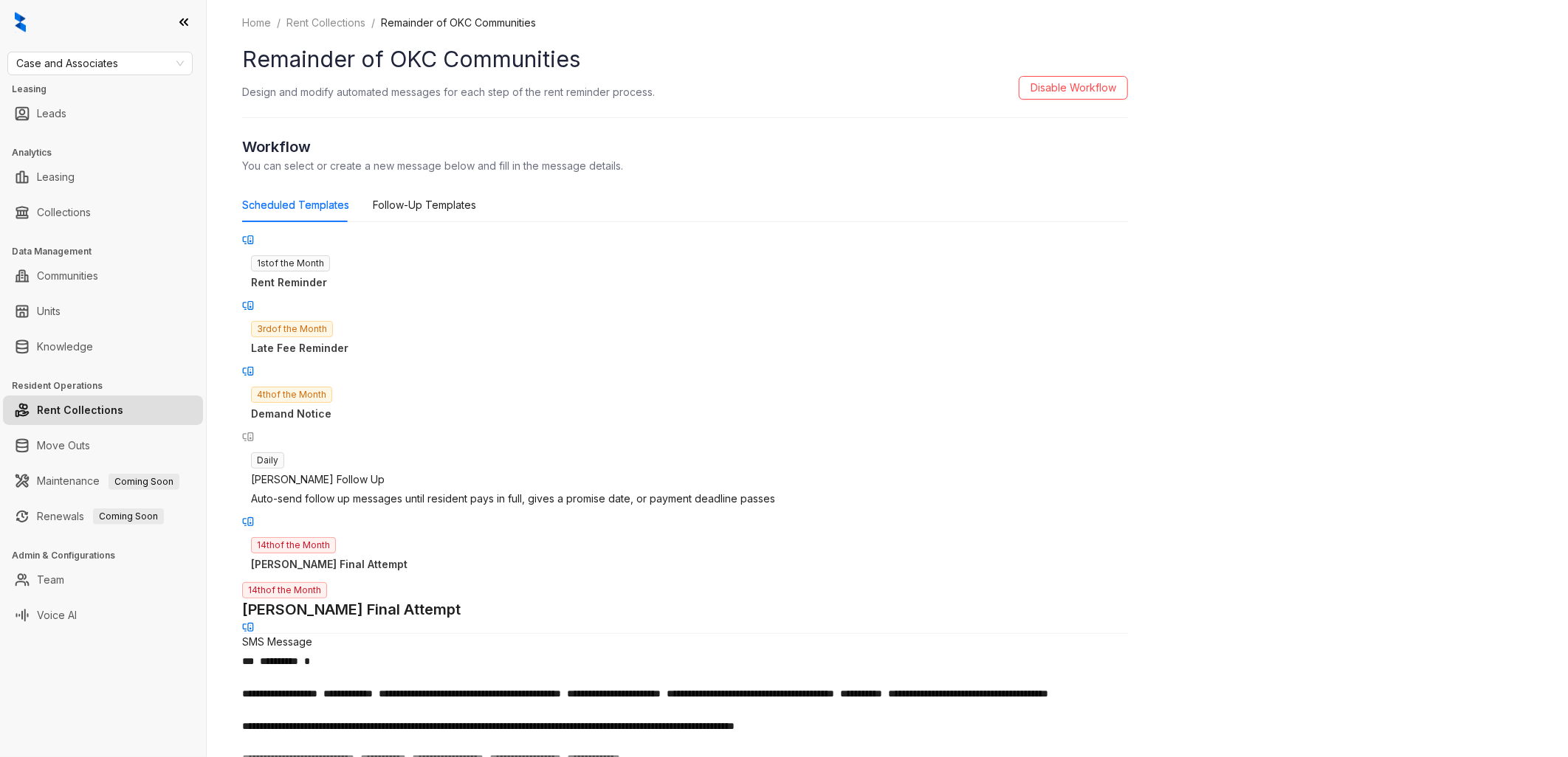
click at [107, 409] on link "Rent Collections" at bounding box center [80, 410] width 86 height 29
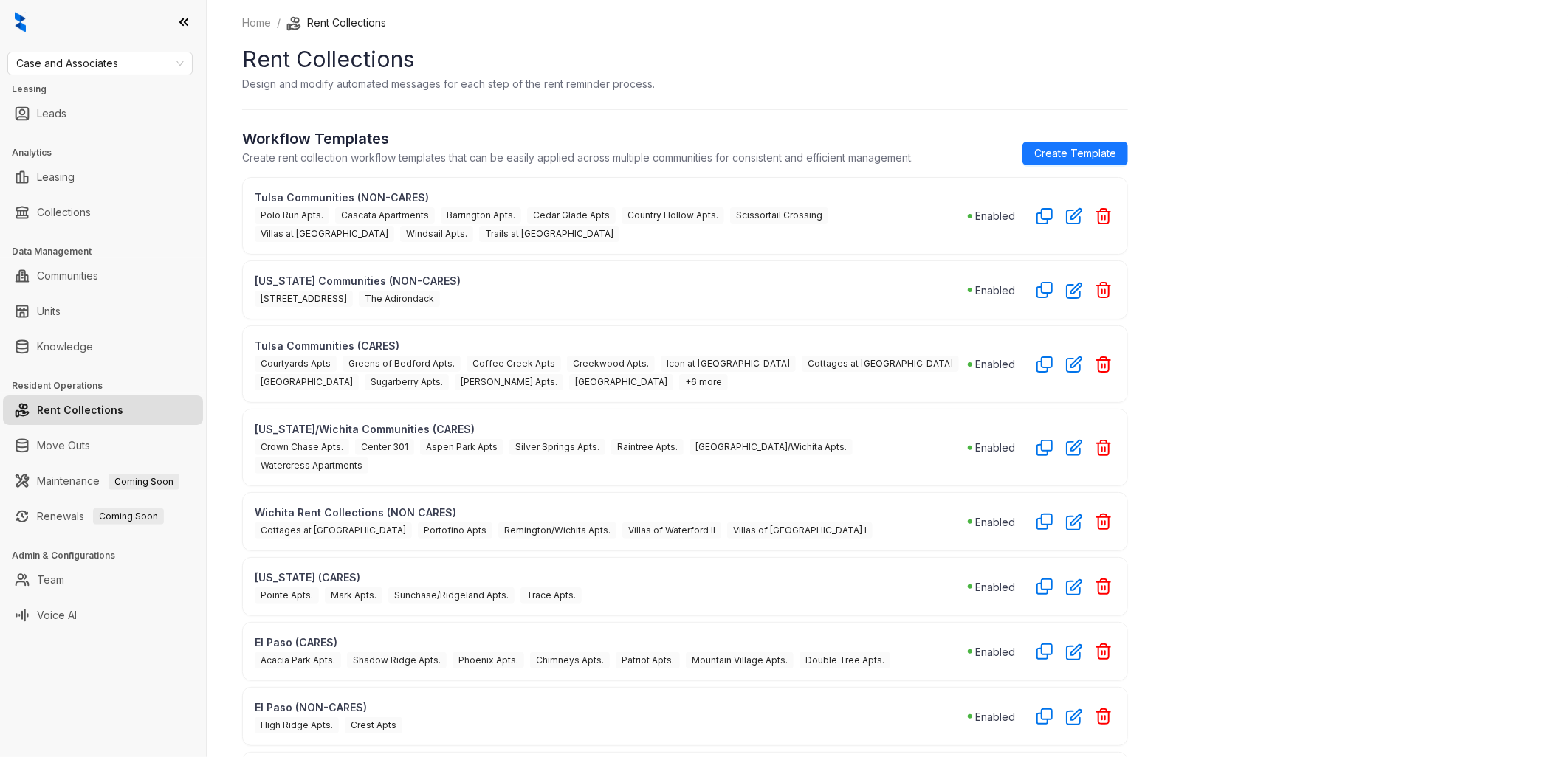
scroll to position [407, 0]
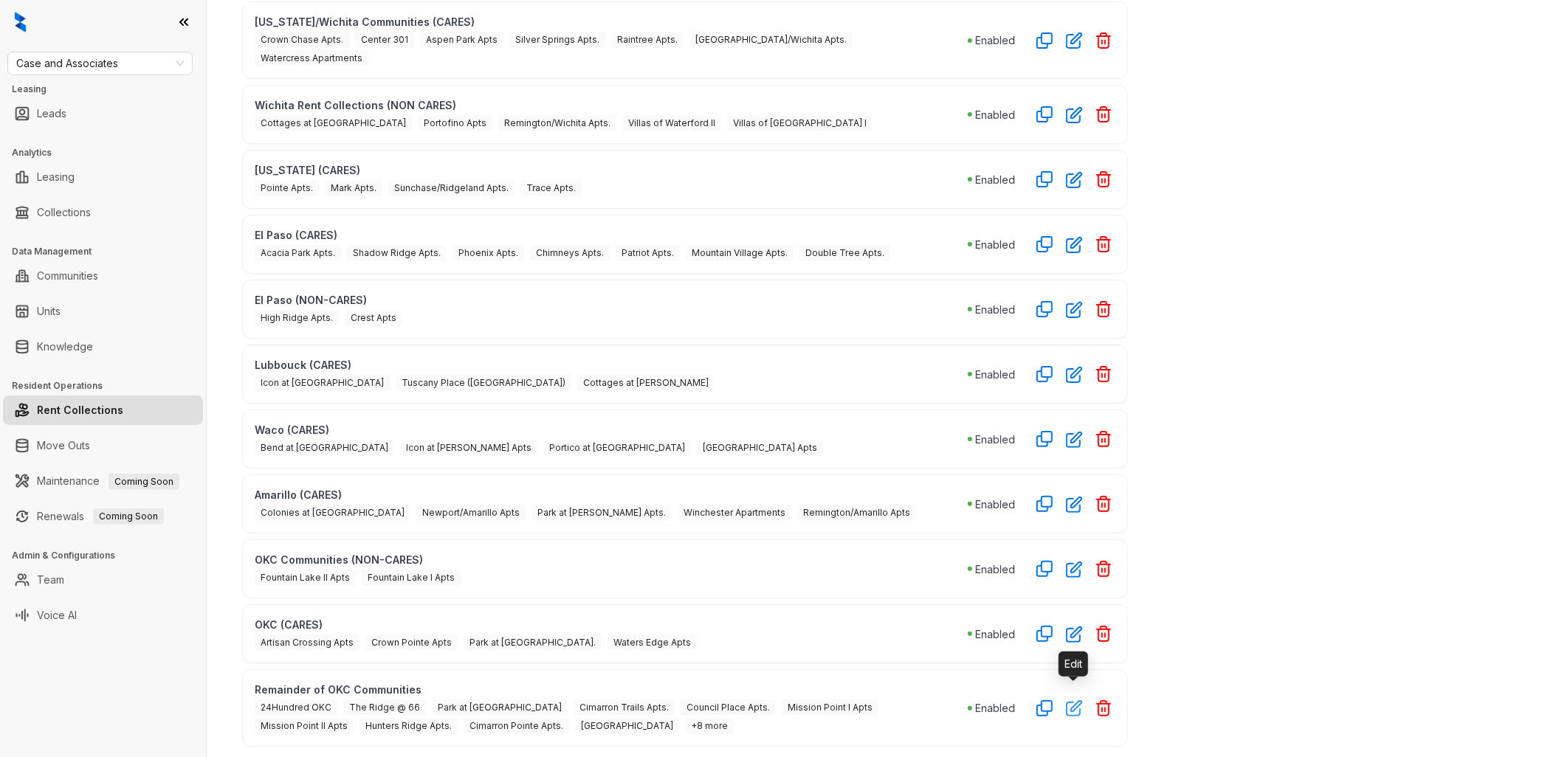
click at [1074, 702] on icon "button" at bounding box center [1074, 709] width 15 height 15
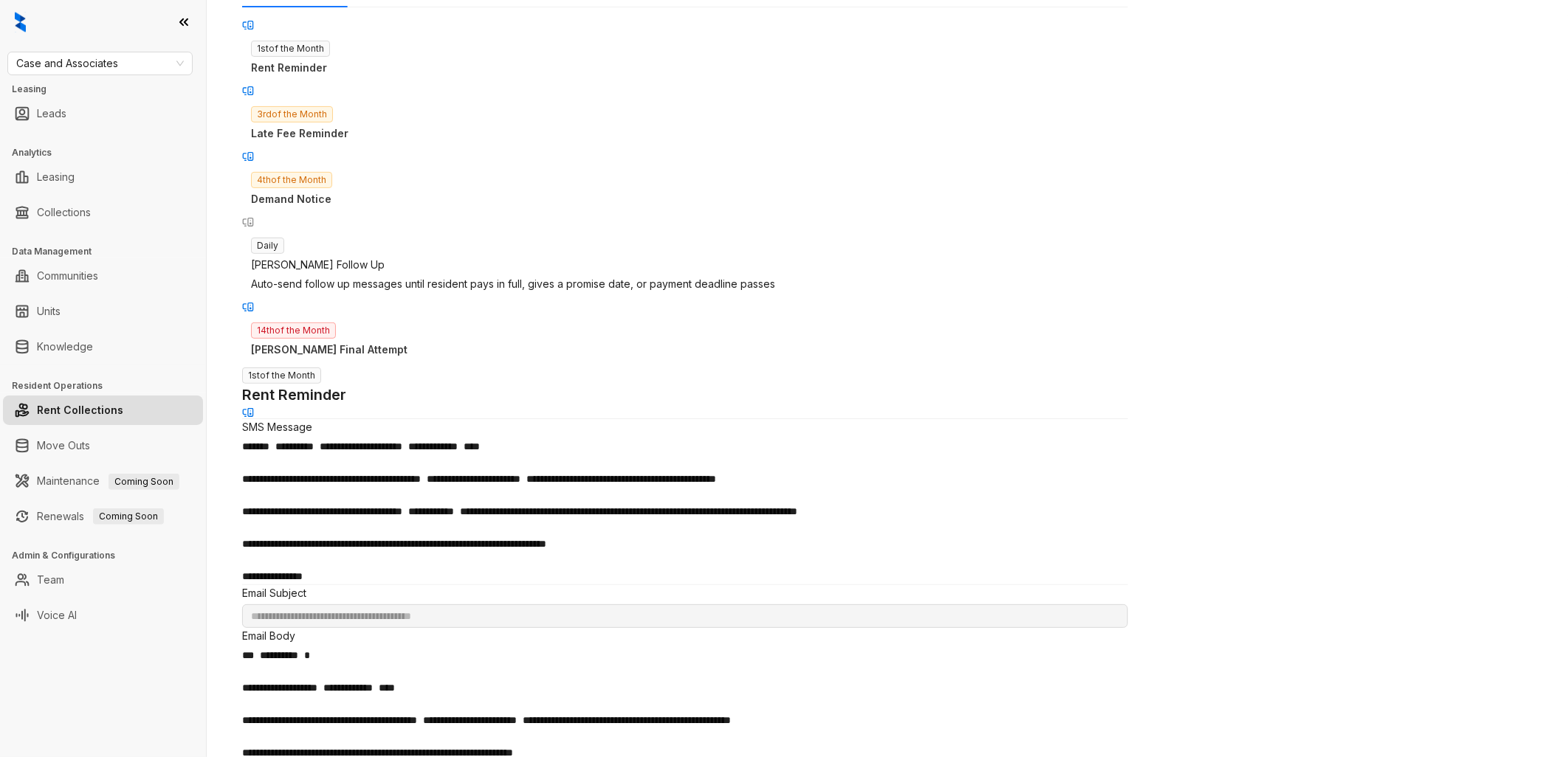
scroll to position [410, 0]
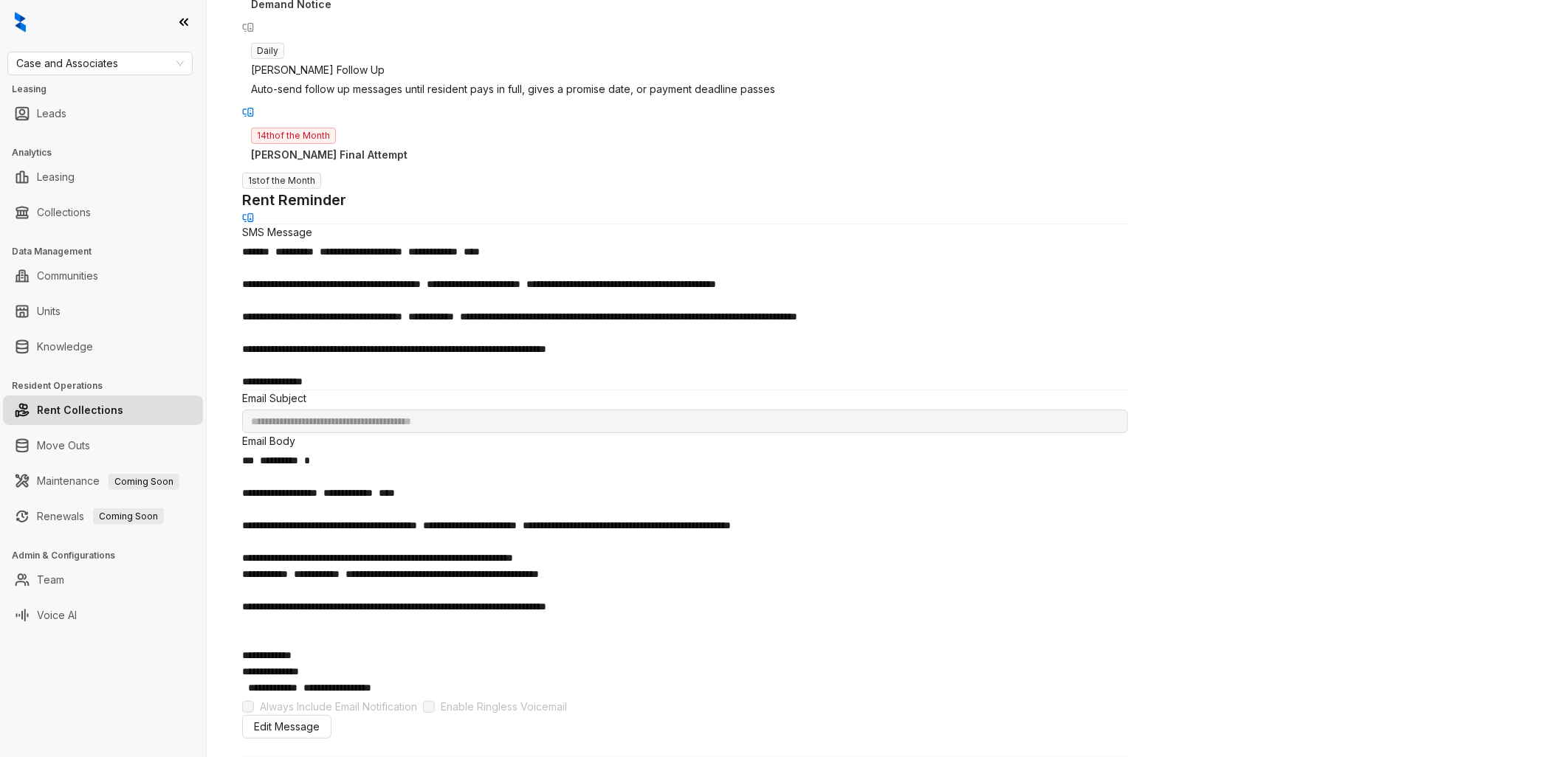
click at [492, 262] on div "**********" at bounding box center [685, 455] width 886 height 567
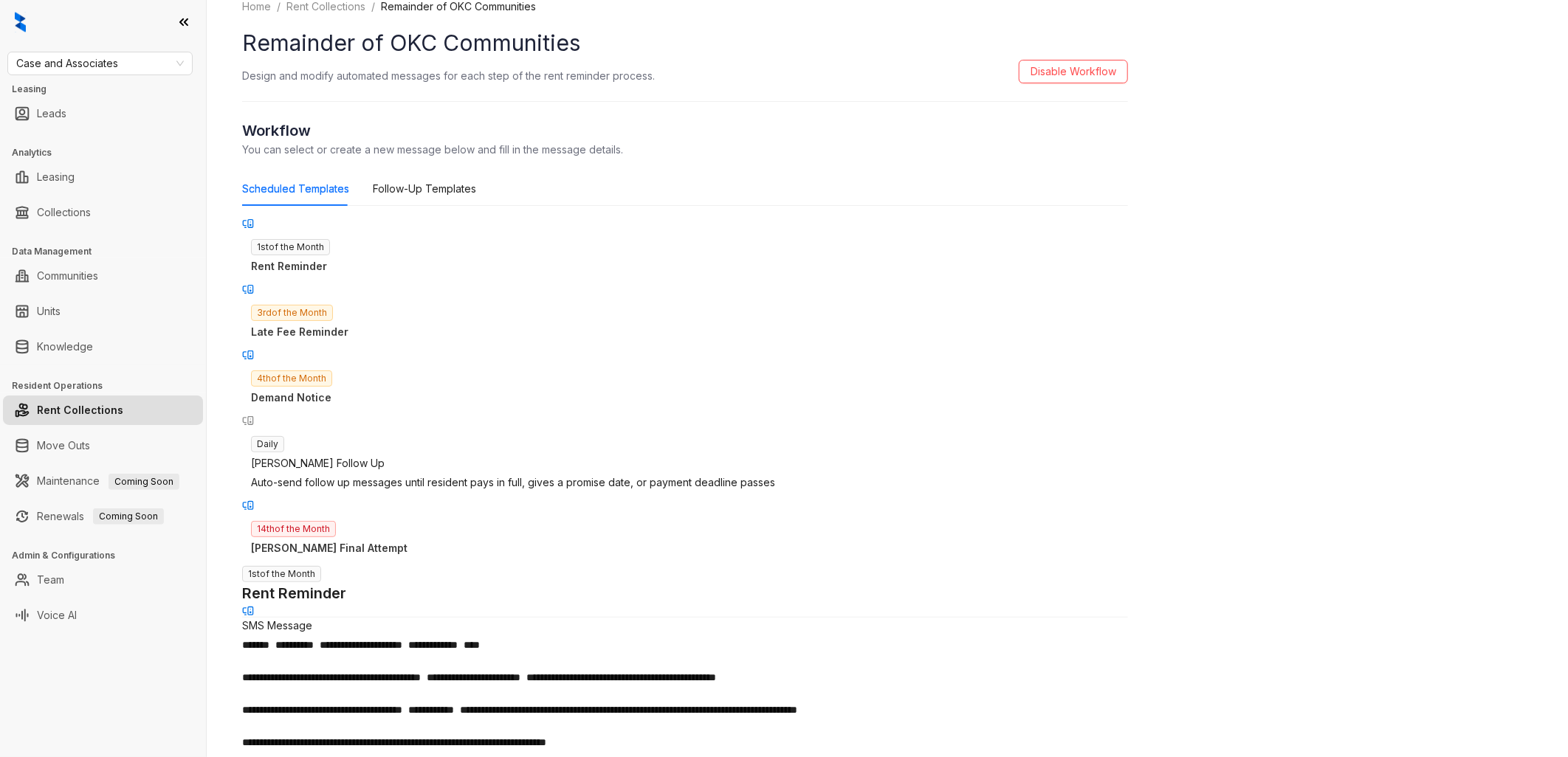
scroll to position [0, 0]
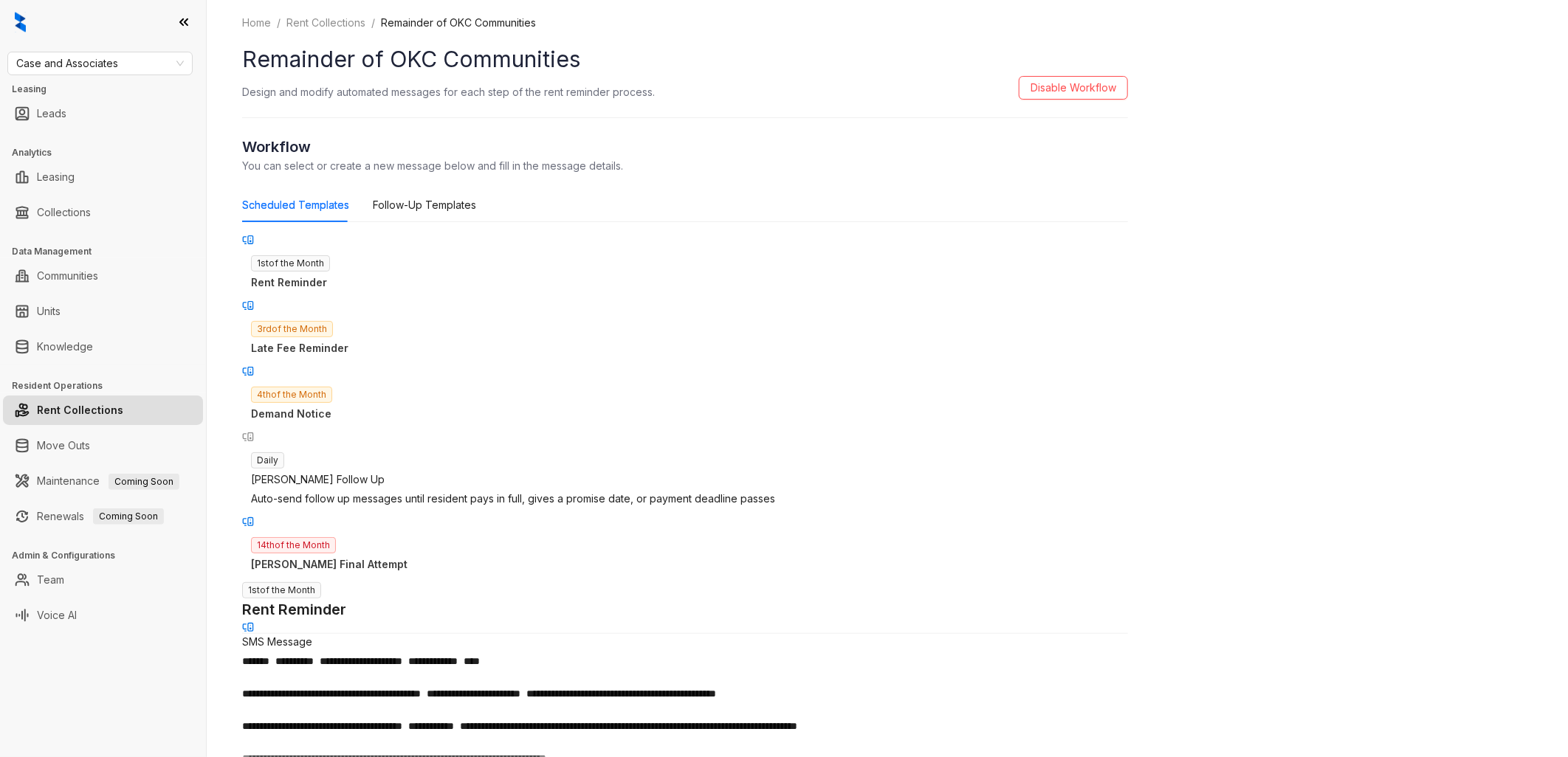
click at [400, 311] on div "3rd of the Month Late Fee Reminder" at bounding box center [685, 338] width 886 height 54
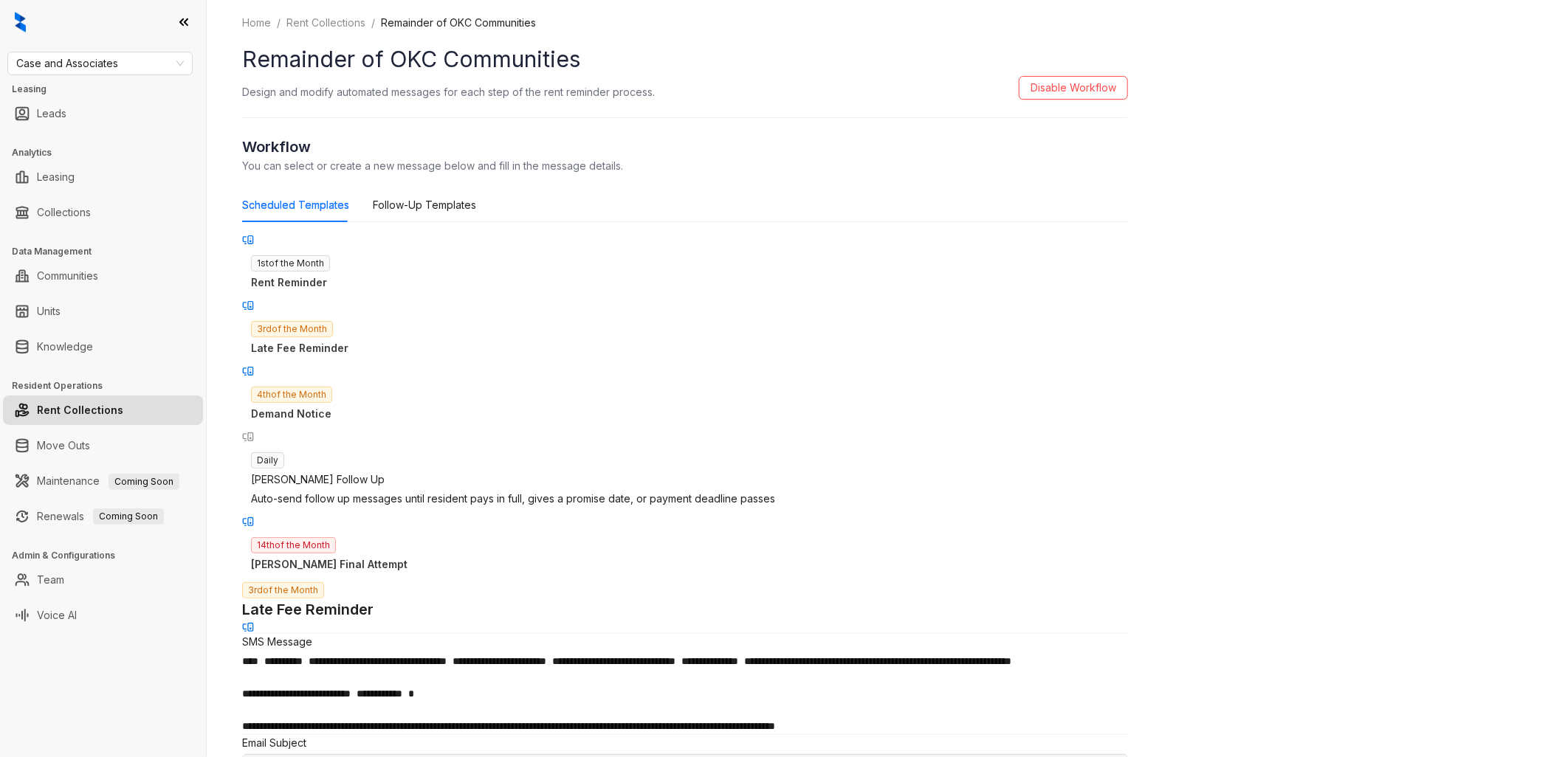
click at [411, 377] on div "4th of the Month Demand Notice" at bounding box center [685, 403] width 886 height 54
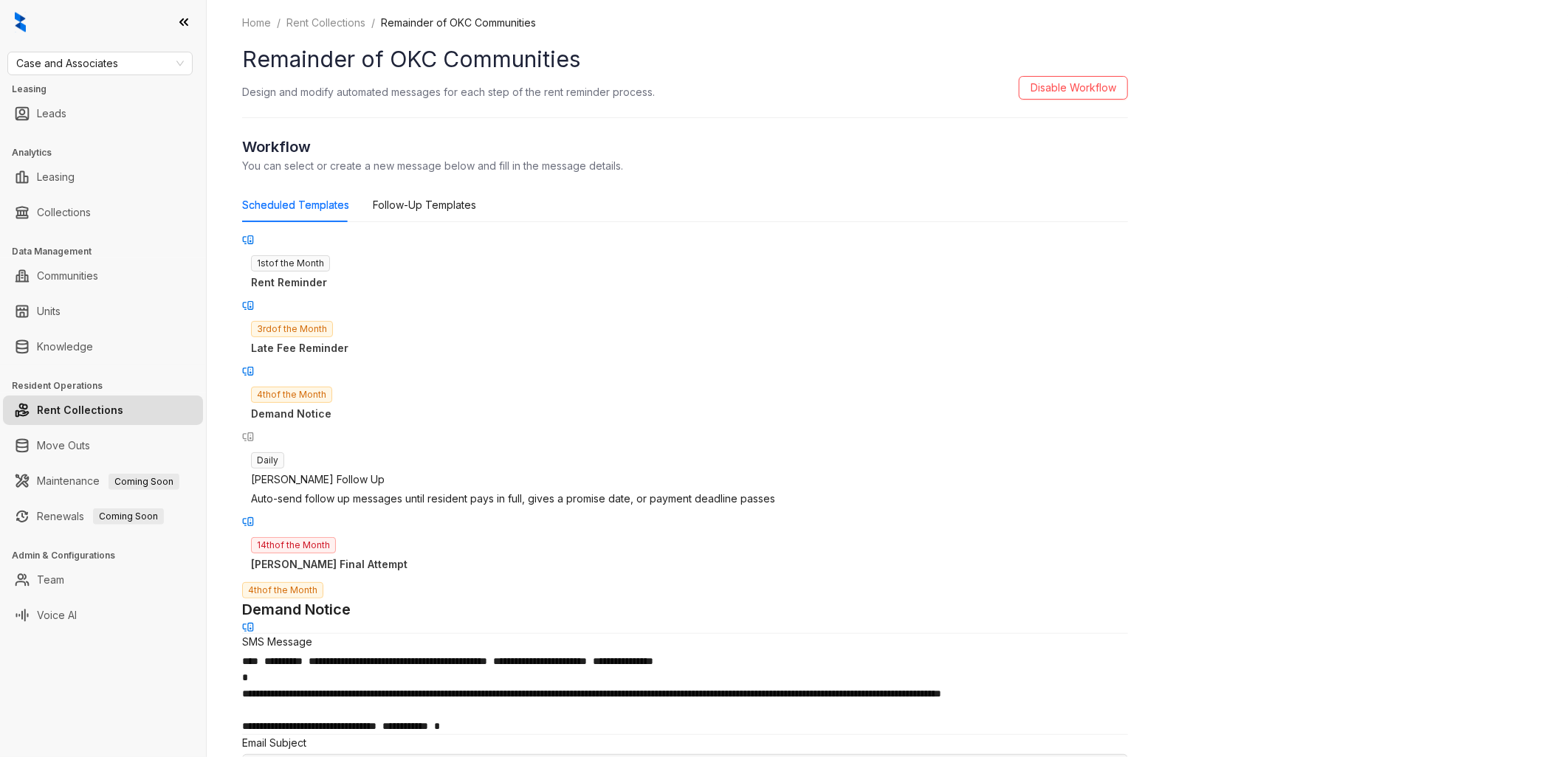
click at [393, 557] on p "Kelseys Final Attempt" at bounding box center [684, 564] width 868 height 16
type input "**********"
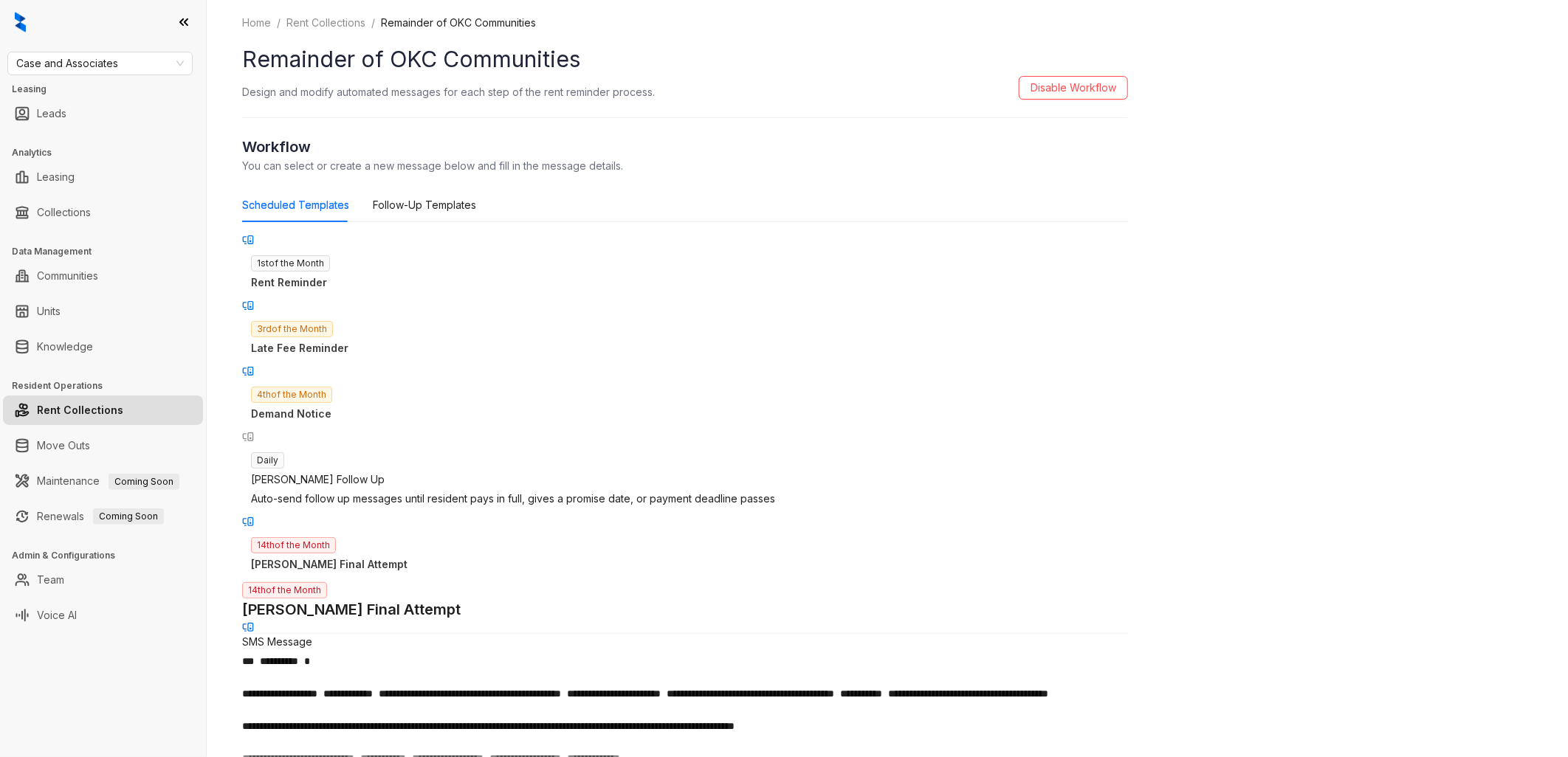
click at [440, 203] on div "Follow-Up Templates" at bounding box center [424, 205] width 103 height 16
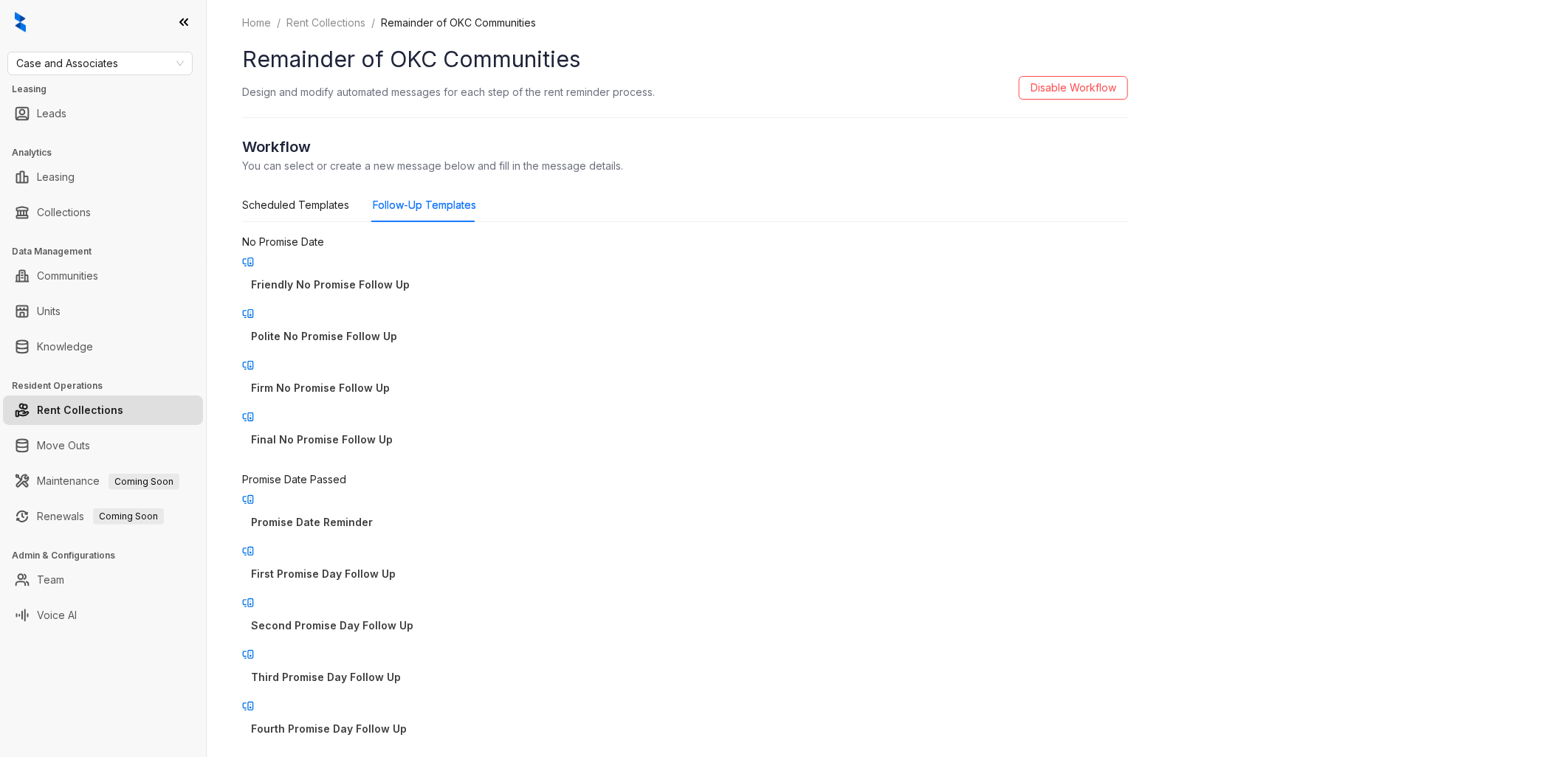
click at [397, 283] on p "Friendly No Promise Follow Up" at bounding box center [684, 284] width 868 height 16
click at [401, 328] on p "Polite No Promise Follow Up" at bounding box center [684, 336] width 868 height 16
click at [383, 380] on p "Firm No Promise Follow Up" at bounding box center [684, 387] width 868 height 16
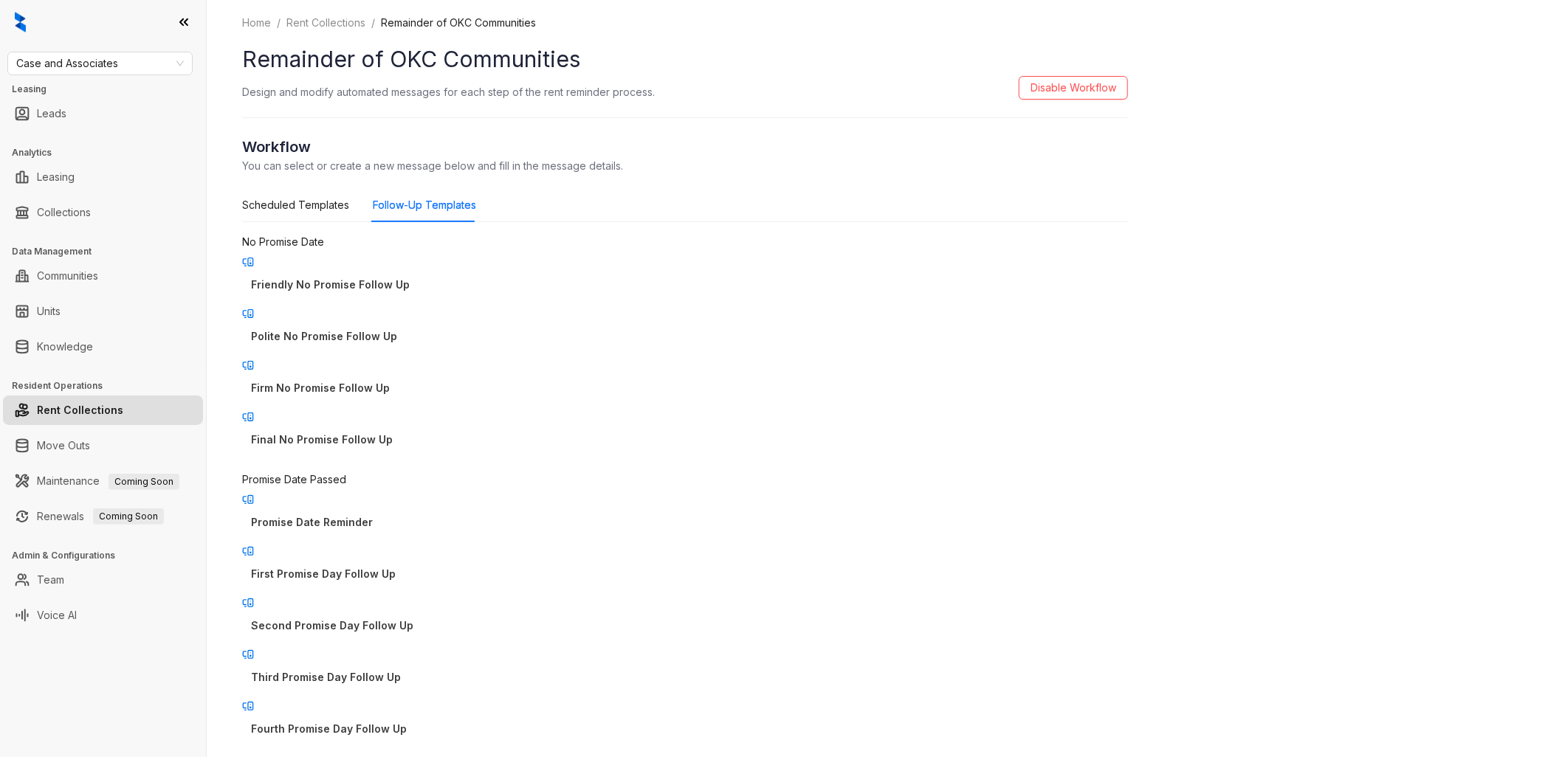
click at [414, 432] on p "Final No Promise Follow Up" at bounding box center [684, 439] width 868 height 16
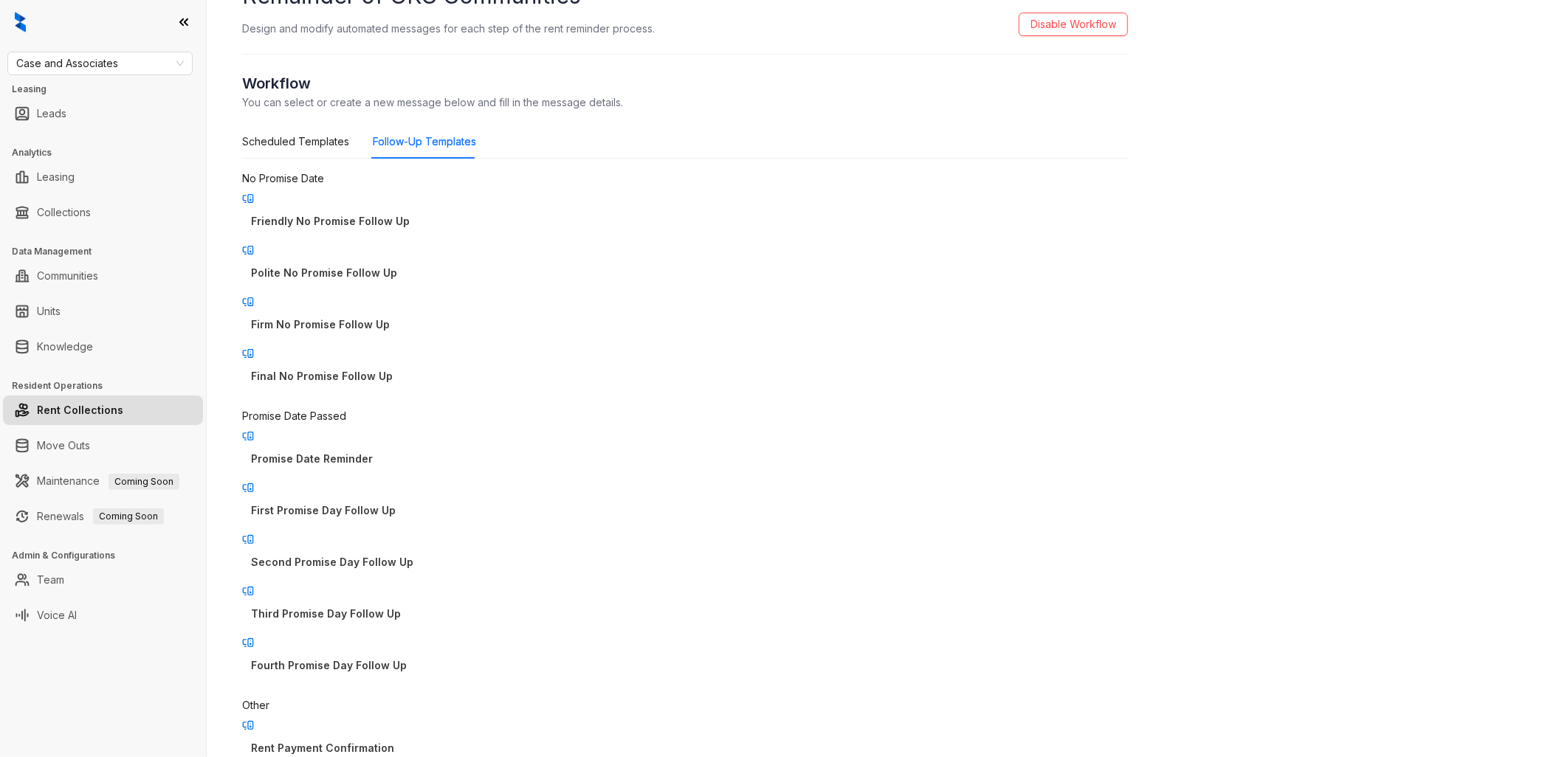
scroll to position [164, 0]
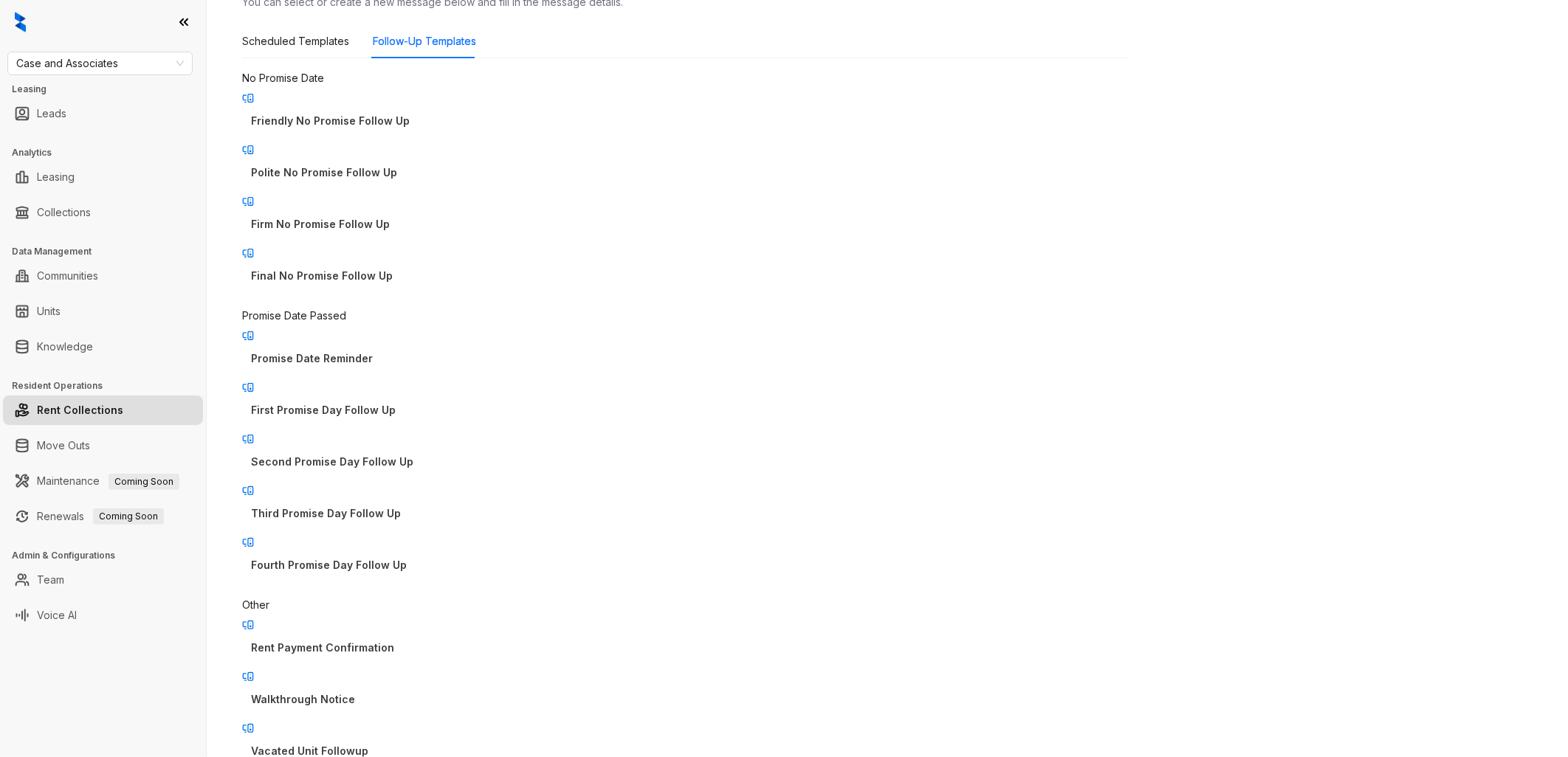
click at [404, 351] on p "Promise Date Reminder" at bounding box center [684, 358] width 868 height 16
click at [389, 402] on p "First Promise Day Follow Up" at bounding box center [684, 410] width 868 height 16
click at [397, 454] on p "Second Promise Day Follow Up" at bounding box center [684, 462] width 868 height 16
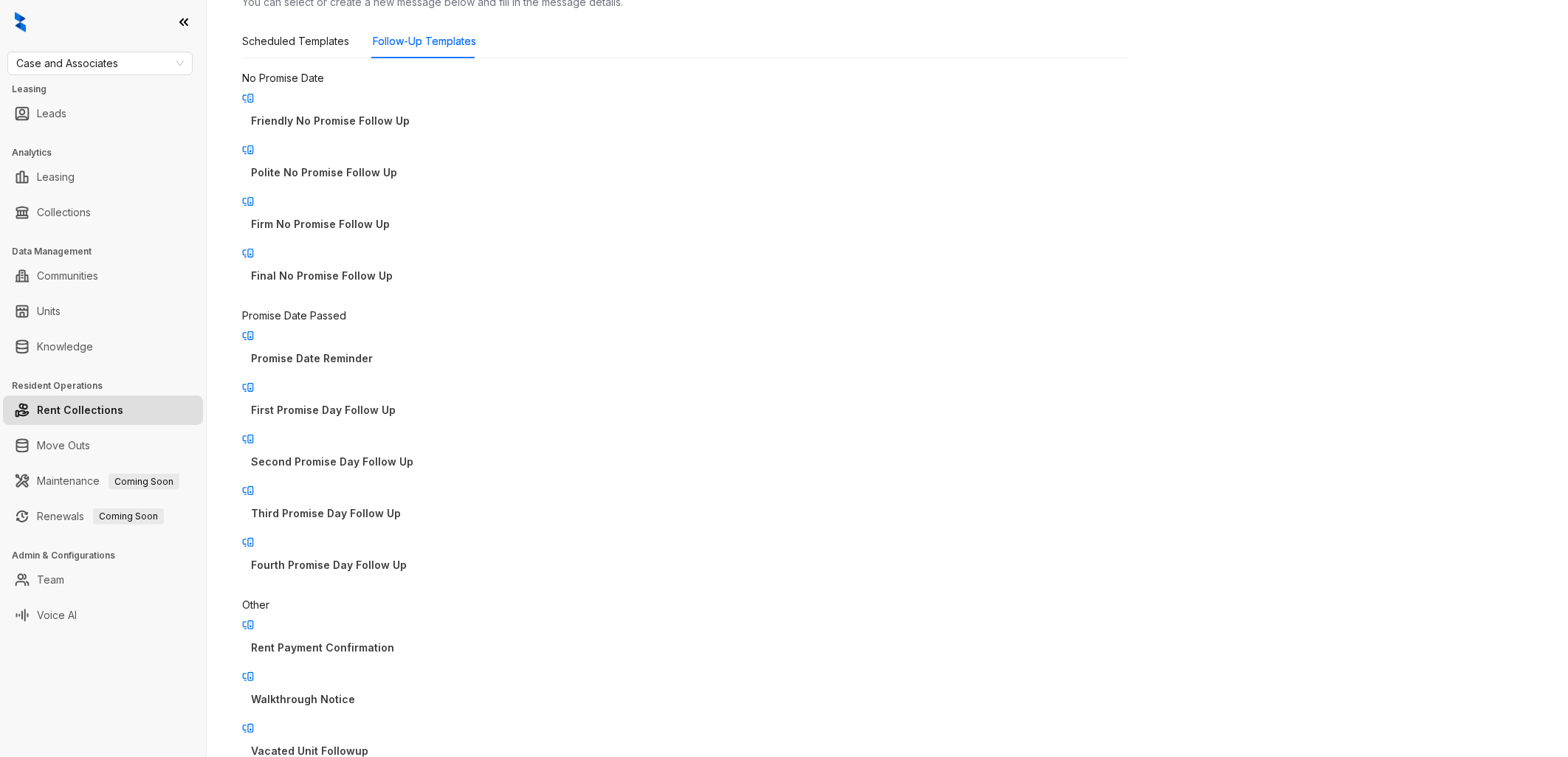
click at [412, 506] on p "Third Promise Day Follow Up" at bounding box center [684, 513] width 868 height 16
click at [397, 558] on p "Fourth Promise Day Follow Up" at bounding box center [684, 565] width 868 height 16
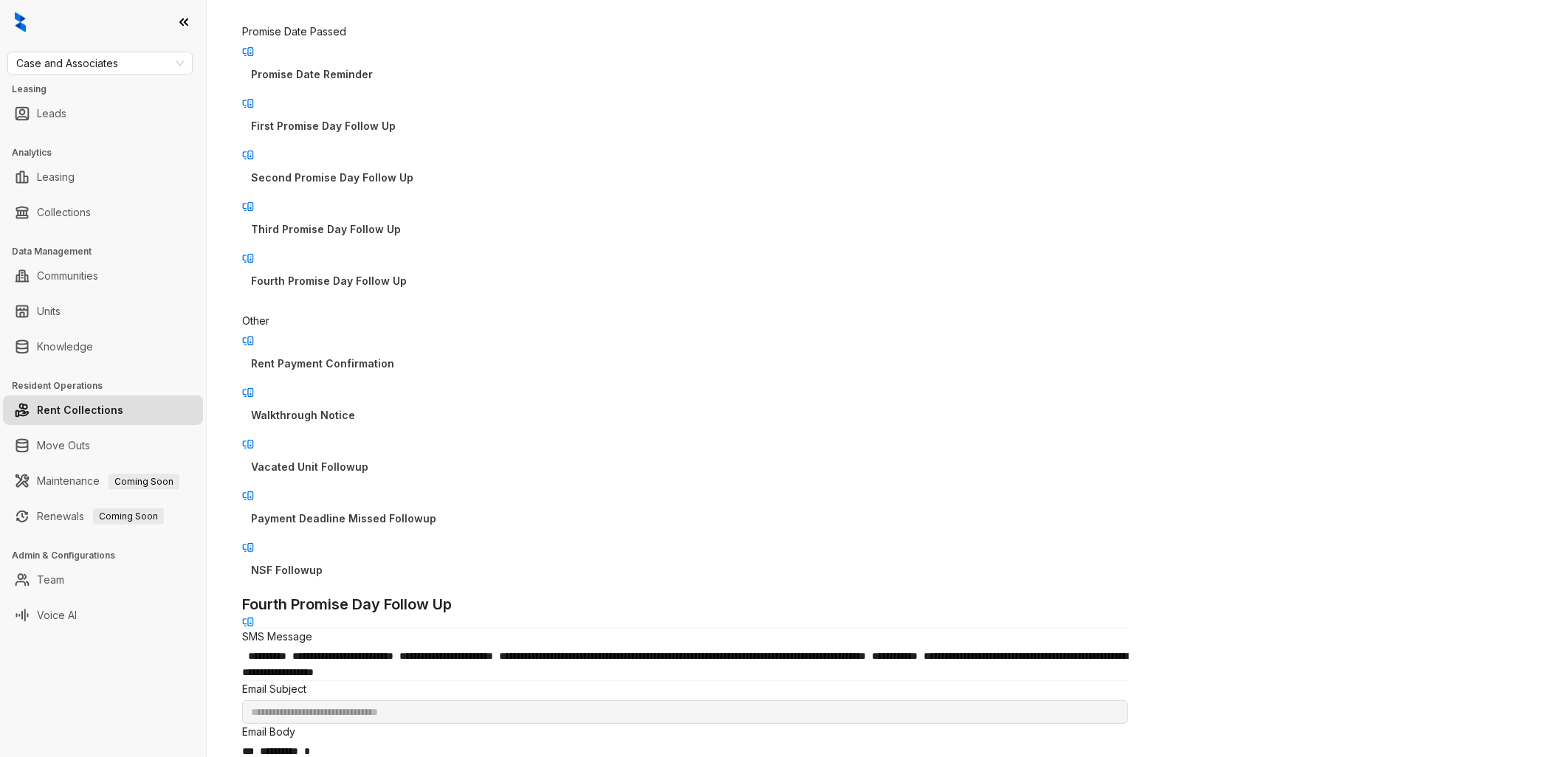
scroll to position [492, 0]
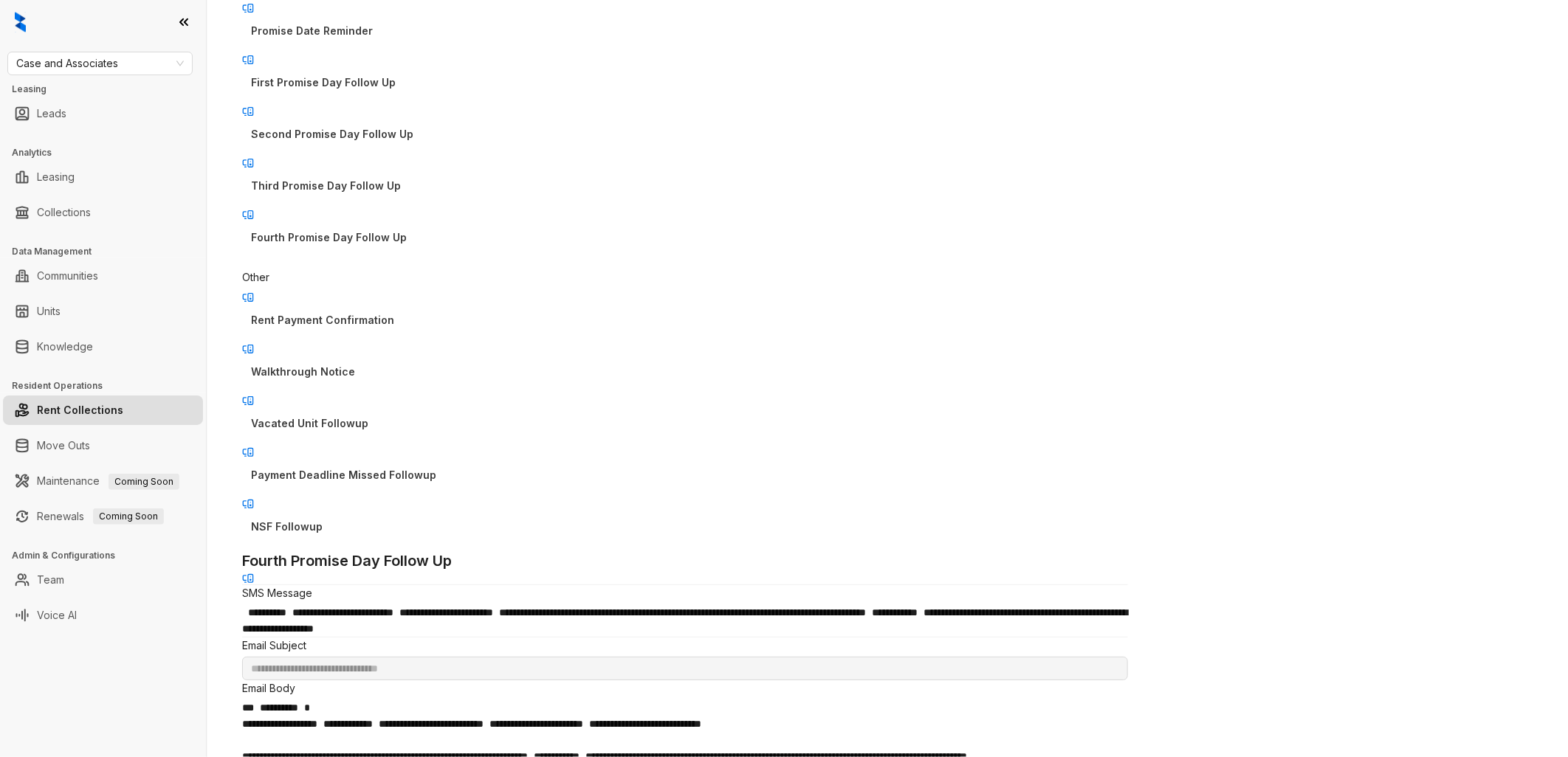
click at [408, 312] on p "Rent Payment Confirmation" at bounding box center [684, 320] width 868 height 16
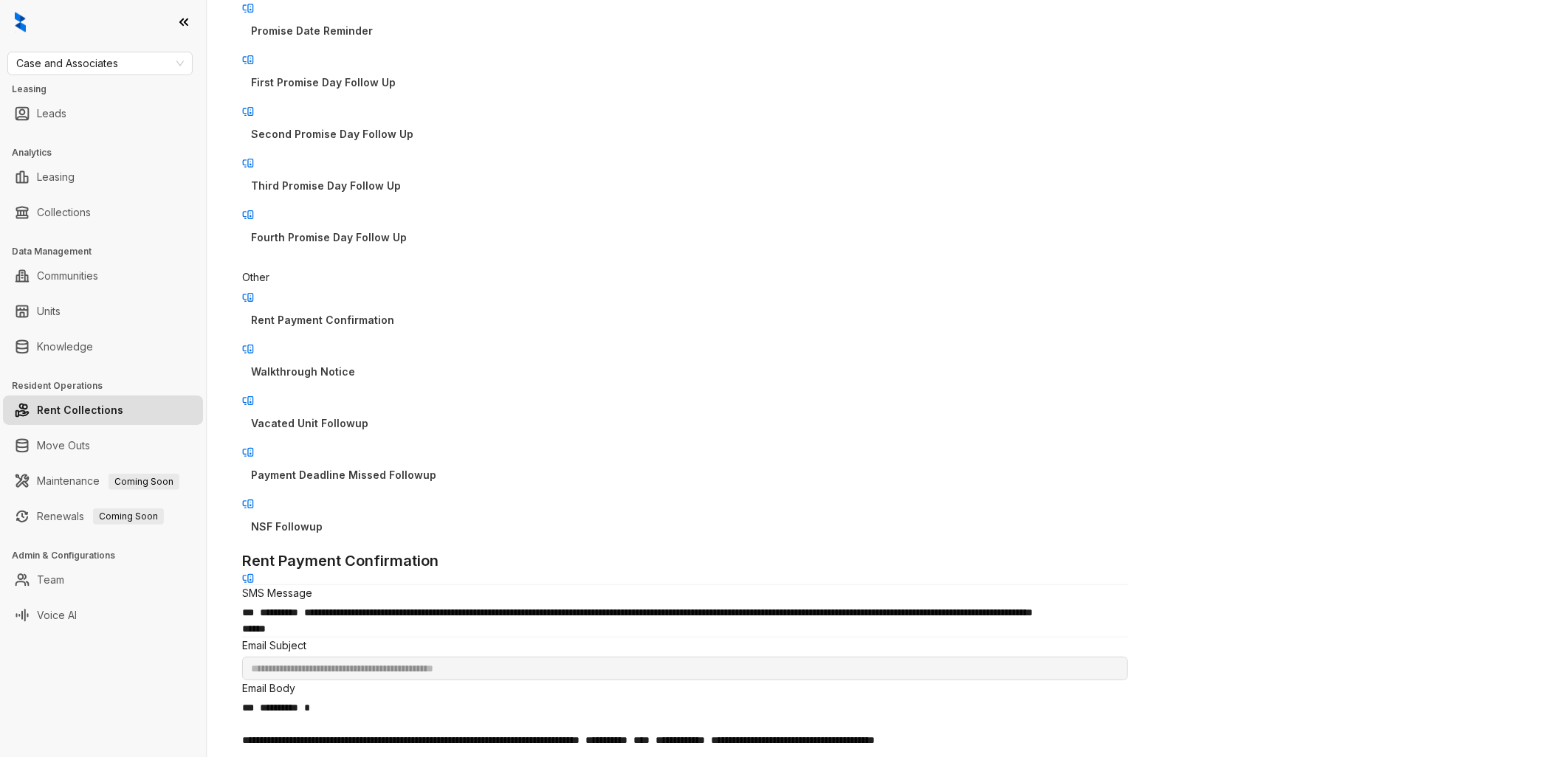
click at [503, 550] on div "**********" at bounding box center [685, 728] width 886 height 355
click at [393, 364] on p "Walkthrough Notice" at bounding box center [684, 371] width 868 height 16
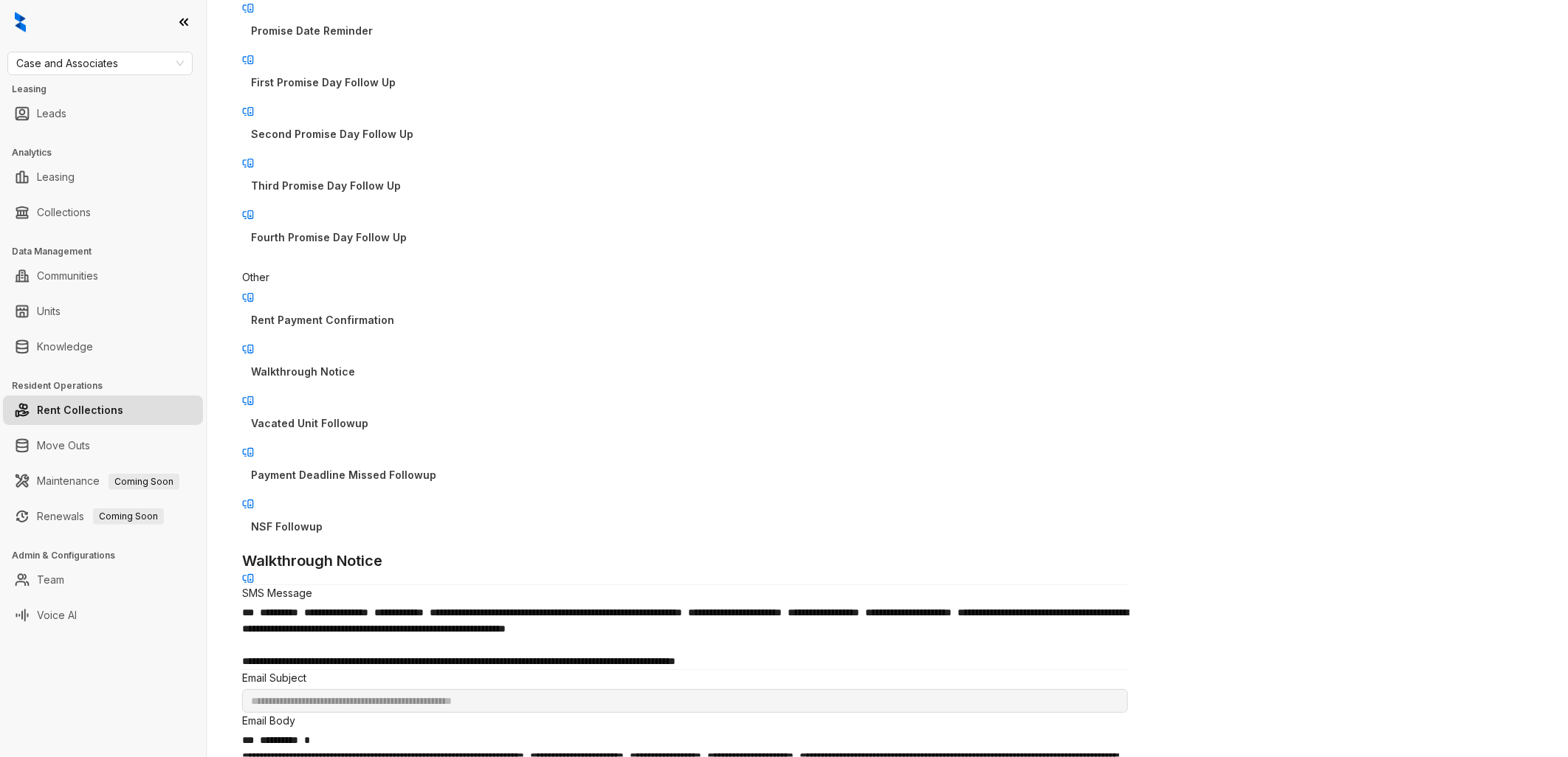
click at [494, 550] on div "**********" at bounding box center [685, 735] width 886 height 371
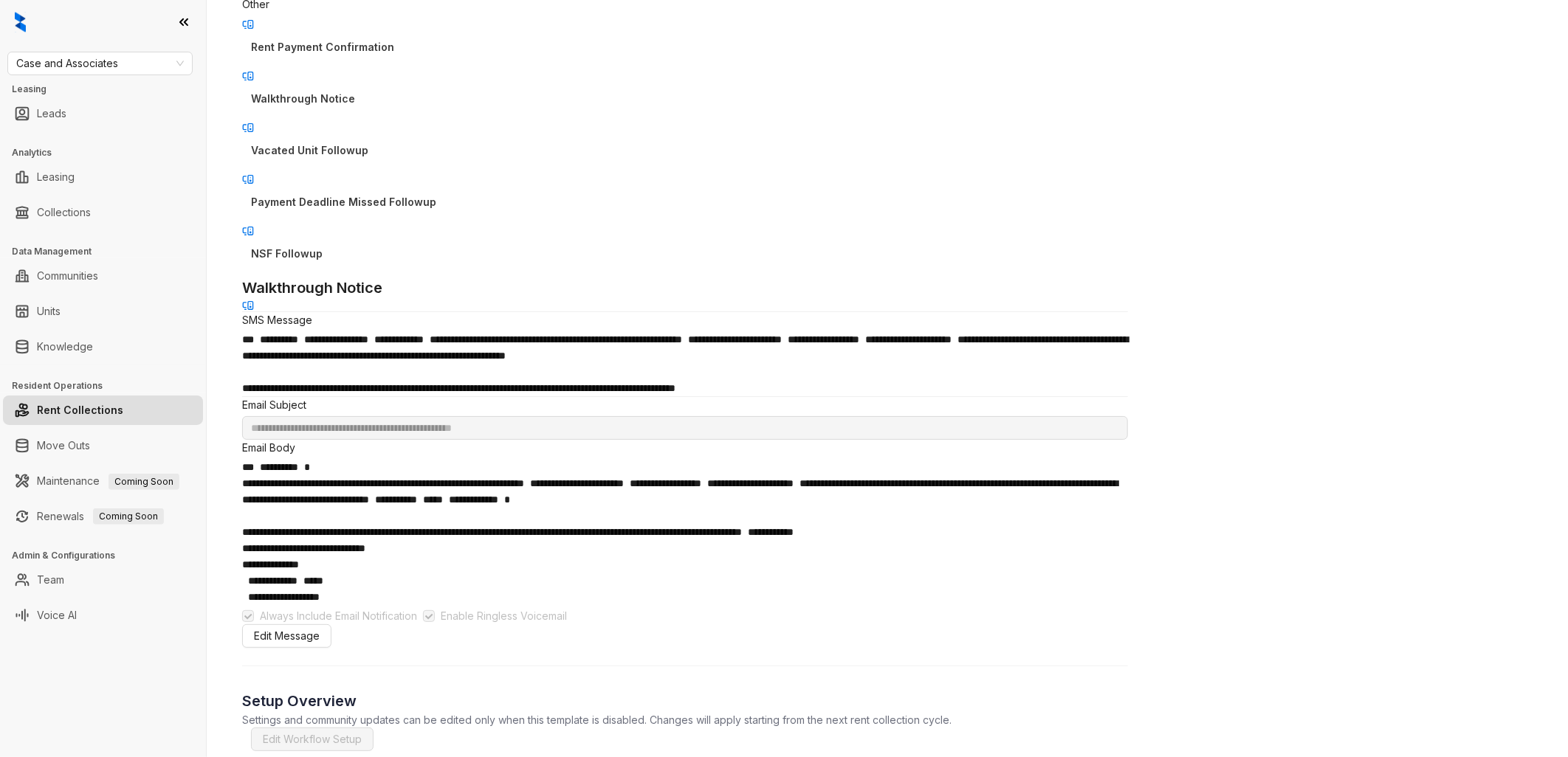
scroll to position [601, 0]
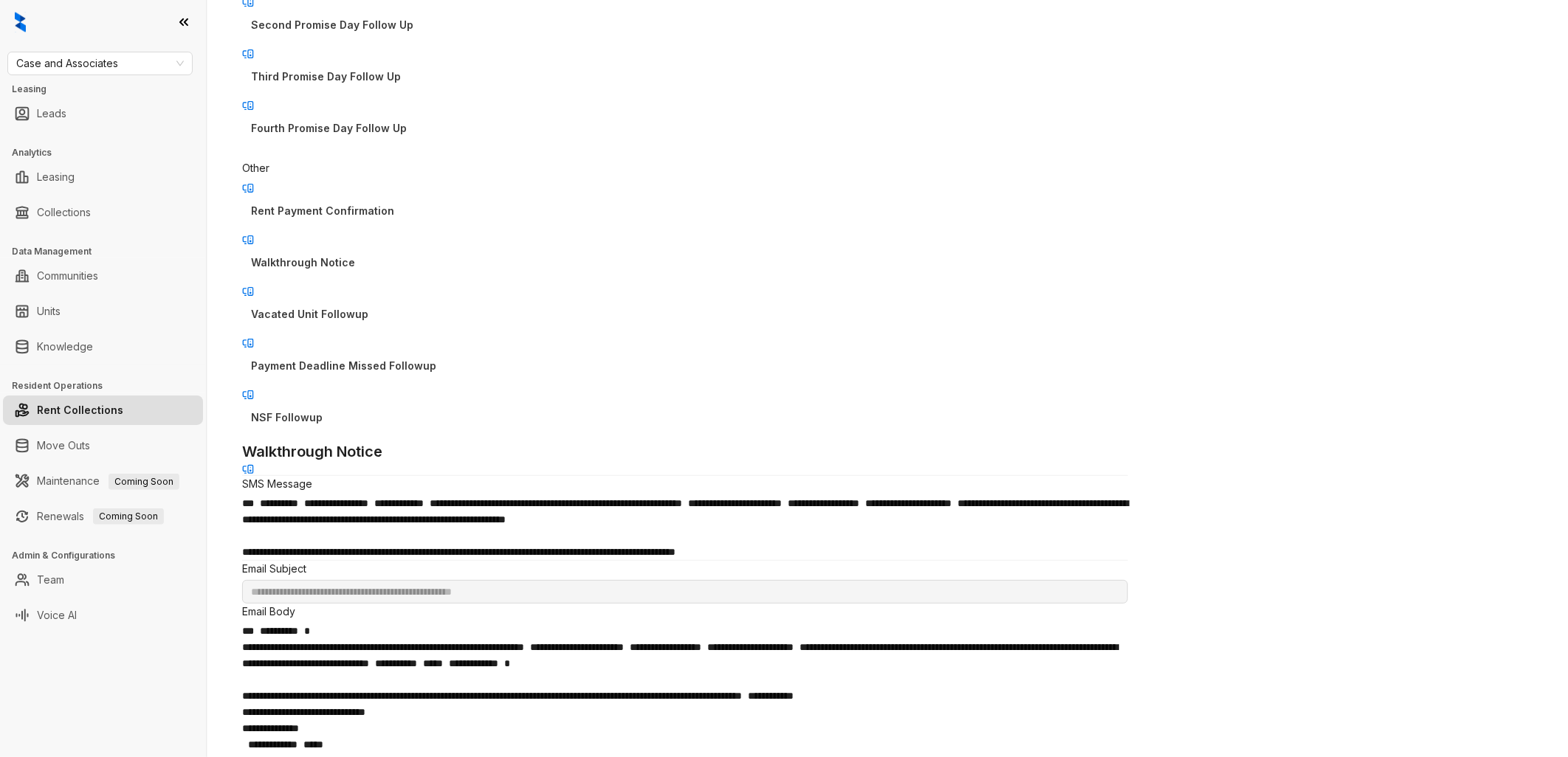
click at [355, 307] on p "Vacated Unit Followup" at bounding box center [684, 314] width 868 height 16
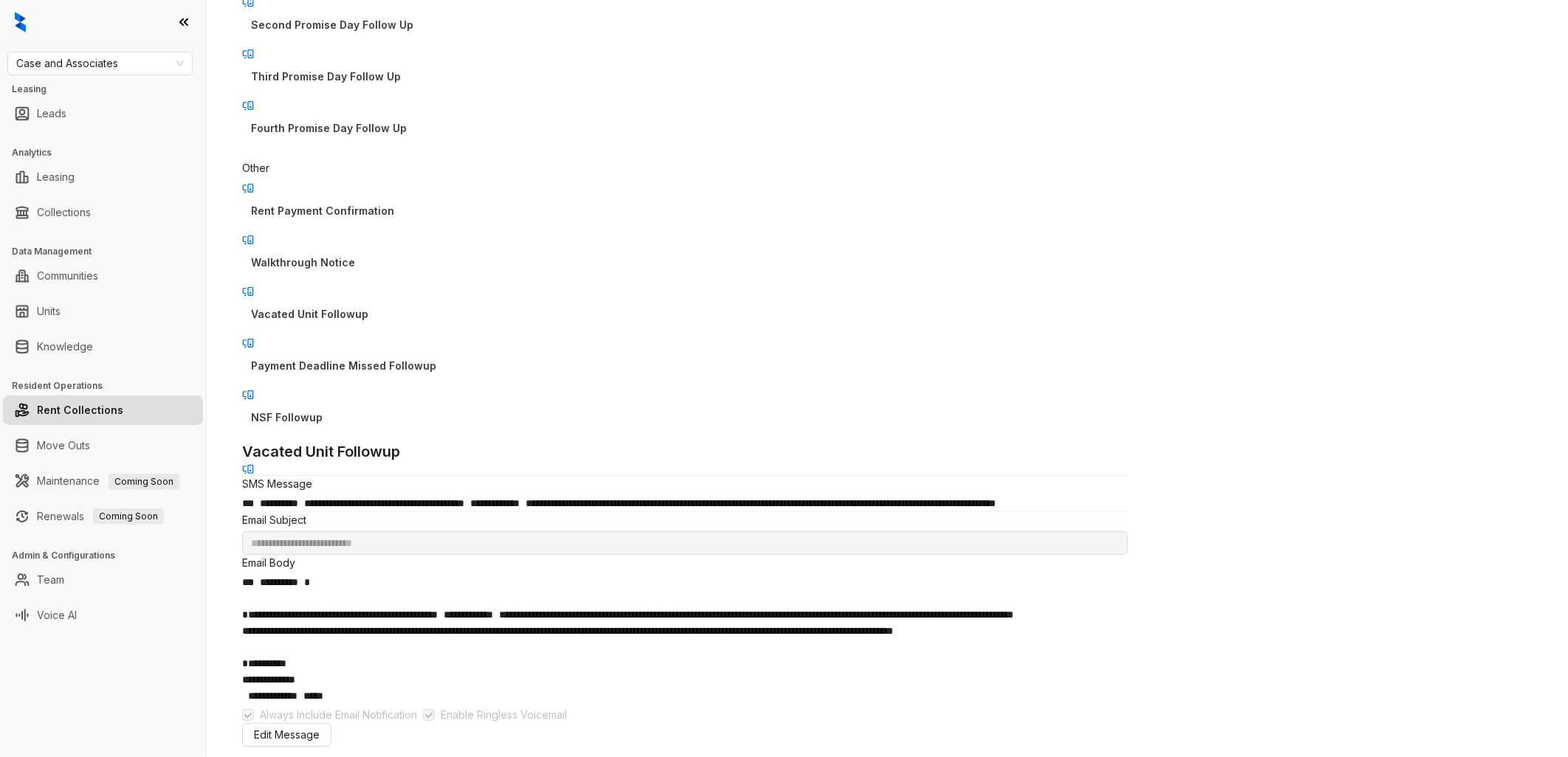
click at [362, 255] on p "Walkthrough Notice" at bounding box center [684, 262] width 868 height 16
type input "**********"
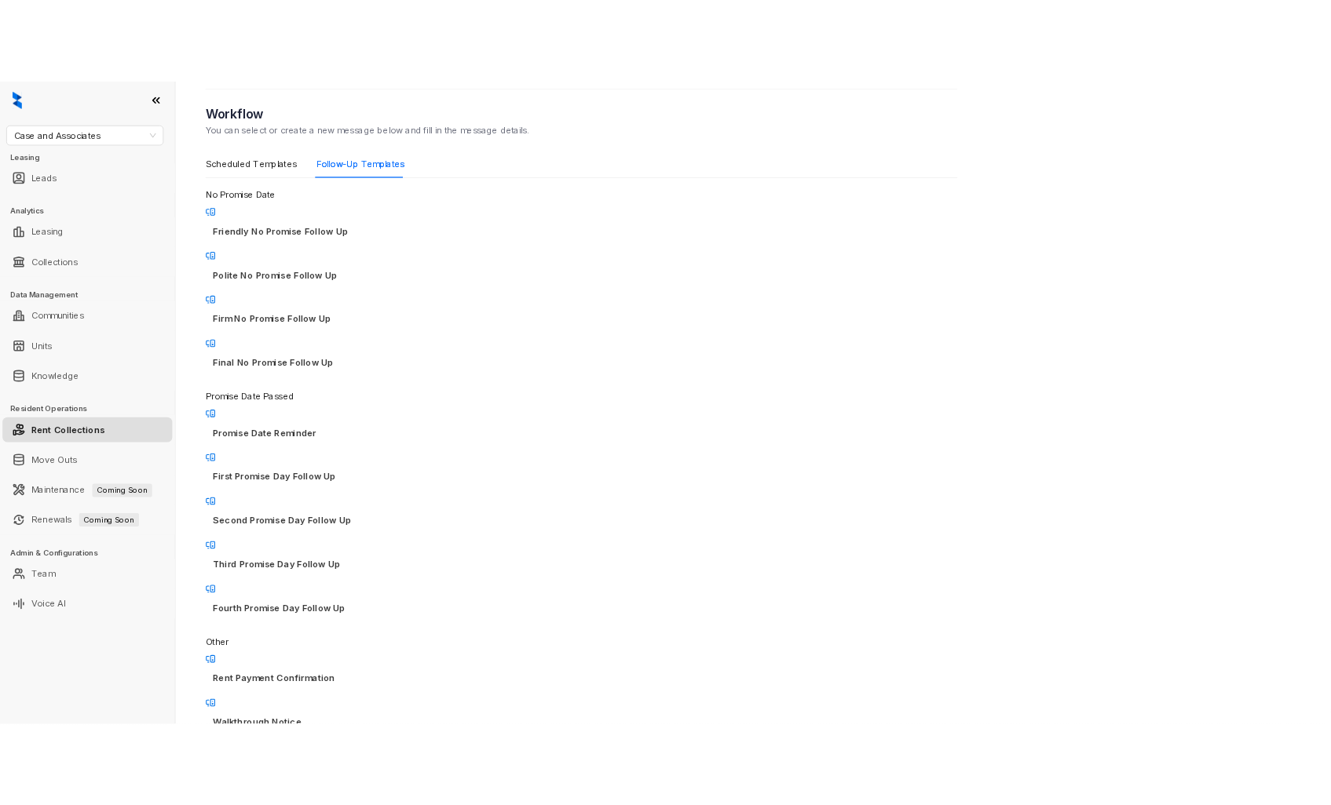
scroll to position [203, 0]
